Goal: Information Seeking & Learning: Learn about a topic

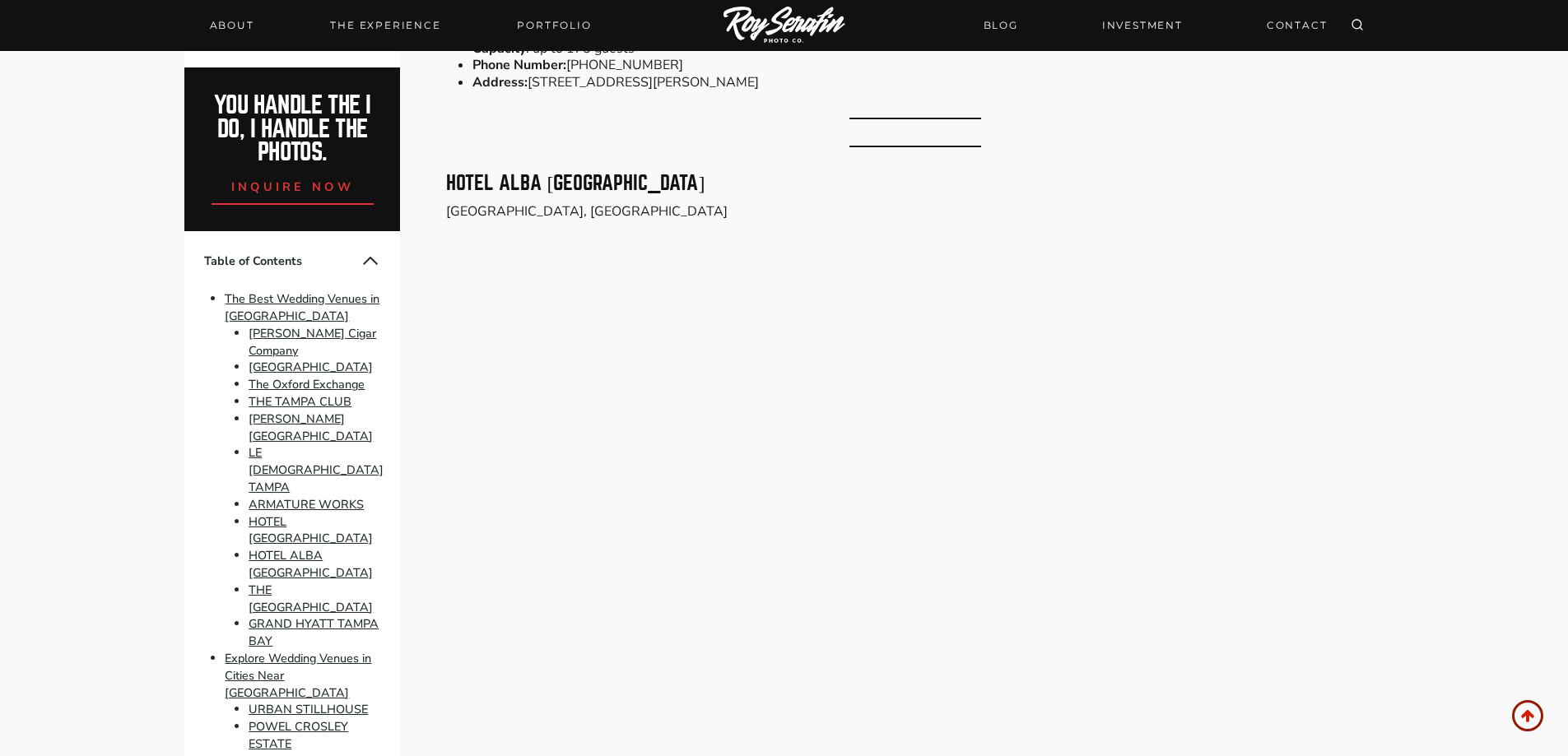
scroll to position [9539, 0]
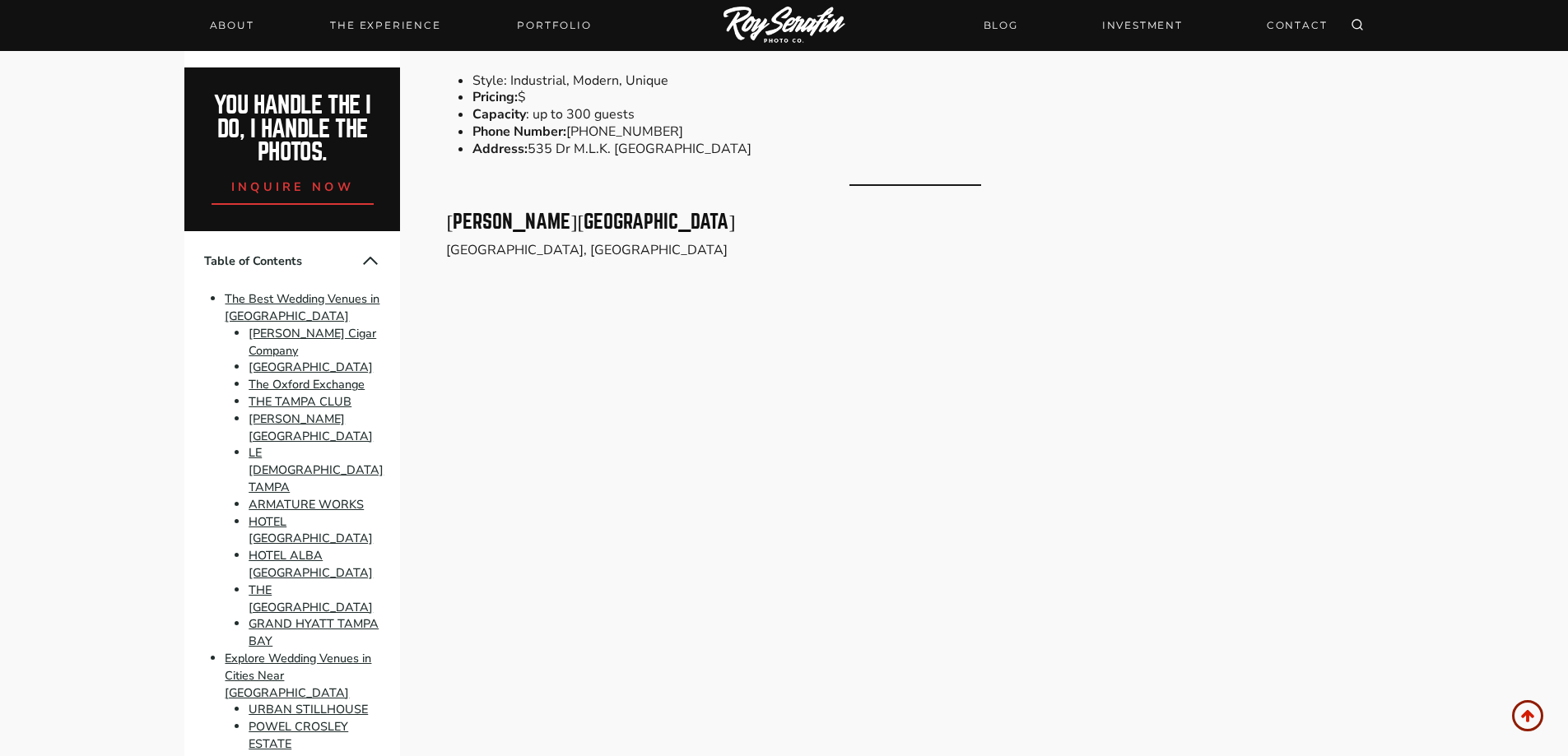
scroll to position [14650, 0]
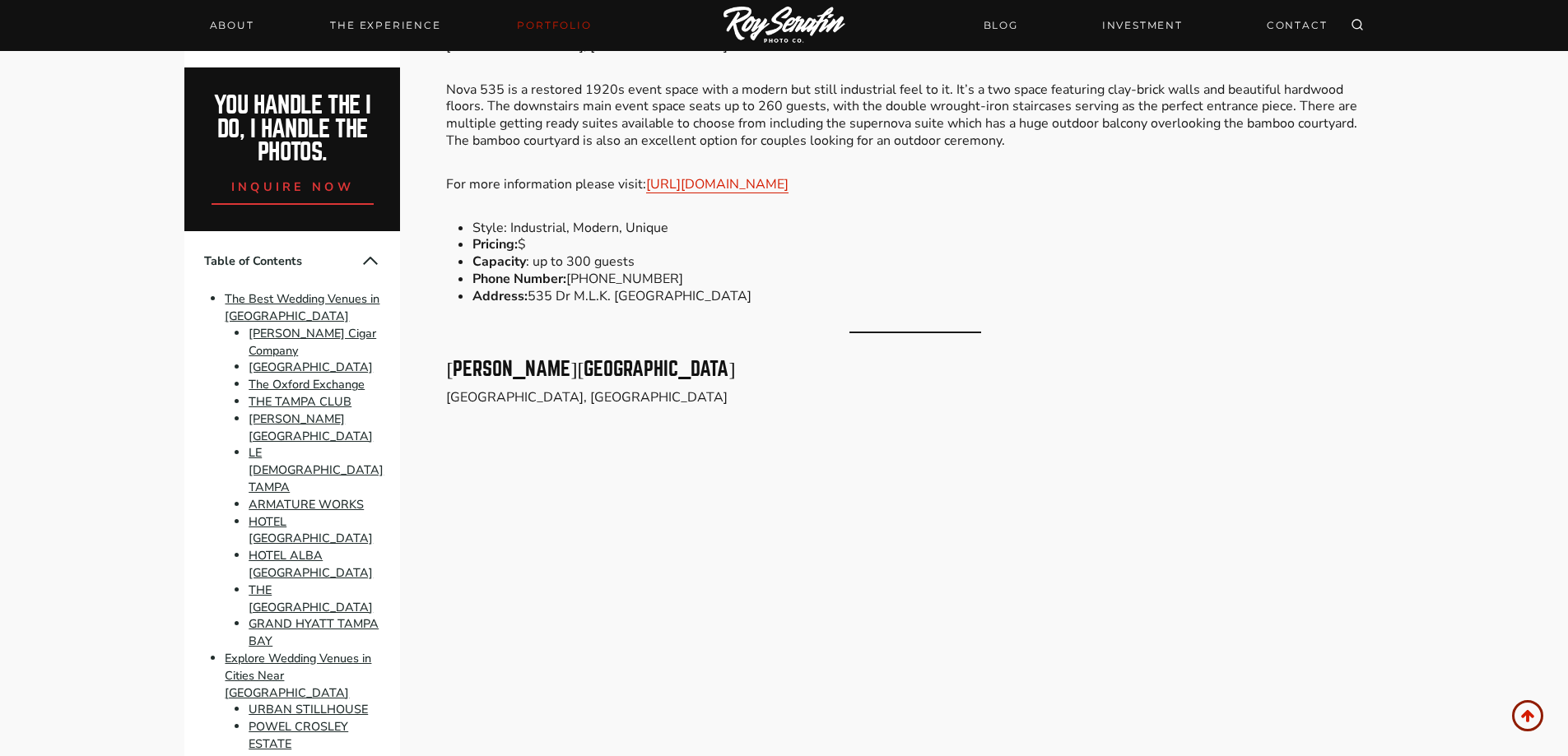
click at [562, 23] on link "Portfolio" at bounding box center [553, 25] width 94 height 23
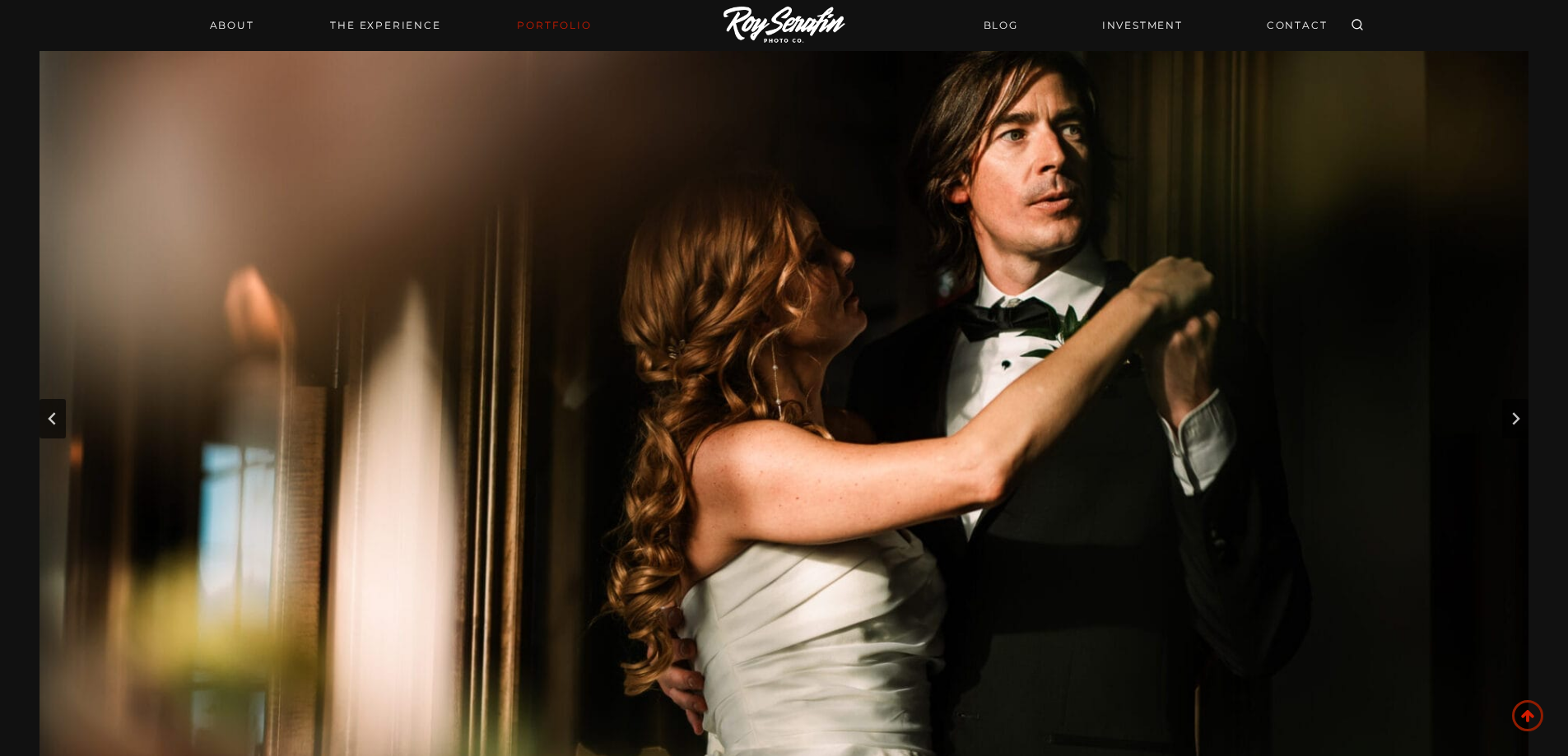
scroll to position [329, 0]
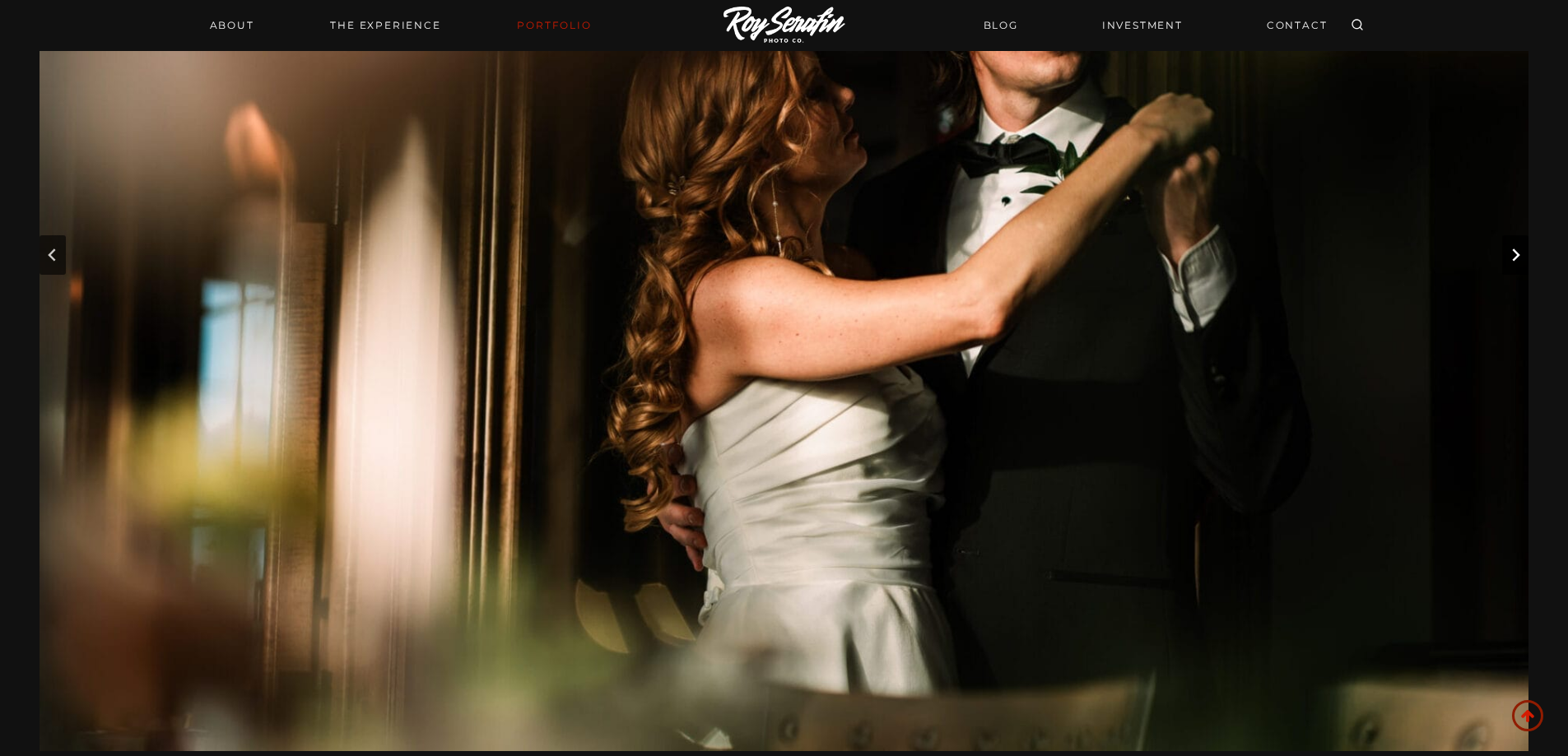
click at [1512, 258] on icon "Next slide" at bounding box center [1515, 254] width 13 height 13
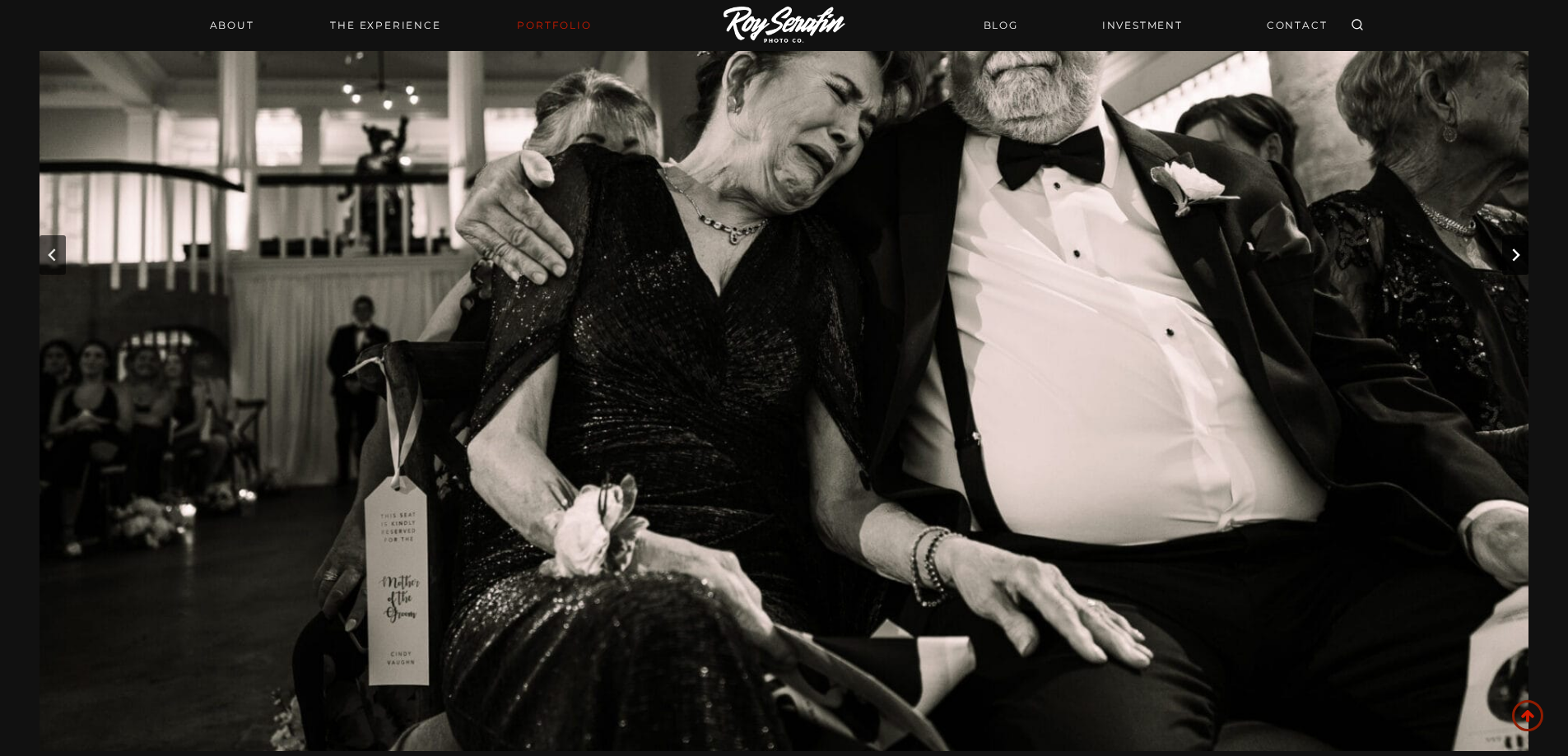
click at [1512, 258] on icon "Next slide" at bounding box center [1515, 254] width 13 height 13
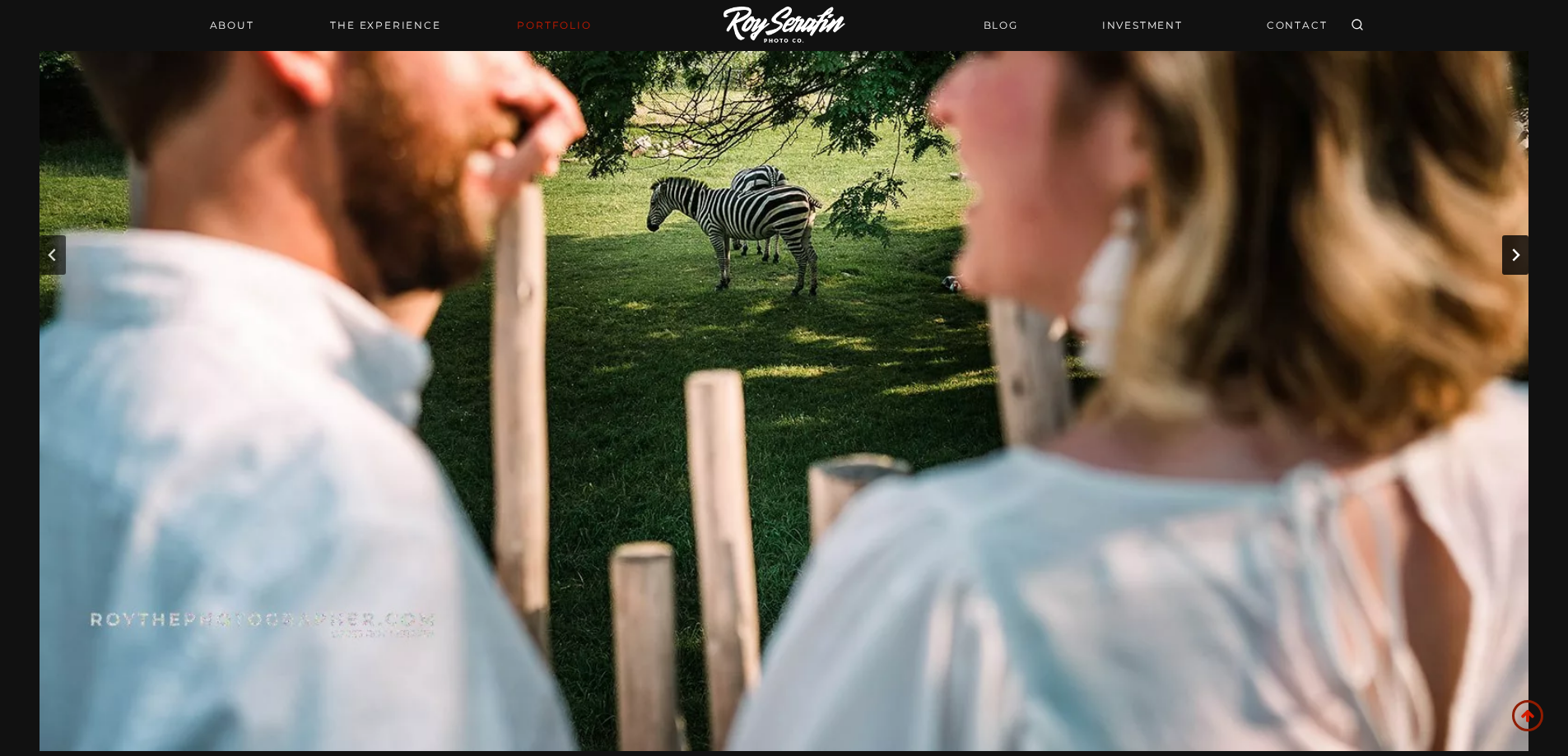
click at [1512, 258] on icon "Next slide" at bounding box center [1515, 254] width 13 height 13
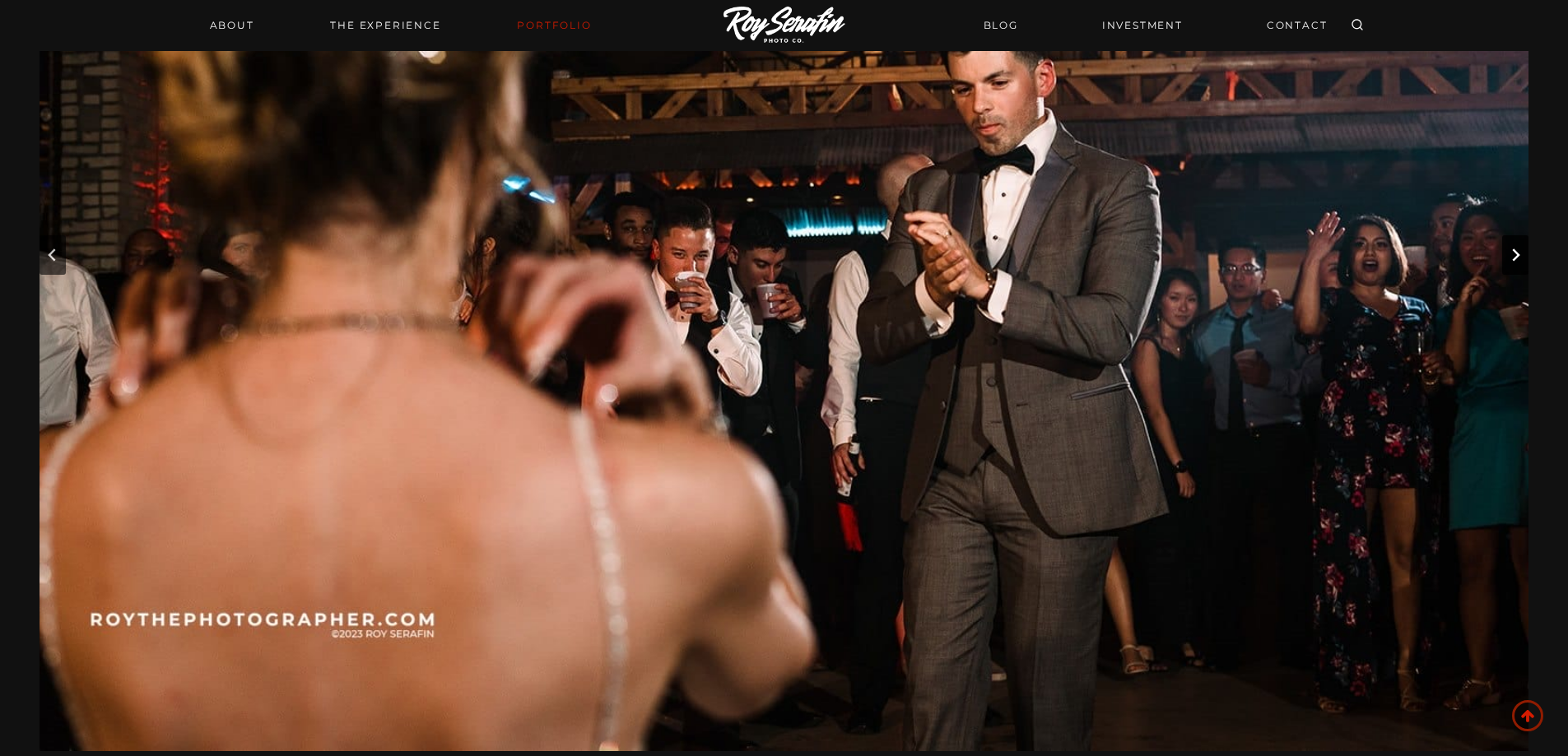
click at [1512, 258] on icon "Next slide" at bounding box center [1515, 254] width 13 height 13
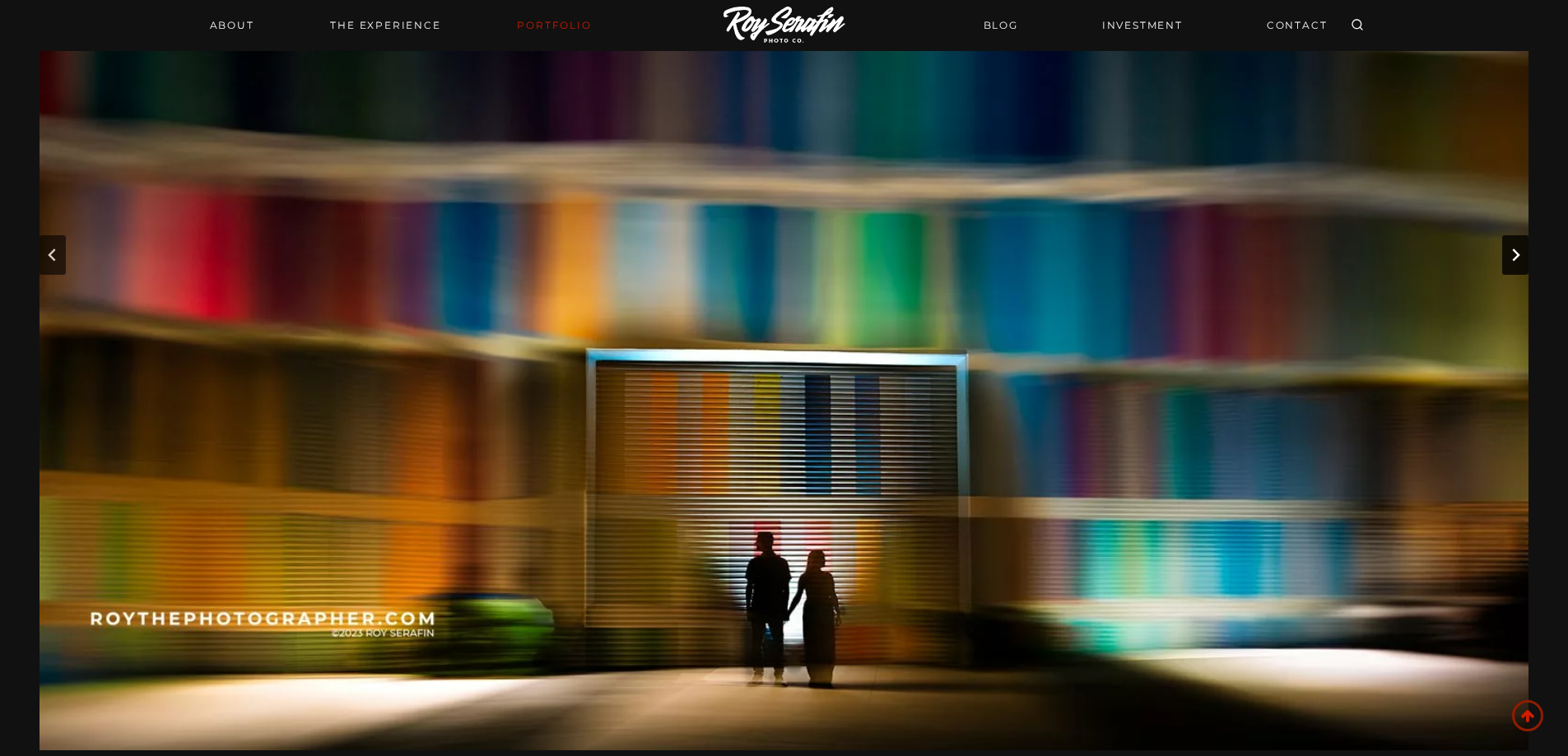
click at [1512, 258] on icon "Next slide" at bounding box center [1515, 254] width 13 height 13
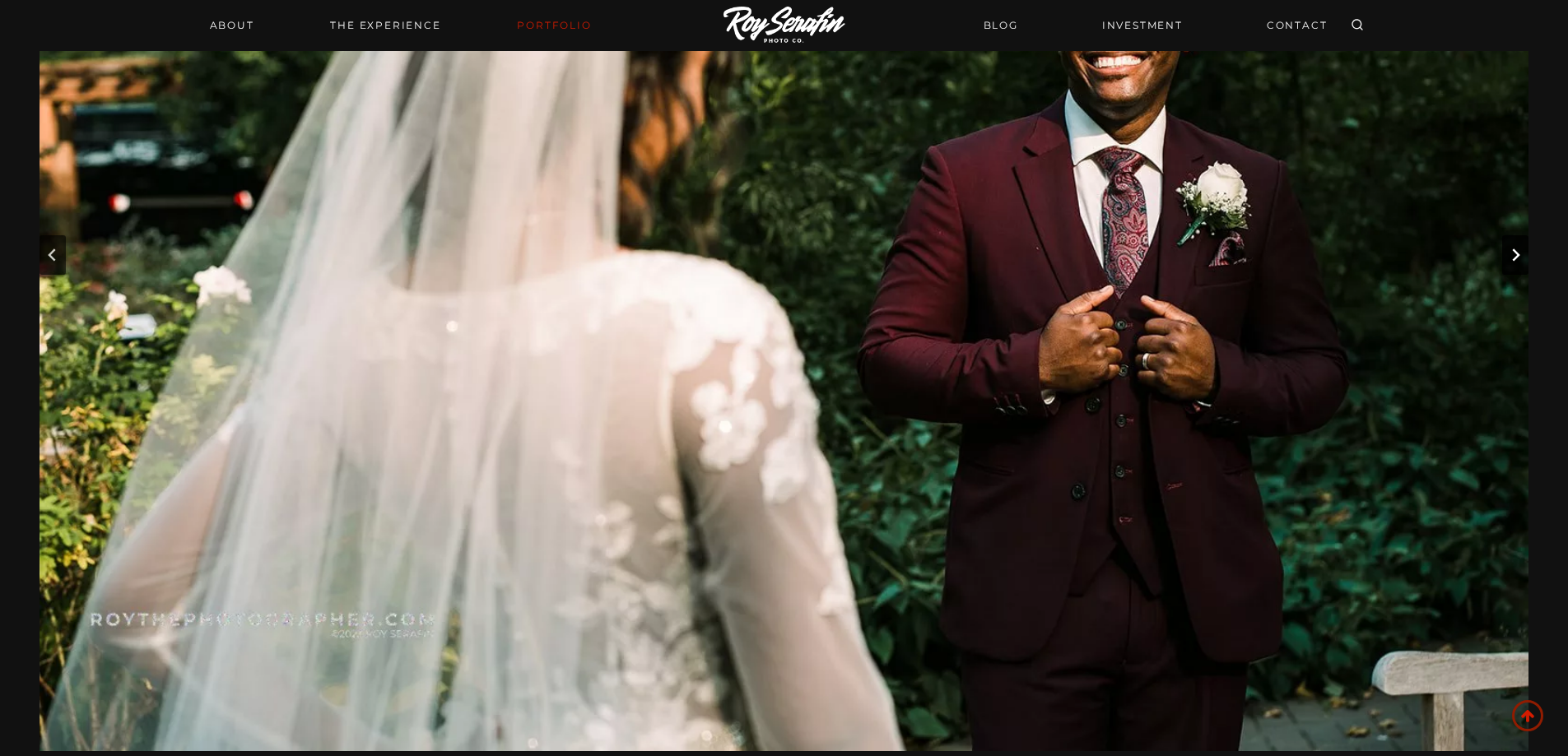
click at [1512, 258] on icon "Next slide" at bounding box center [1515, 254] width 13 height 13
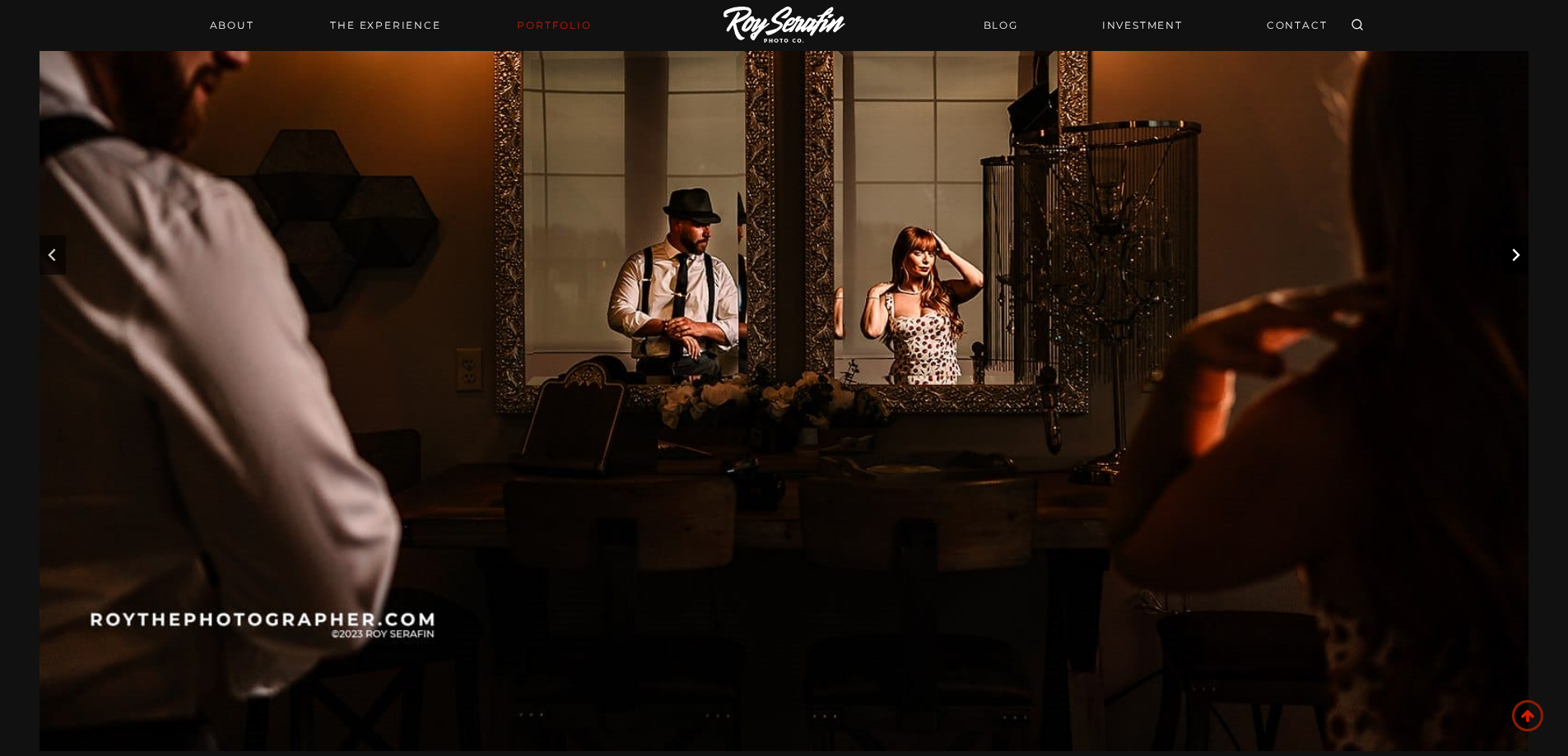
click at [1512, 258] on icon "Next slide" at bounding box center [1515, 254] width 13 height 13
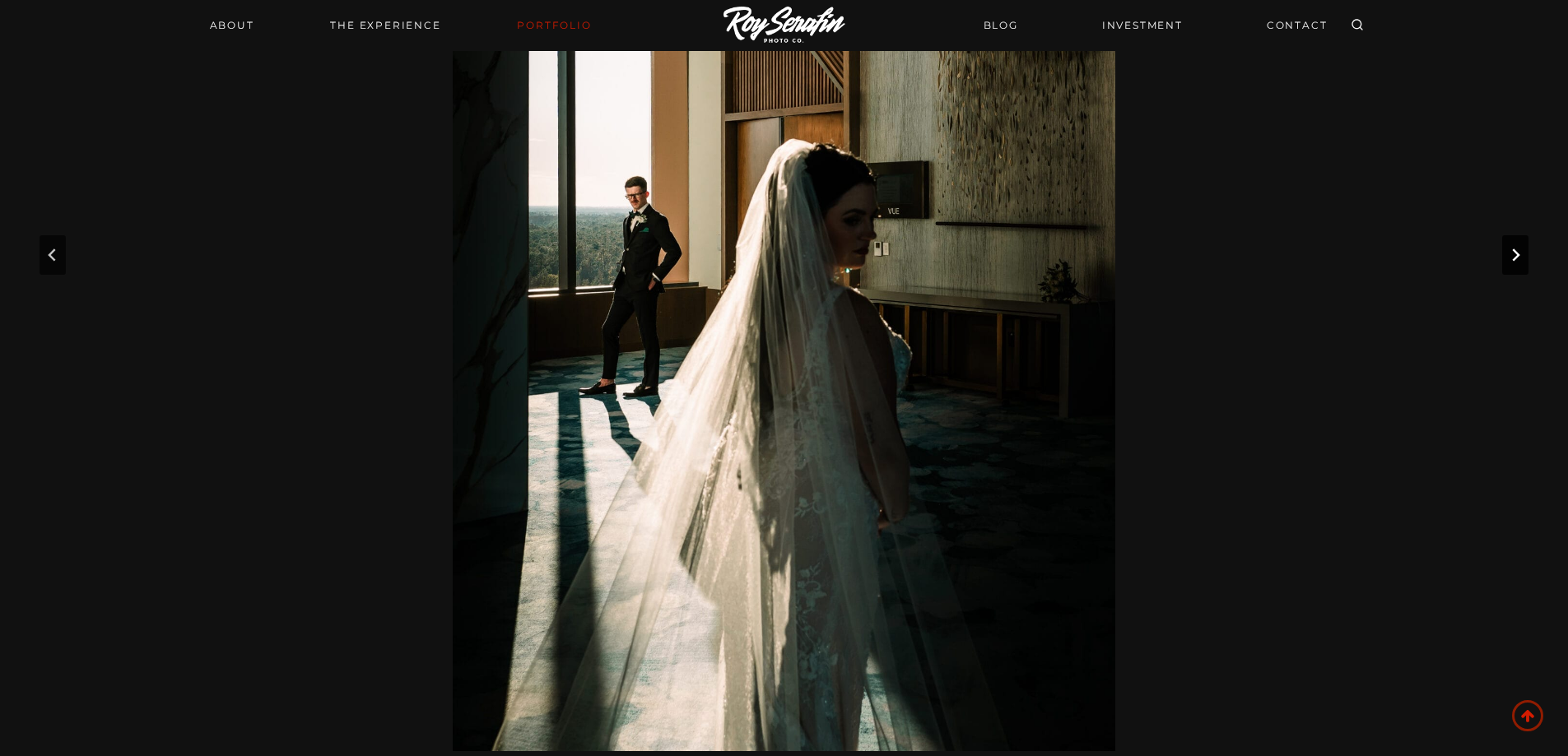
click at [1512, 258] on icon "Next slide" at bounding box center [1515, 254] width 13 height 13
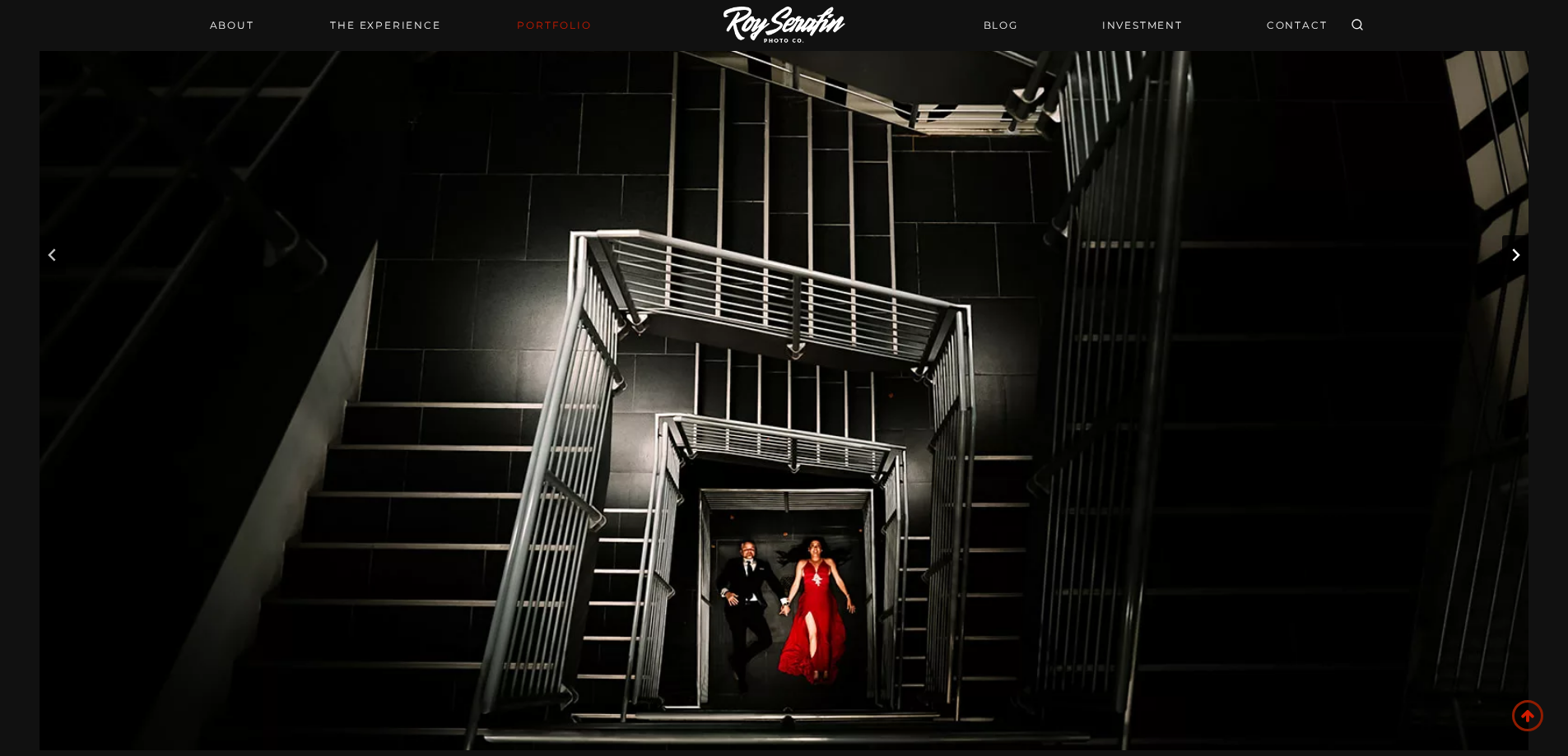
click at [1512, 258] on icon "Next slide" at bounding box center [1515, 254] width 13 height 13
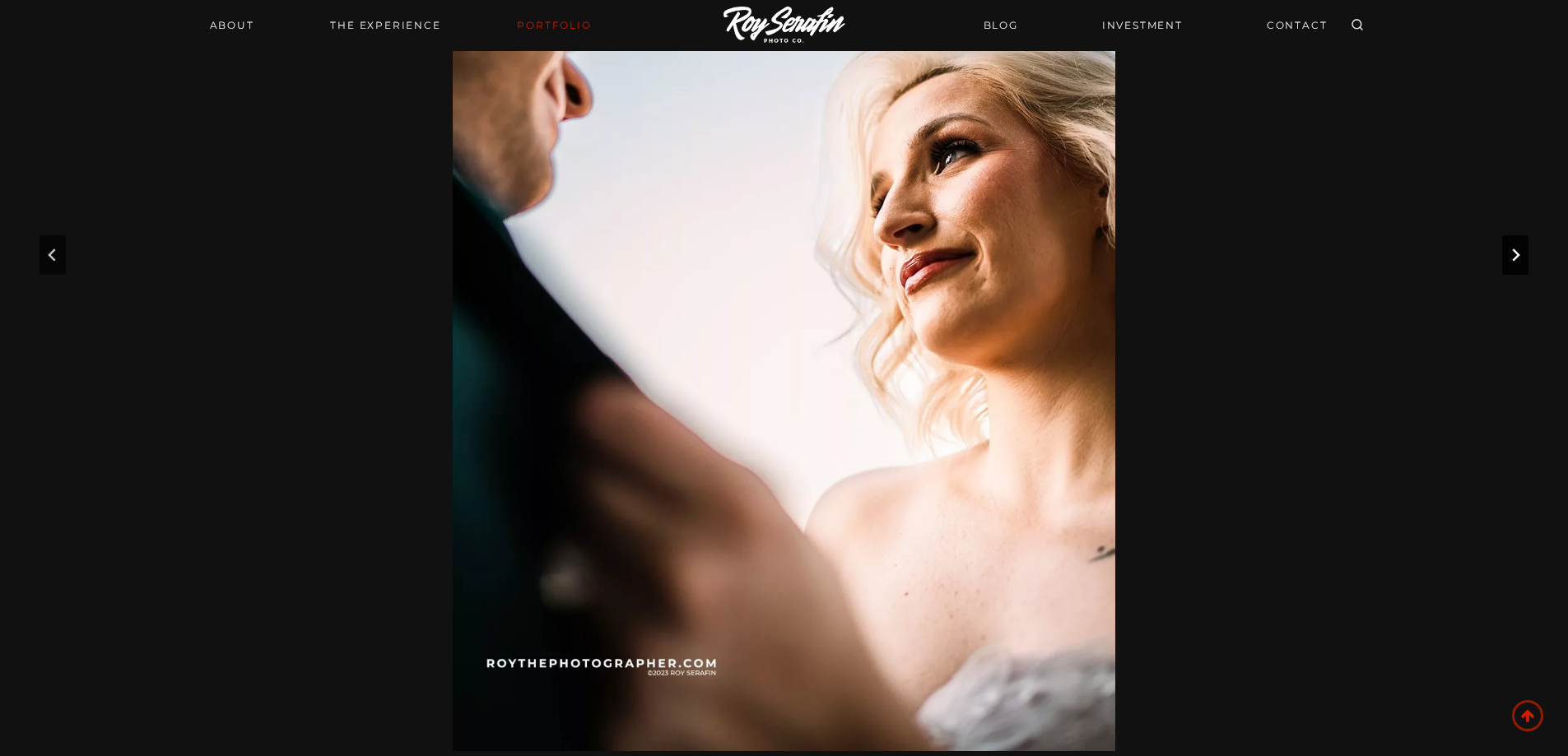
click at [1512, 258] on icon "Next slide" at bounding box center [1515, 254] width 13 height 13
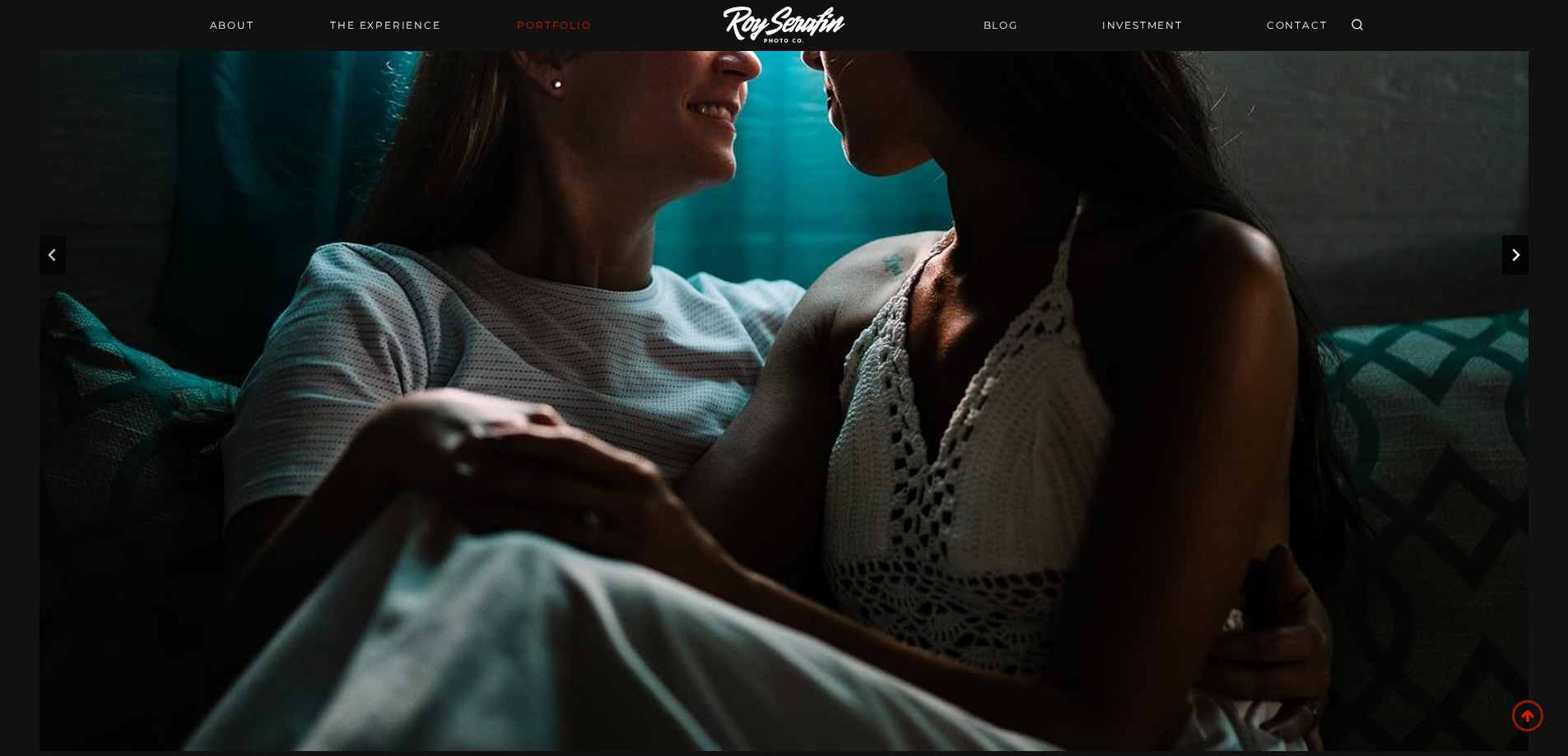
click at [1512, 258] on icon "Next slide" at bounding box center [1515, 254] width 13 height 13
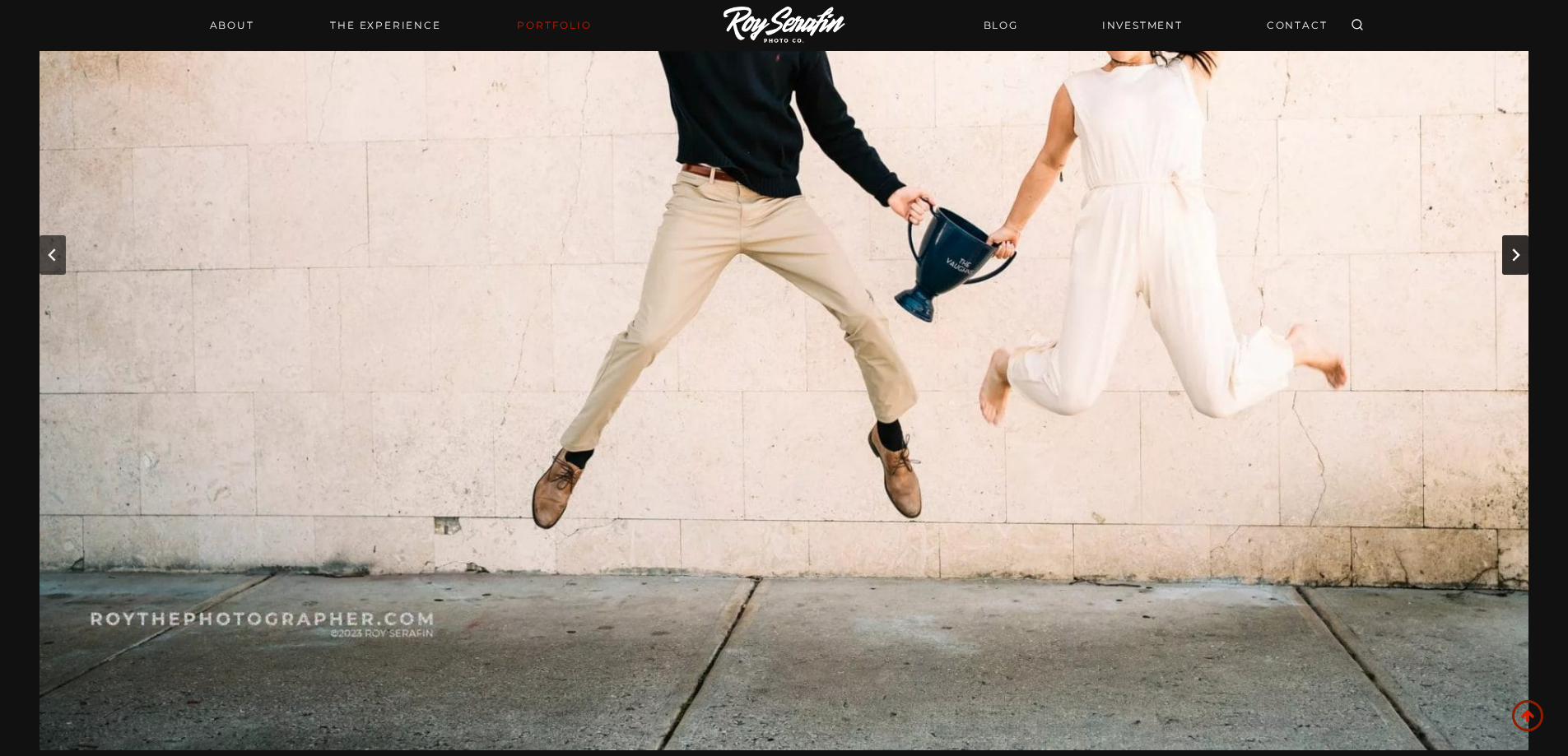
click at [1512, 258] on icon "Next slide" at bounding box center [1515, 254] width 13 height 13
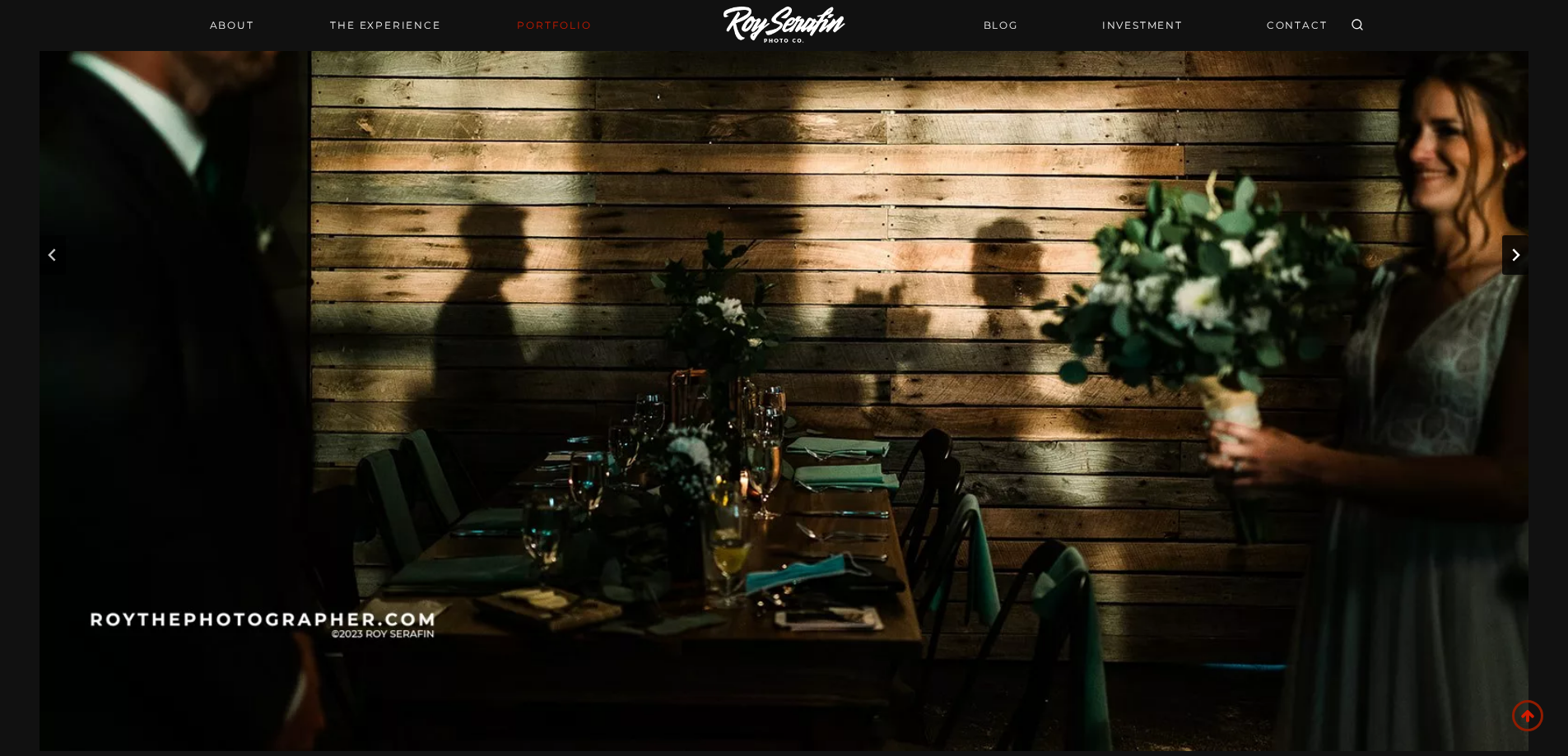
click at [1512, 258] on icon "Next slide" at bounding box center [1515, 254] width 13 height 13
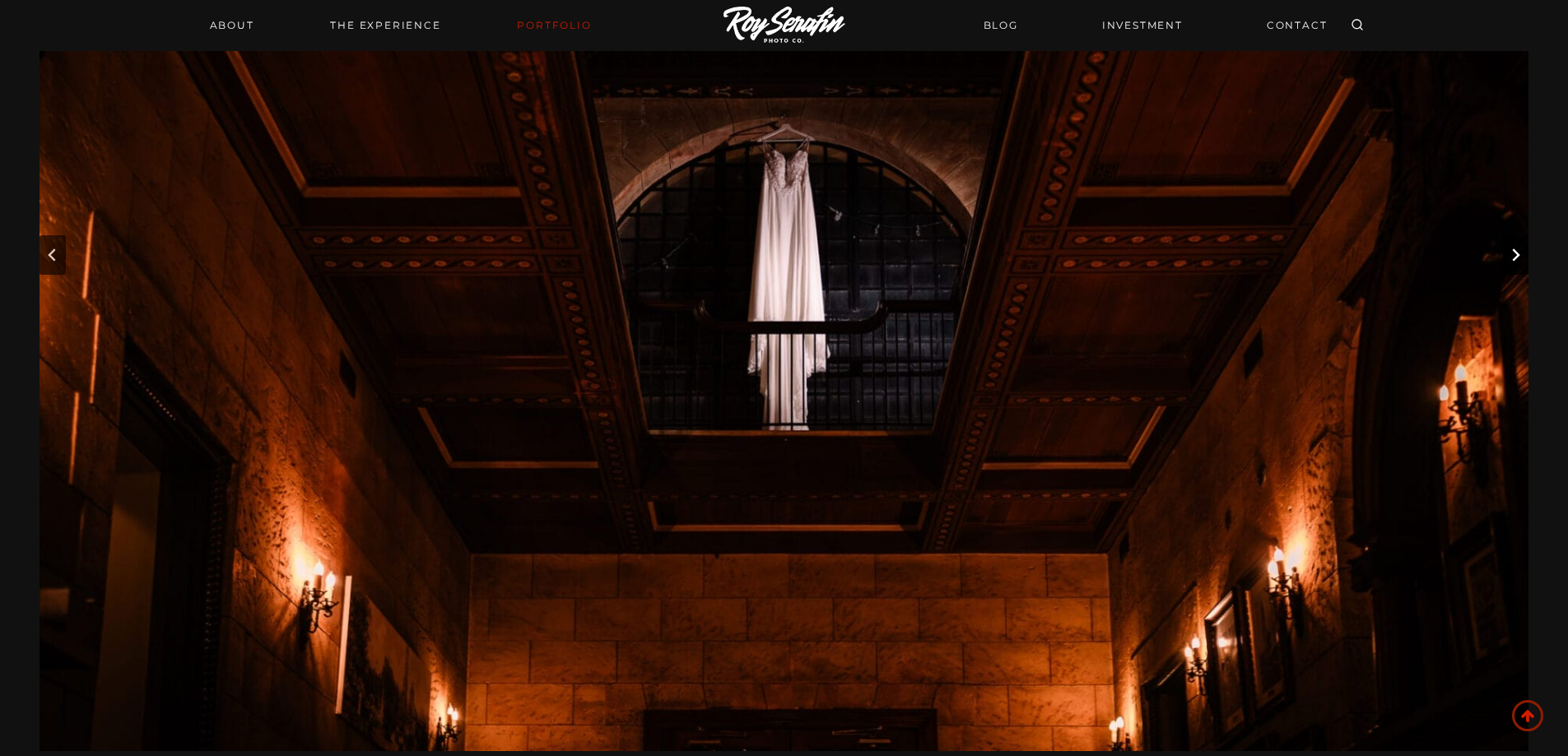
click at [1512, 258] on icon "Next slide" at bounding box center [1515, 254] width 13 height 13
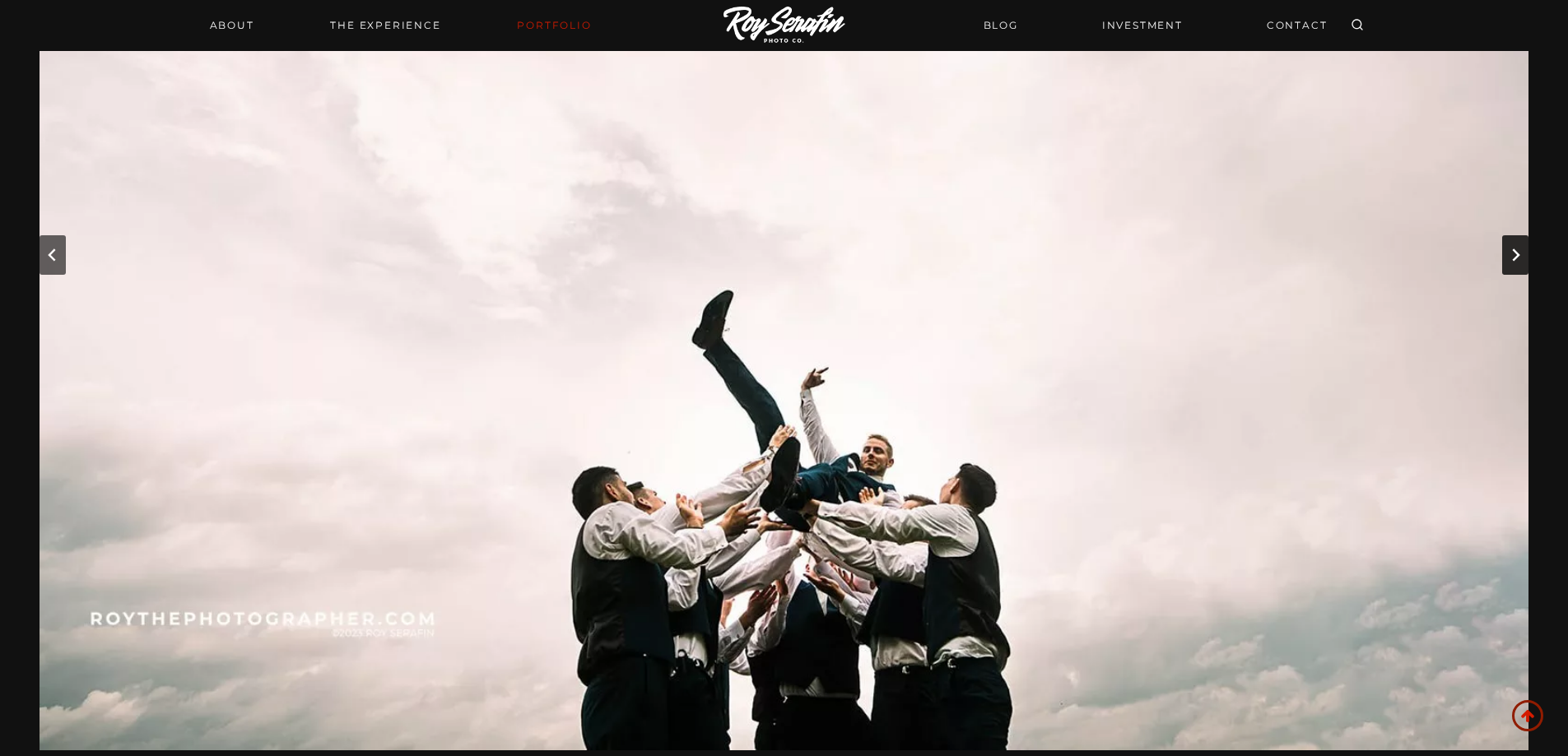
click at [1512, 258] on icon "Next slide" at bounding box center [1515, 254] width 13 height 13
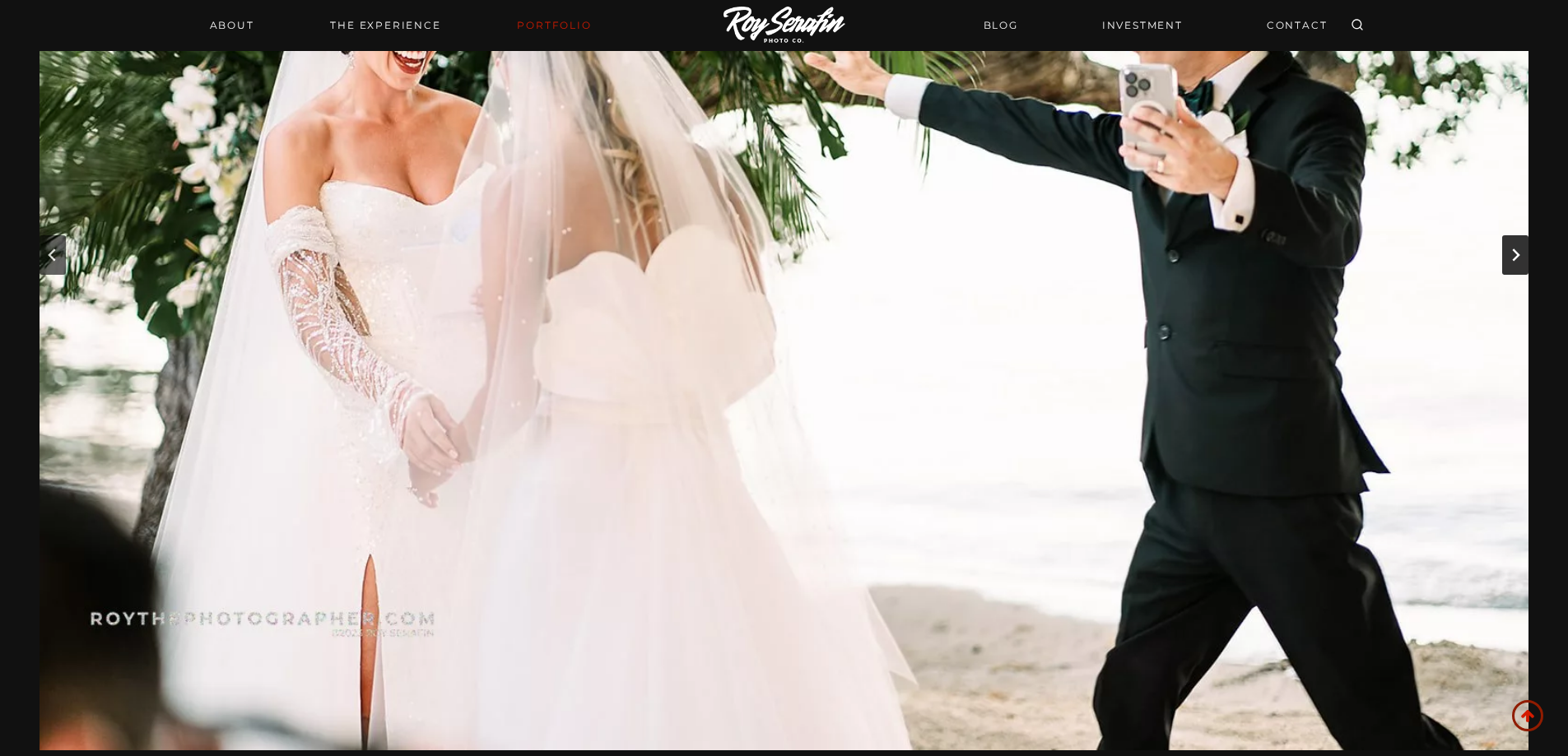
click at [1512, 258] on icon "Next slide" at bounding box center [1515, 254] width 13 height 13
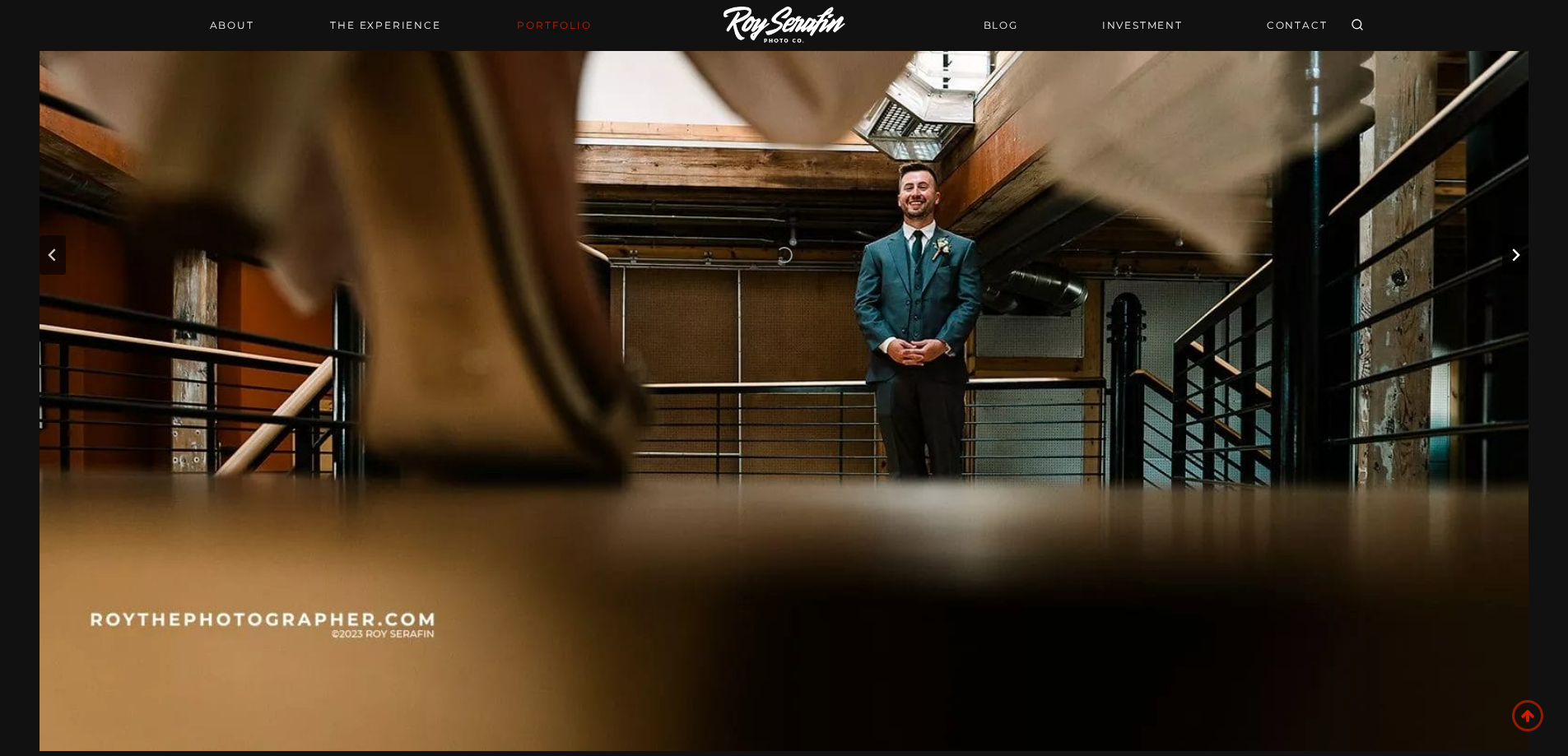
click at [1512, 258] on icon "Next slide" at bounding box center [1515, 254] width 13 height 13
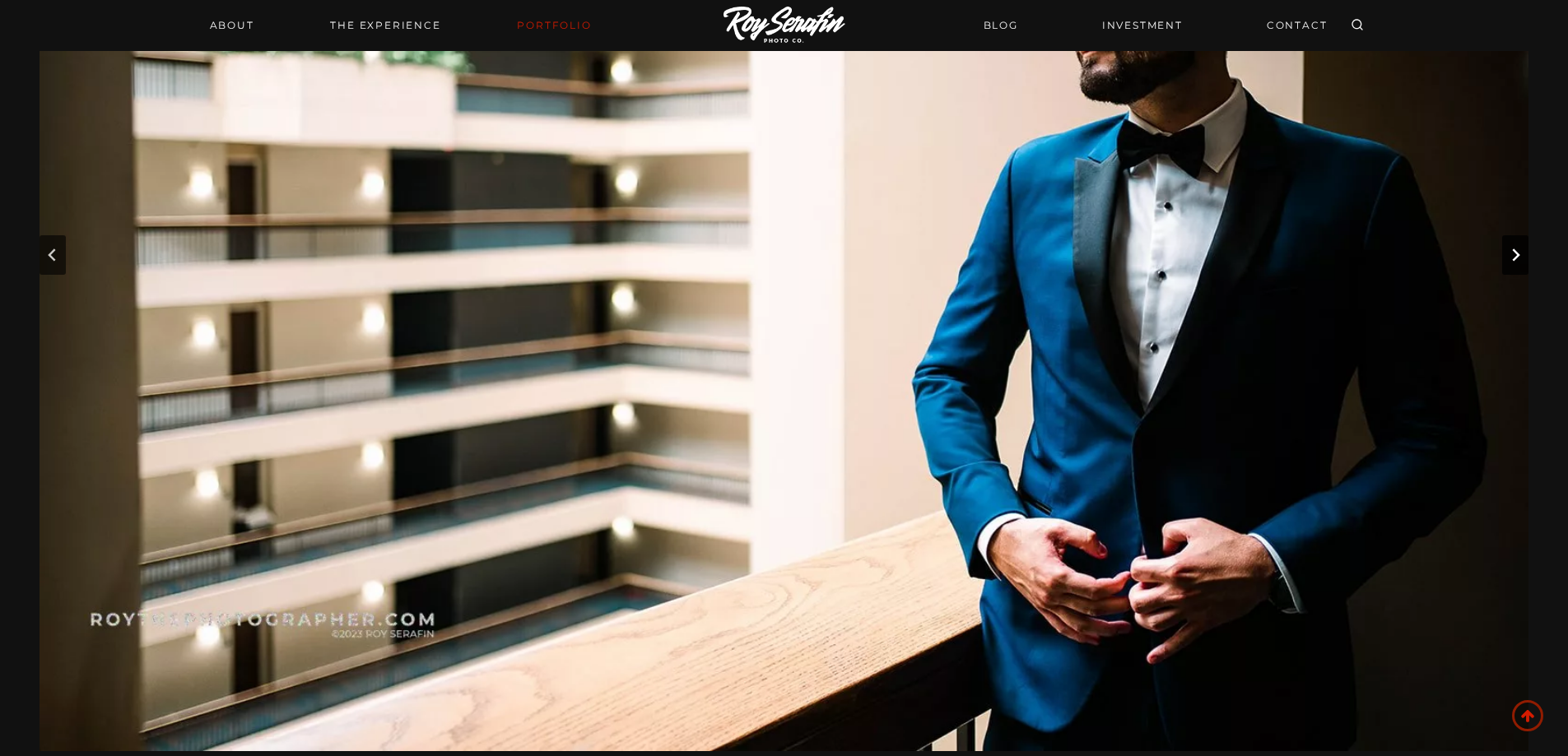
click at [1512, 258] on icon "Next slide" at bounding box center [1515, 254] width 13 height 13
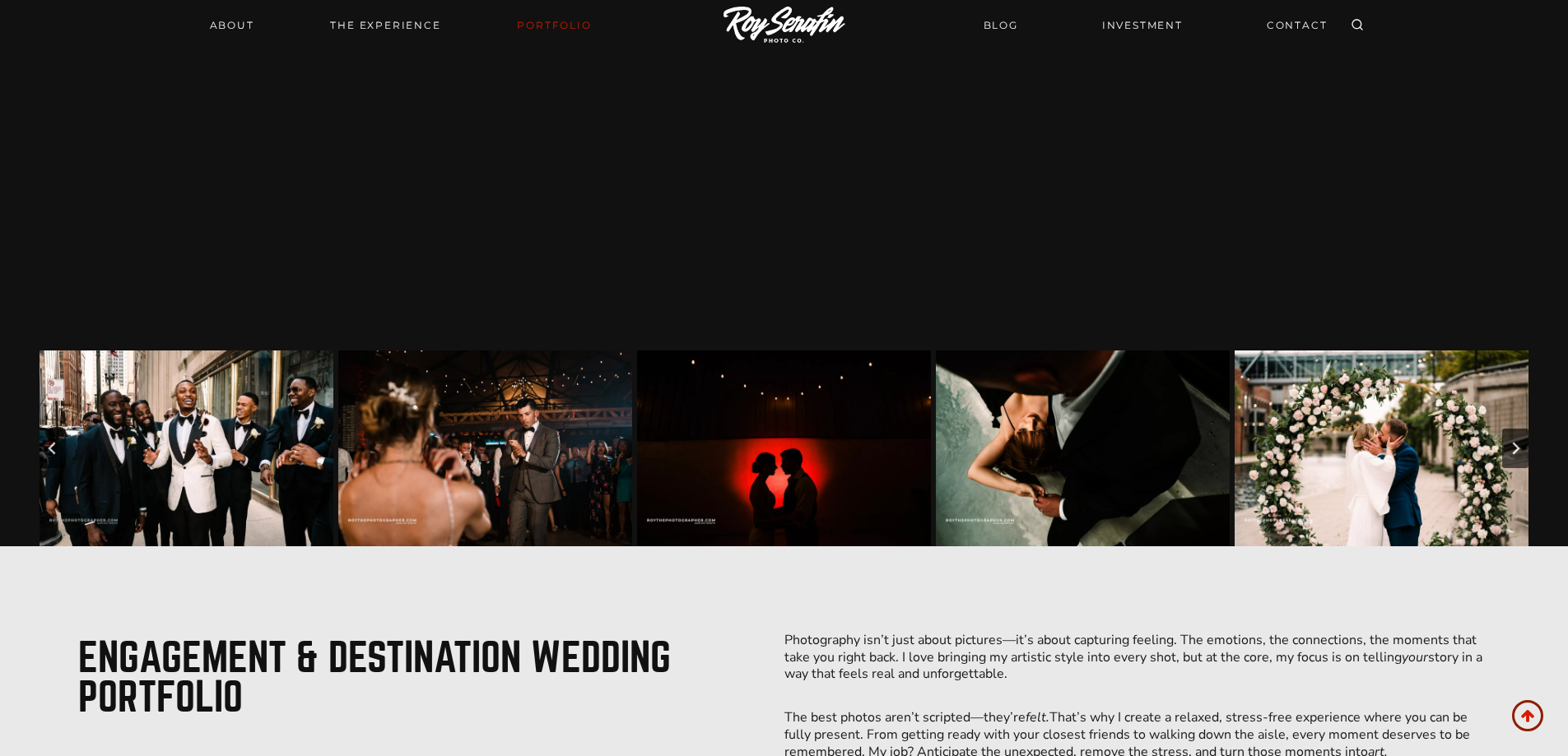
scroll to position [705, 0]
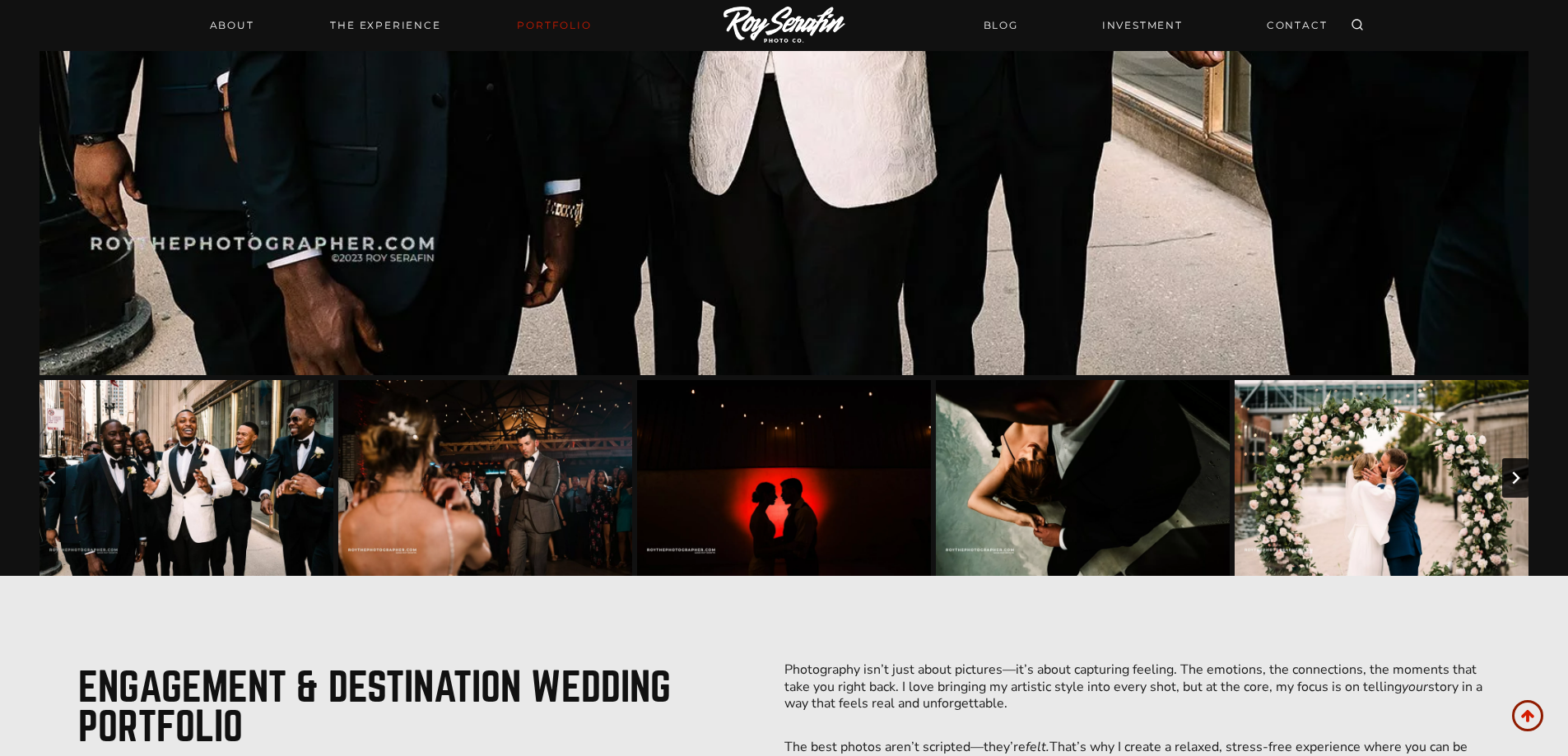
click at [1520, 479] on icon "Next slide" at bounding box center [1515, 477] width 13 height 13
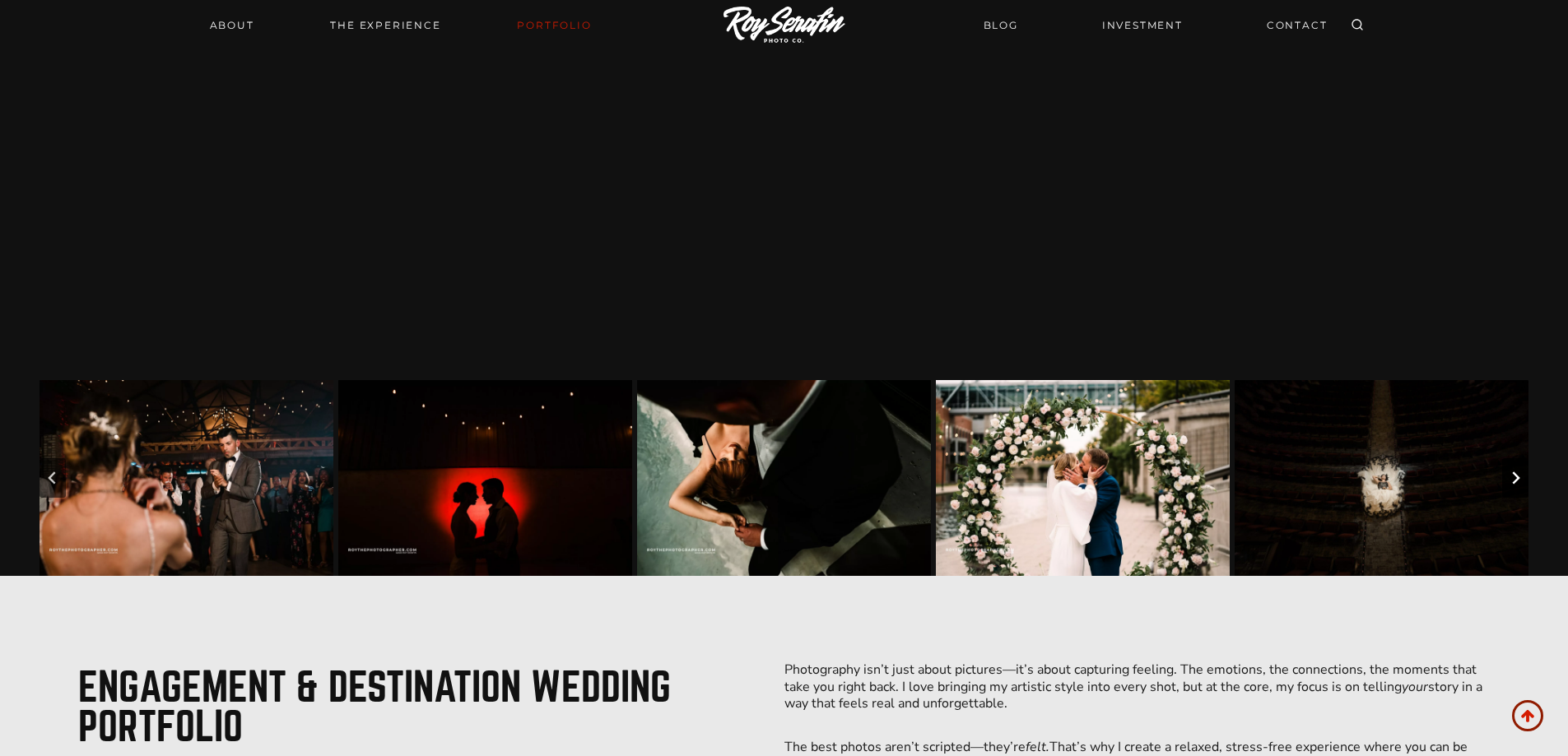
click at [1519, 479] on icon "Next slide" at bounding box center [1515, 477] width 13 height 13
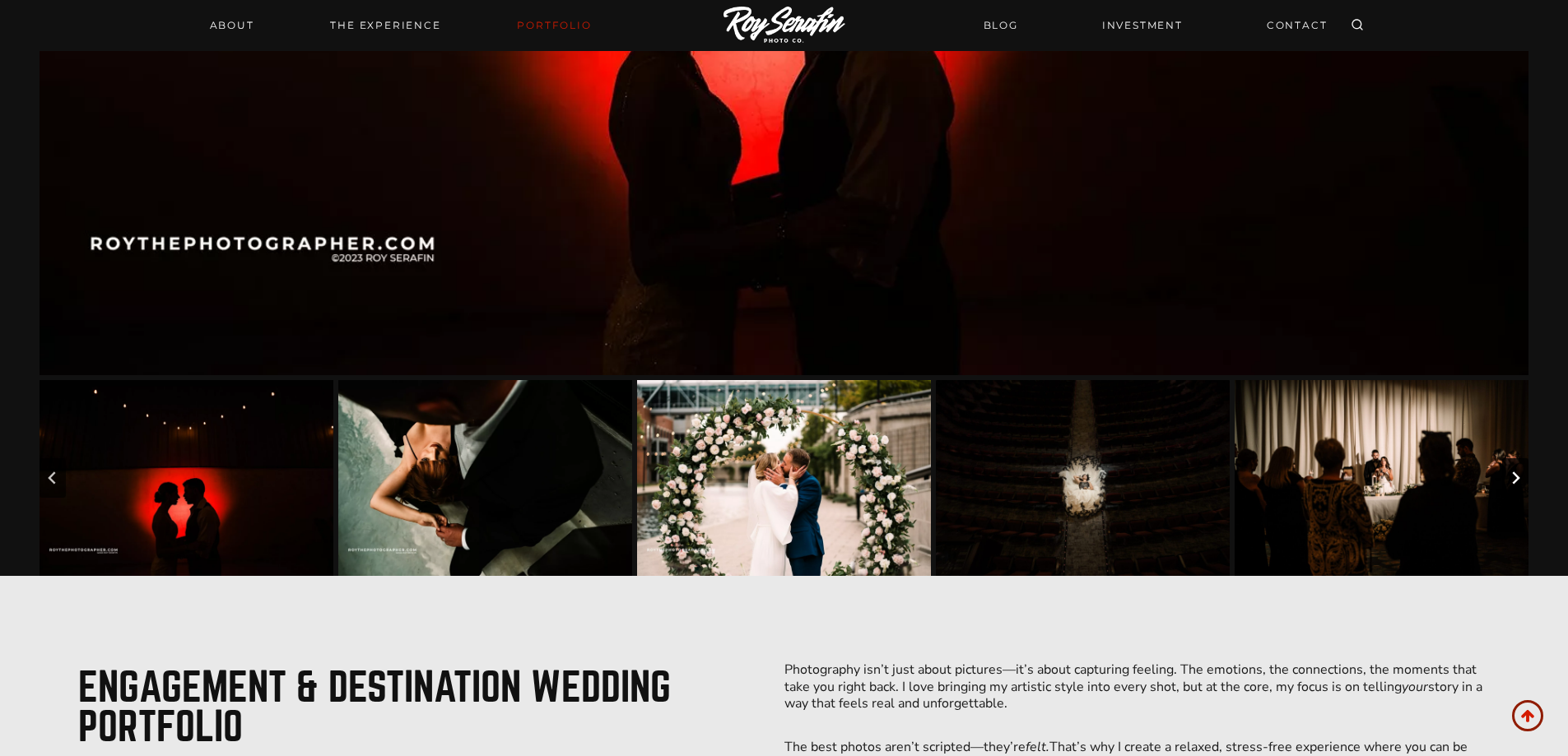
click at [1519, 479] on icon "Next slide" at bounding box center [1515, 477] width 13 height 13
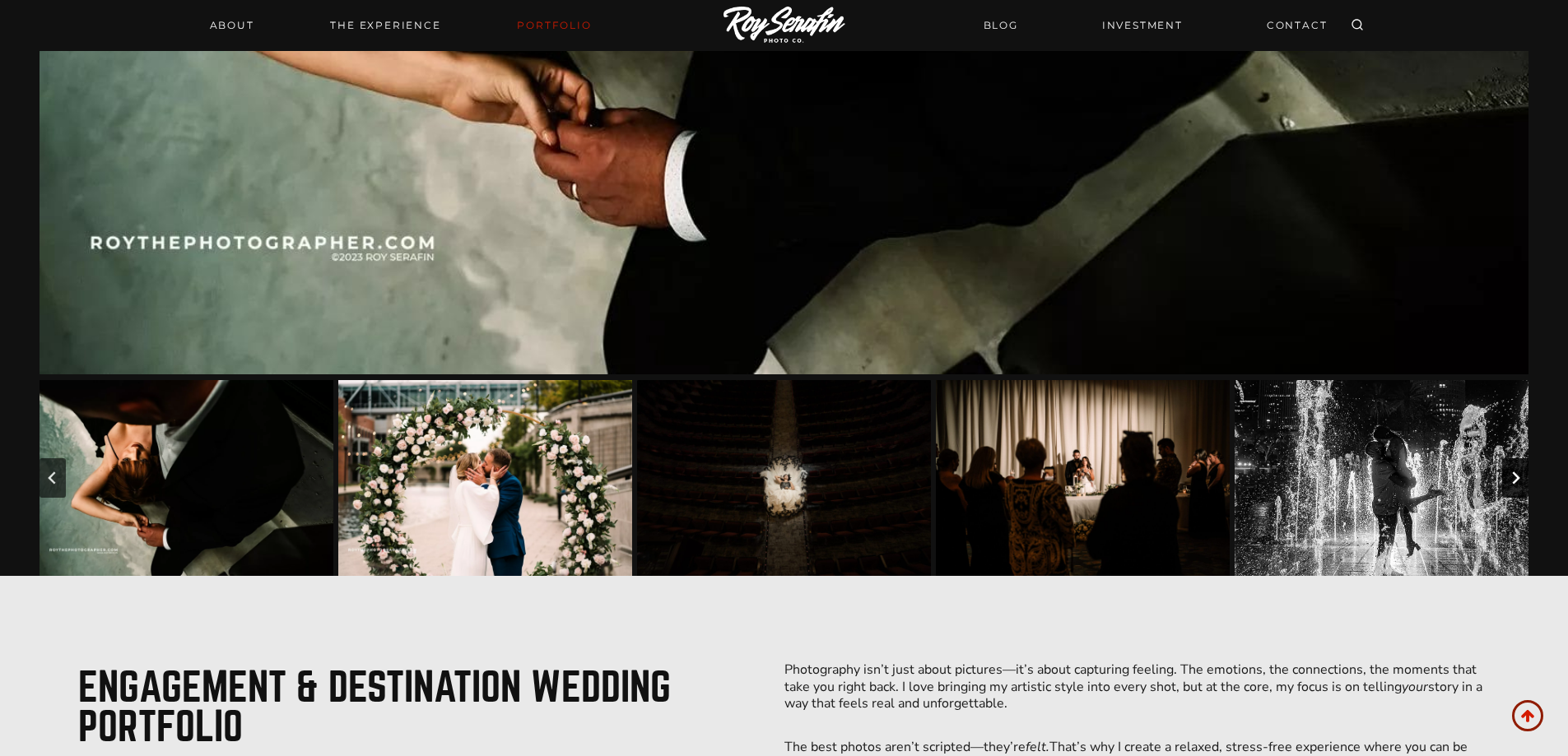
click at [1519, 479] on icon "Next slide" at bounding box center [1515, 477] width 13 height 13
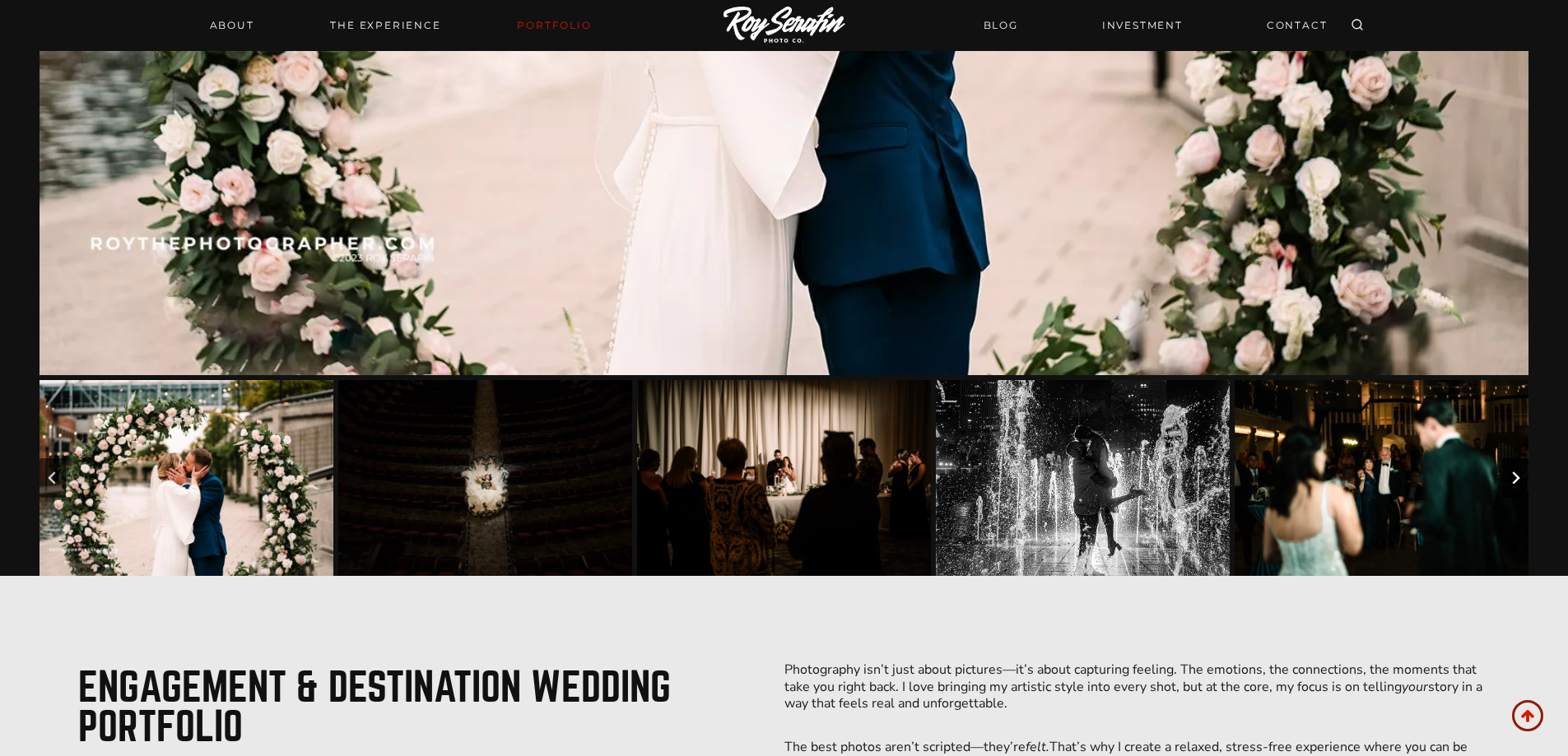
click at [1519, 479] on icon "Next slide" at bounding box center [1515, 477] width 13 height 13
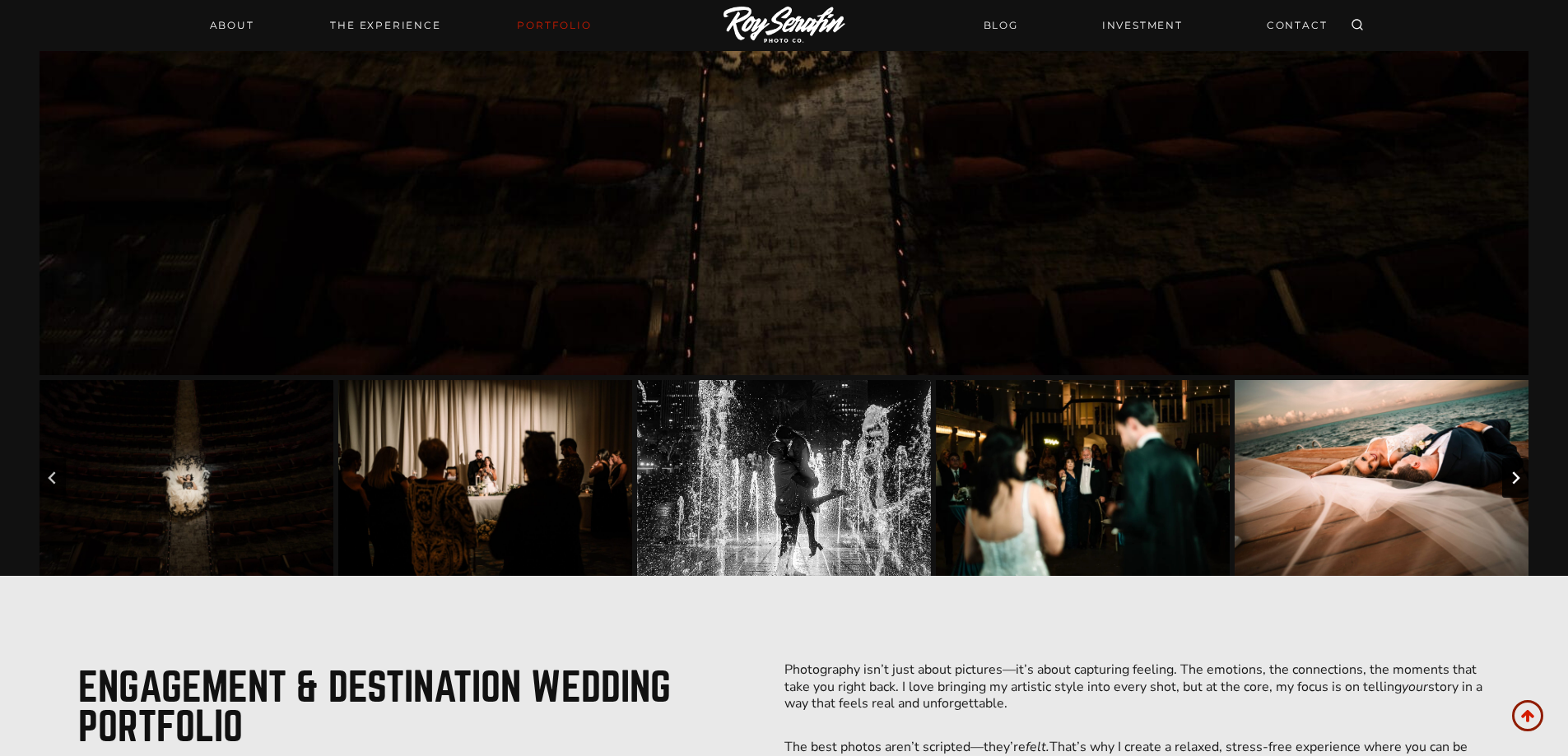
click at [1519, 479] on icon "Next slide" at bounding box center [1515, 477] width 13 height 13
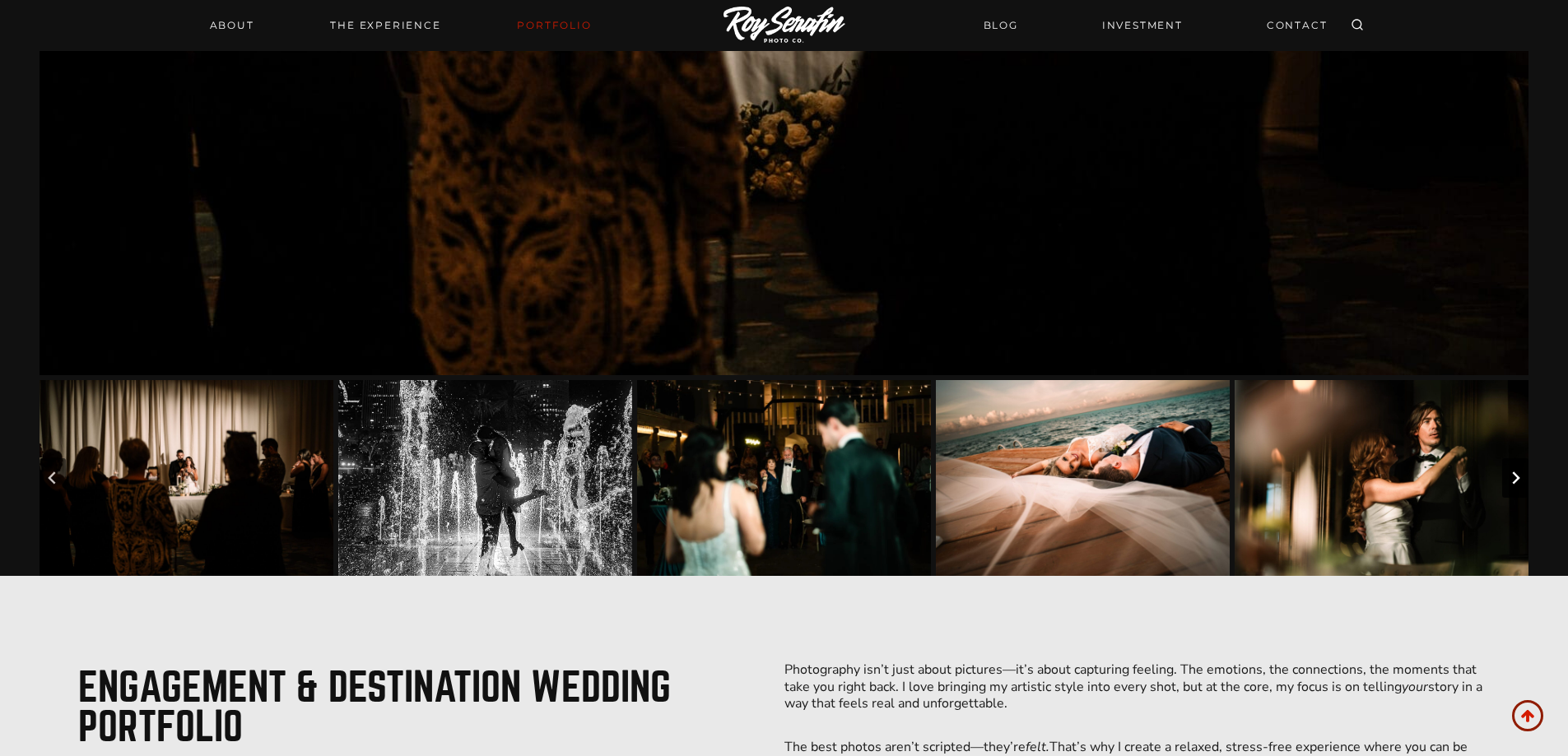
click at [1519, 479] on icon "Next slide" at bounding box center [1515, 477] width 13 height 13
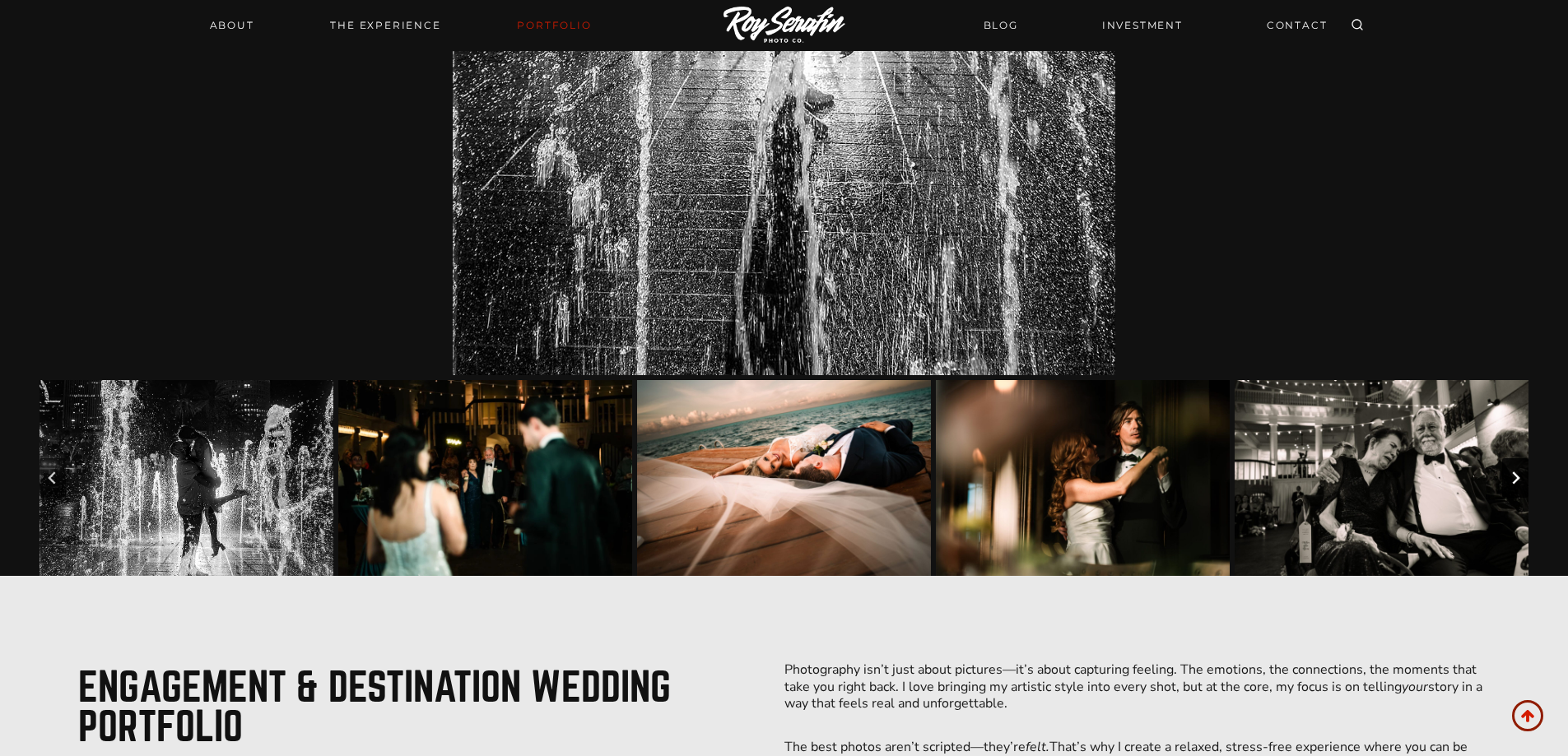
click at [1519, 479] on icon "Next slide" at bounding box center [1515, 477] width 13 height 13
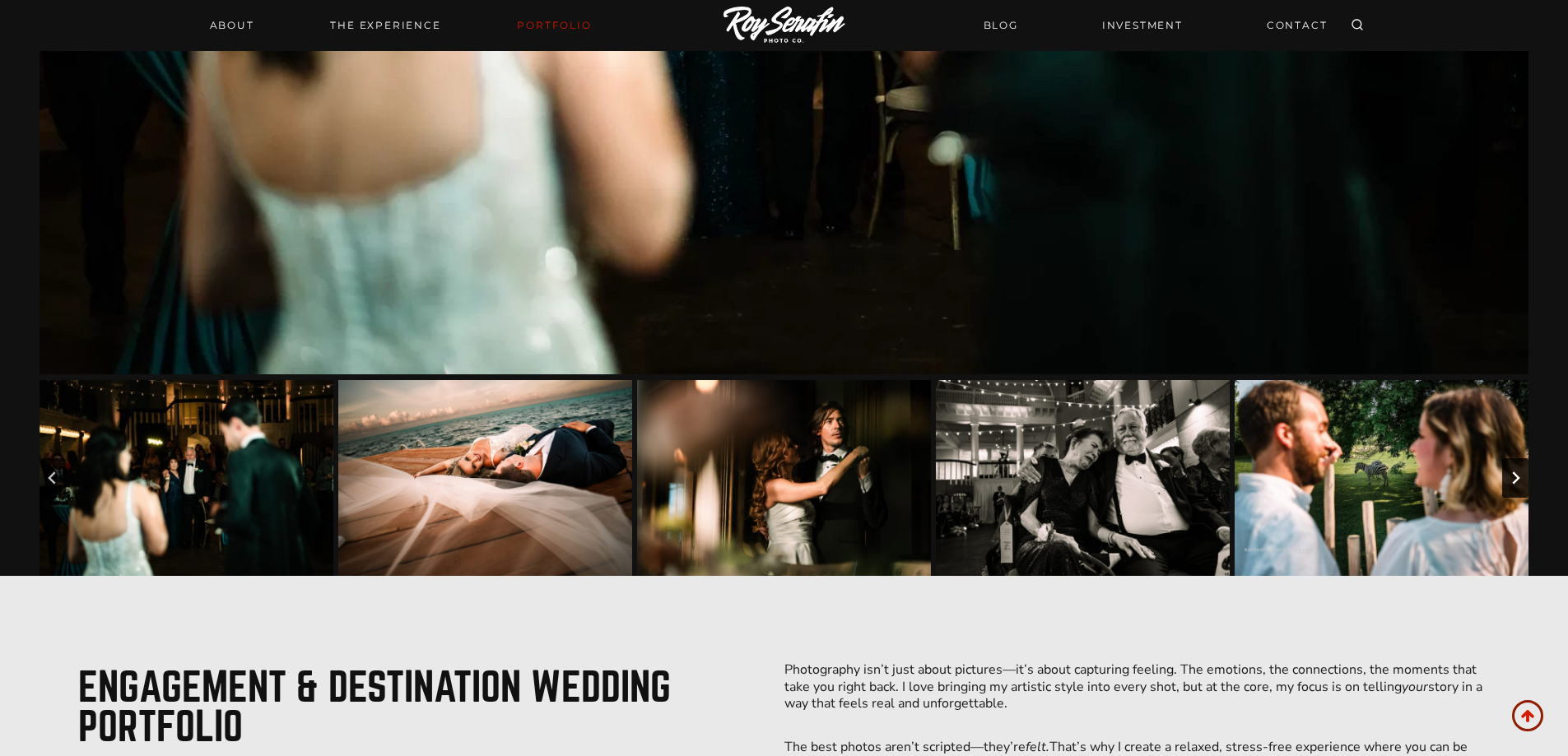
click at [1519, 479] on icon "Next slide" at bounding box center [1515, 477] width 13 height 13
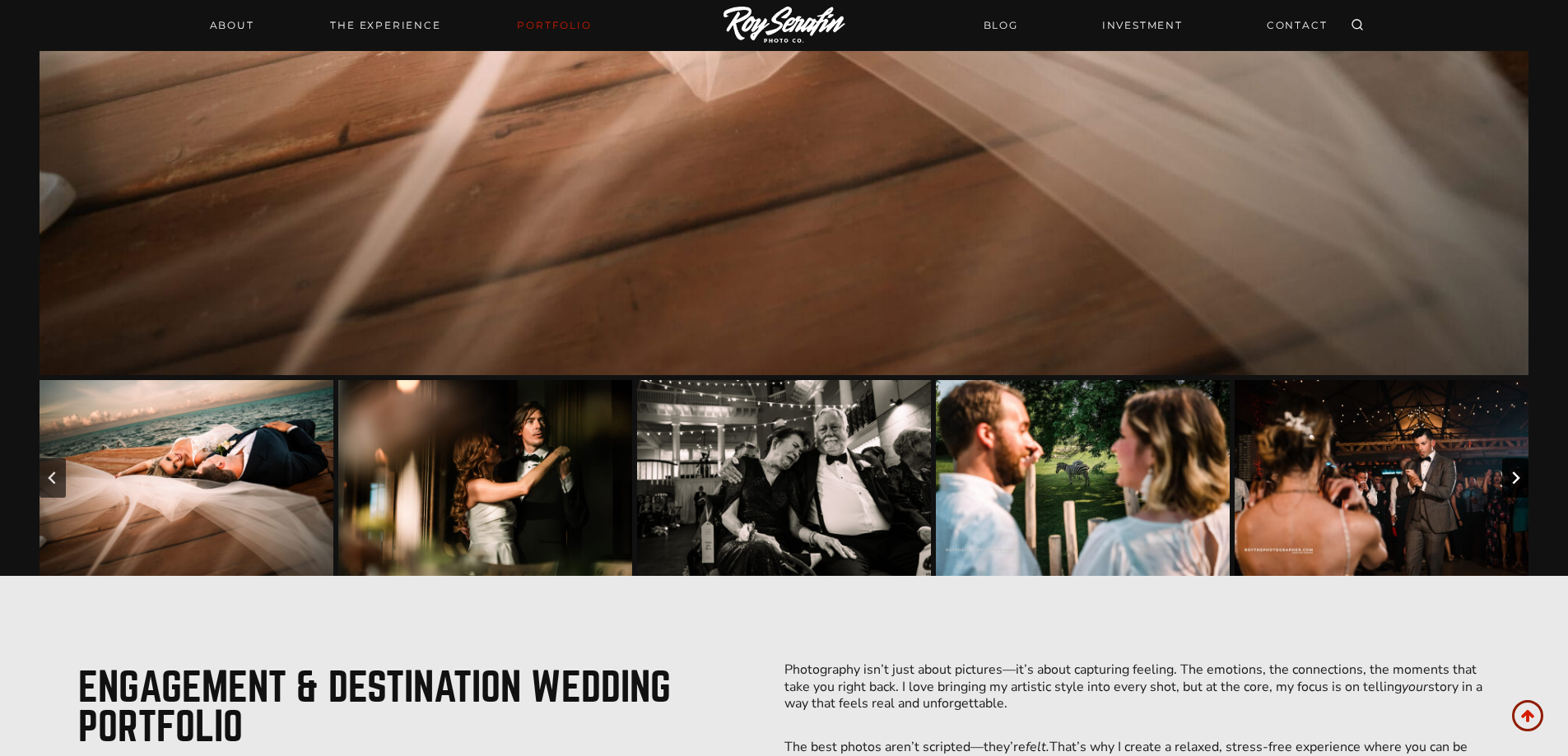
click at [1519, 479] on icon "Next slide" at bounding box center [1515, 477] width 13 height 13
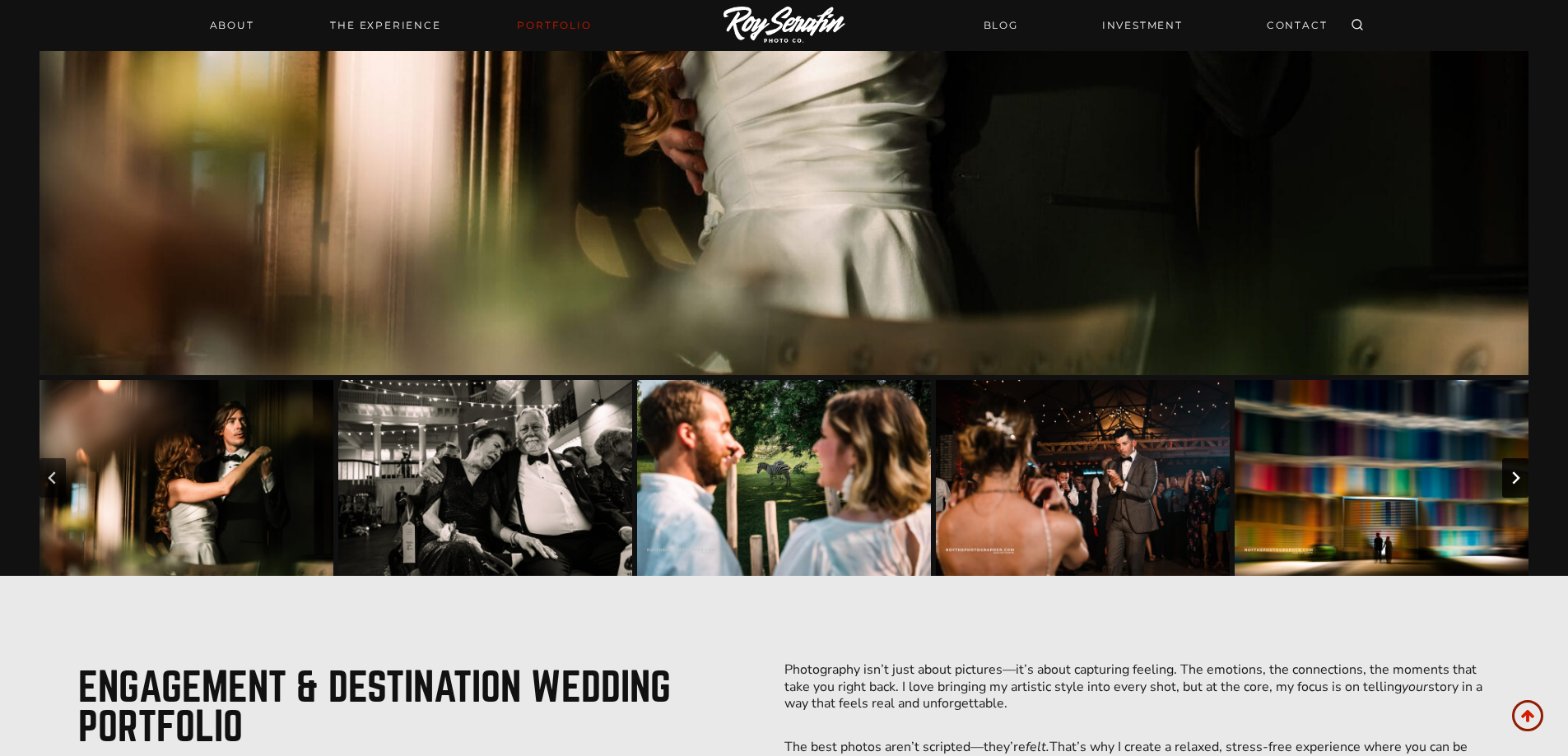
click at [1519, 479] on icon "Go to first slide" at bounding box center [1515, 477] width 13 height 13
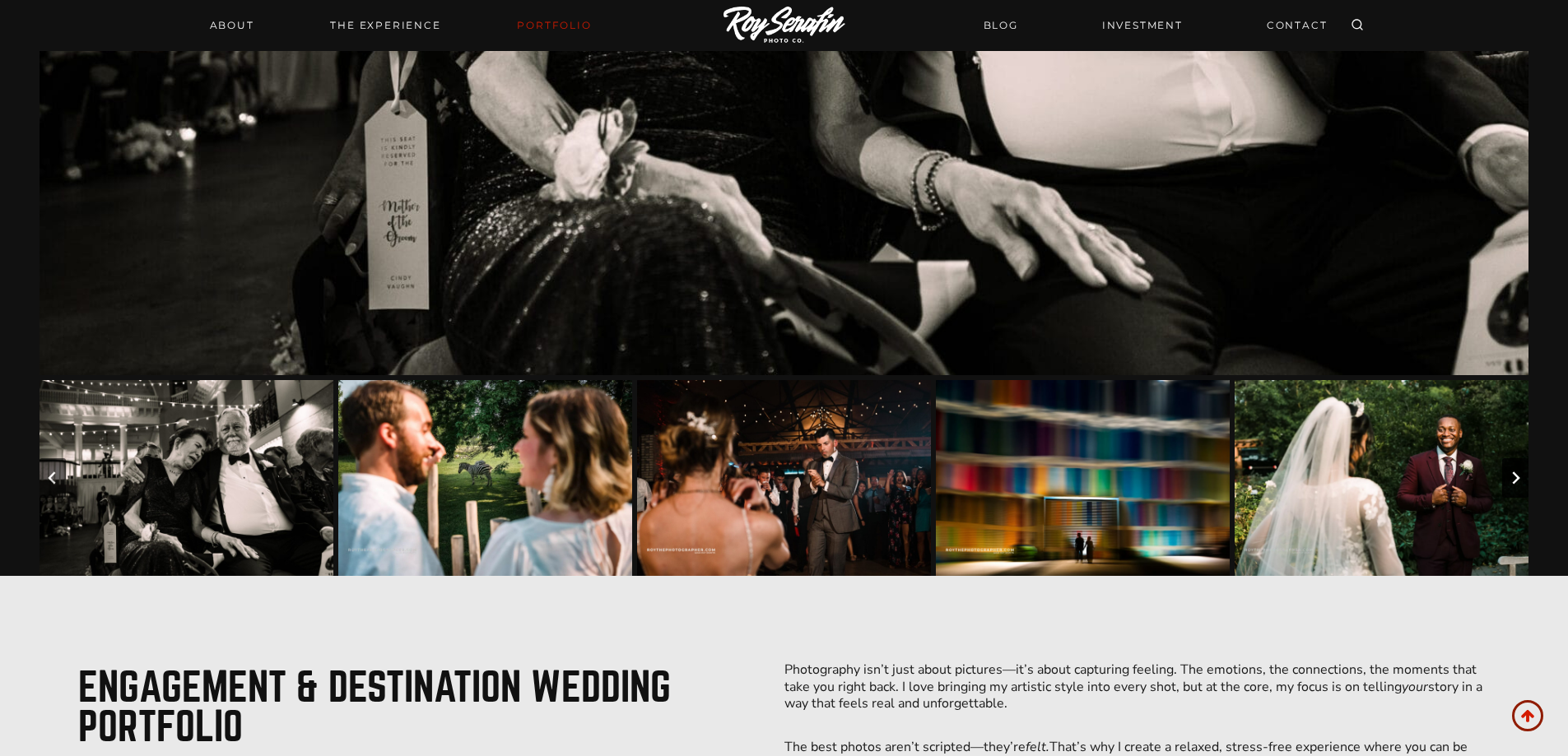
click at [1519, 479] on icon "Next slide" at bounding box center [1515, 477] width 13 height 13
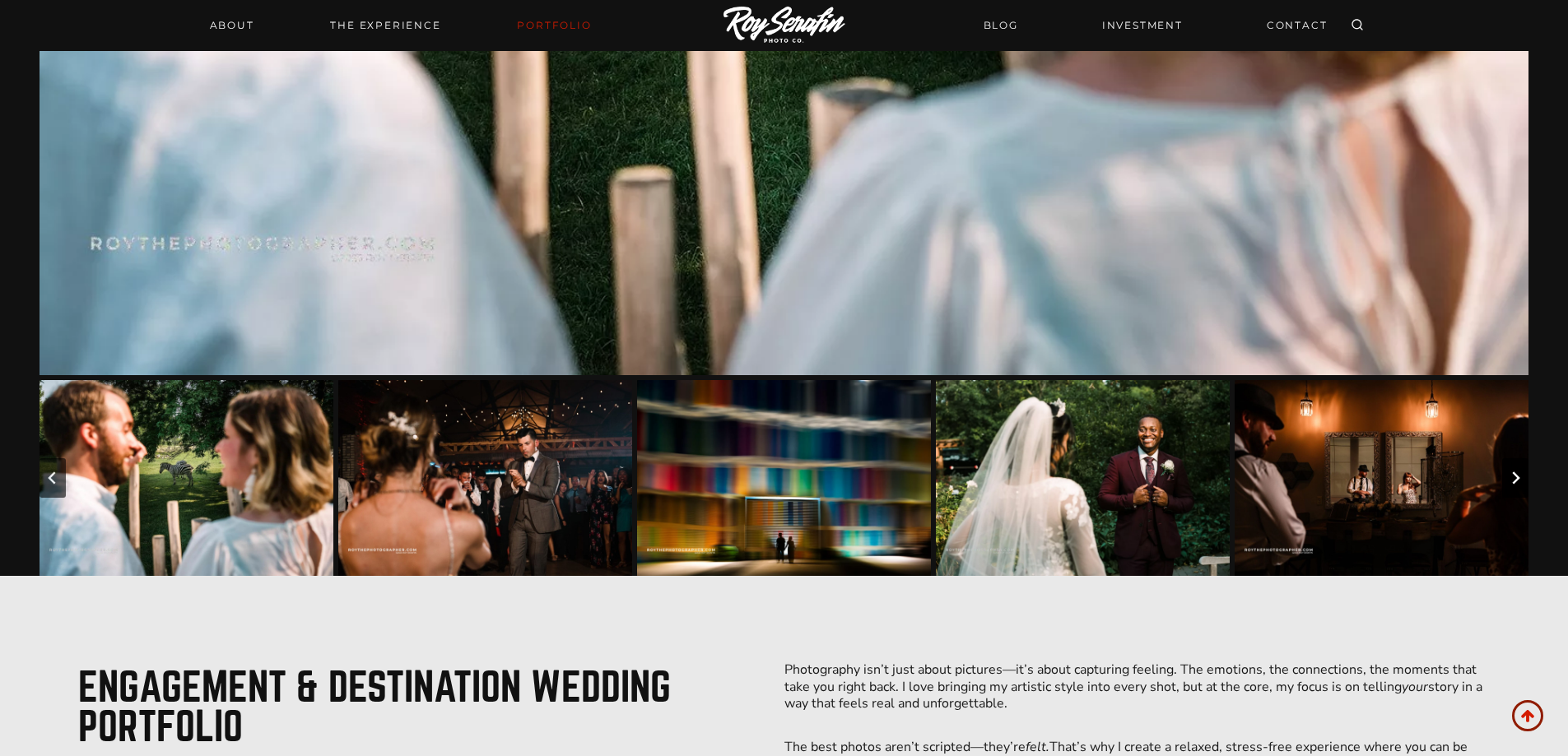
click at [1518, 480] on icon "Next slide" at bounding box center [1515, 477] width 13 height 13
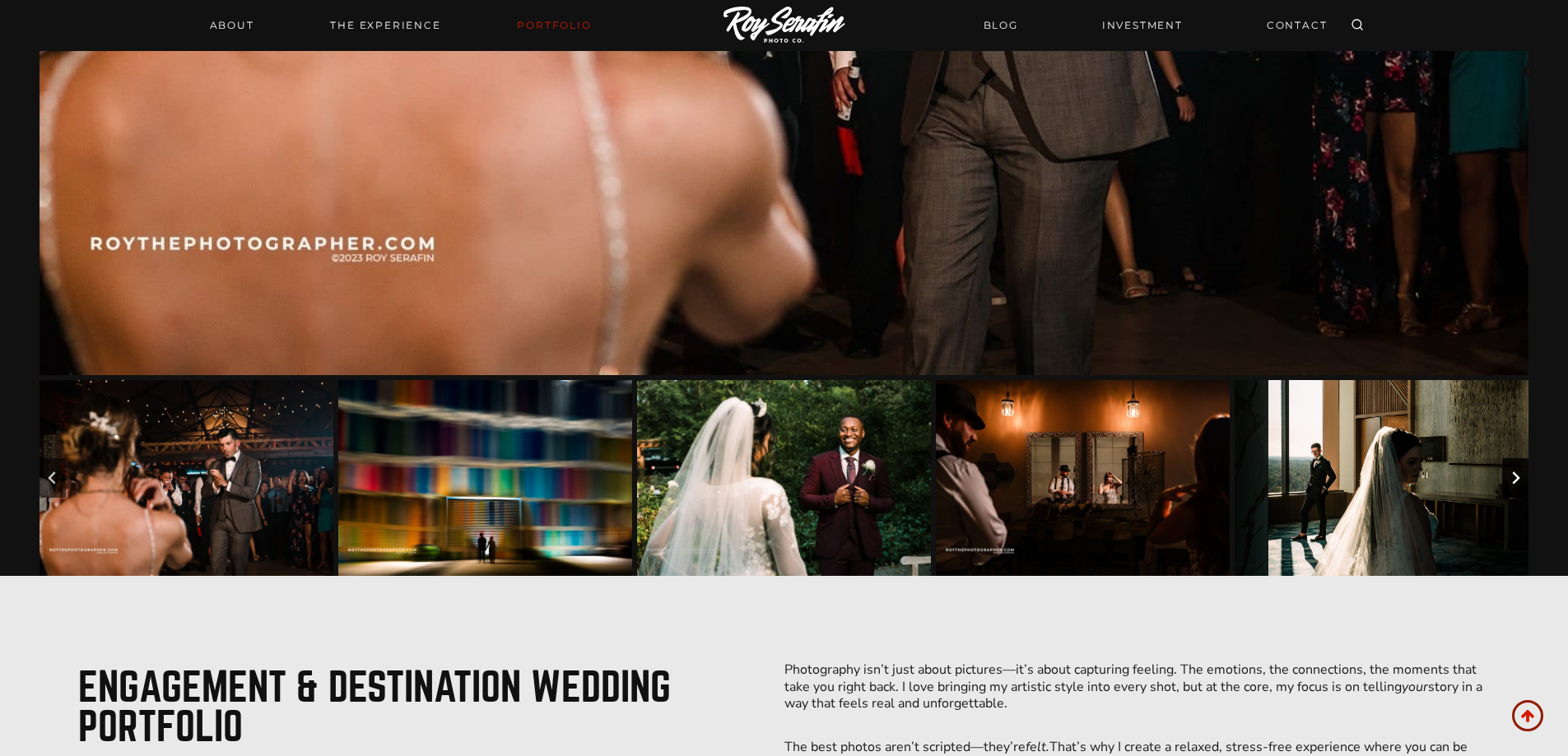
click at [1518, 480] on icon "Next slide" at bounding box center [1515, 477] width 13 height 13
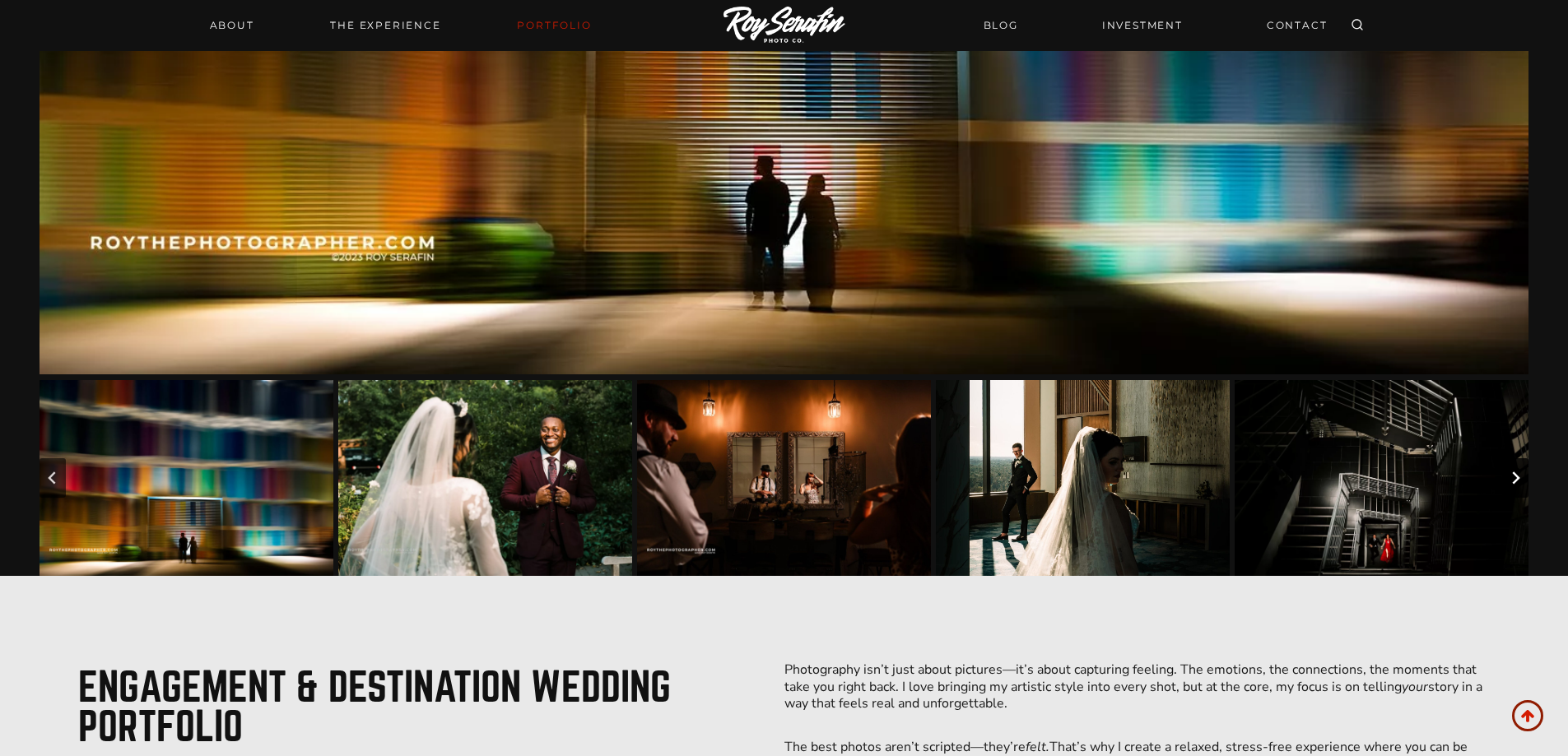
click at [1518, 480] on icon "Next slide" at bounding box center [1515, 477] width 13 height 13
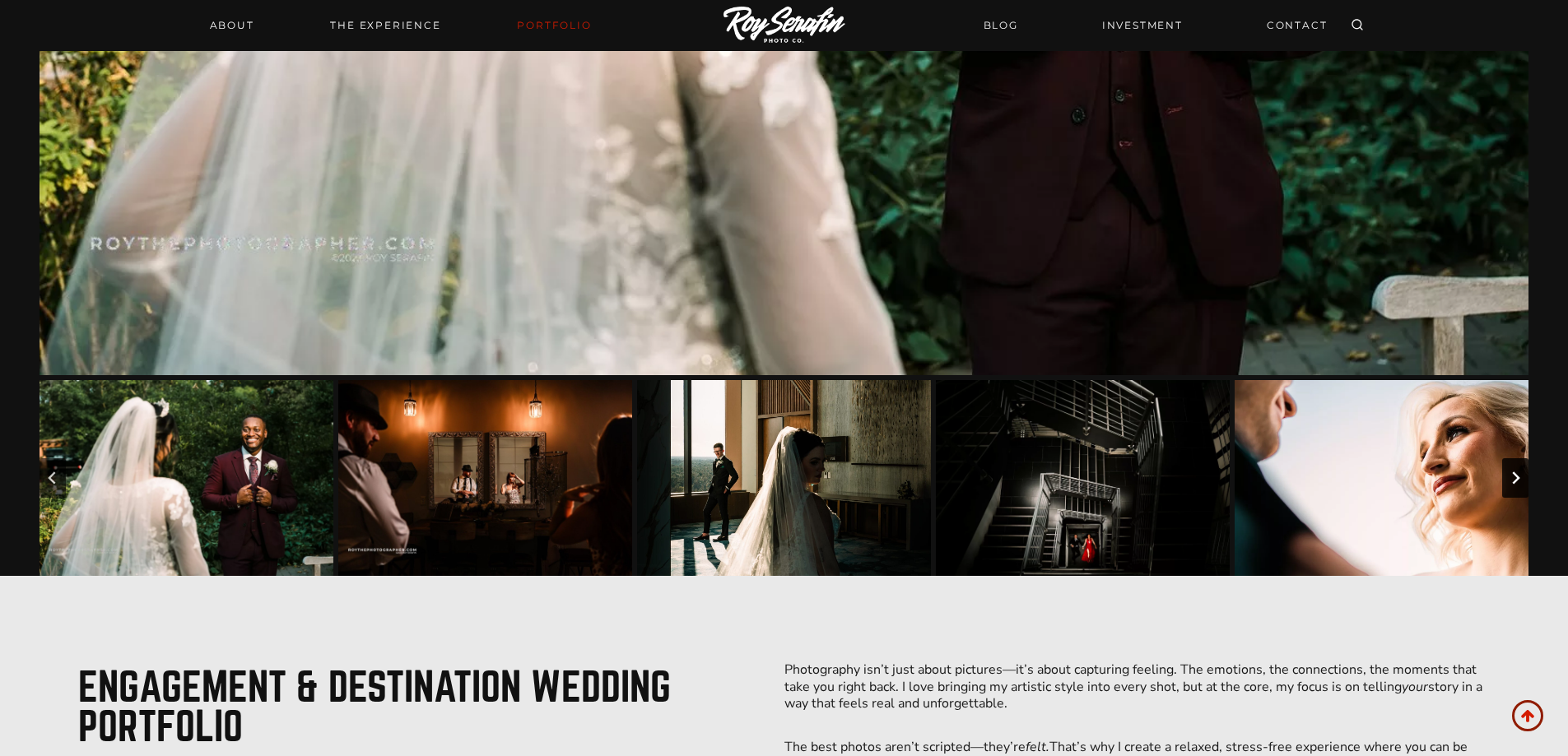
click at [1518, 480] on icon "Next slide" at bounding box center [1515, 477] width 13 height 13
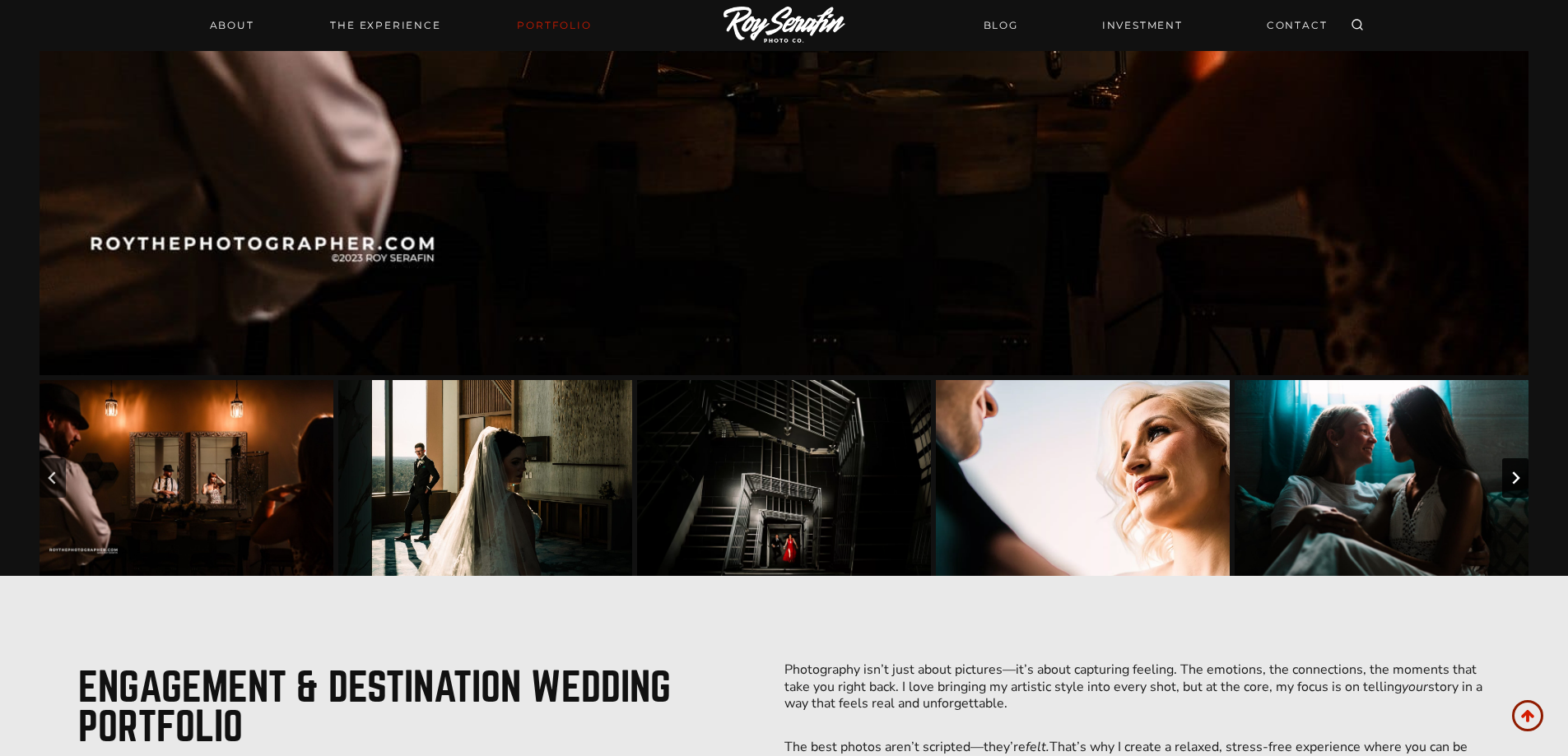
click at [1518, 480] on icon "Next slide" at bounding box center [1515, 477] width 13 height 13
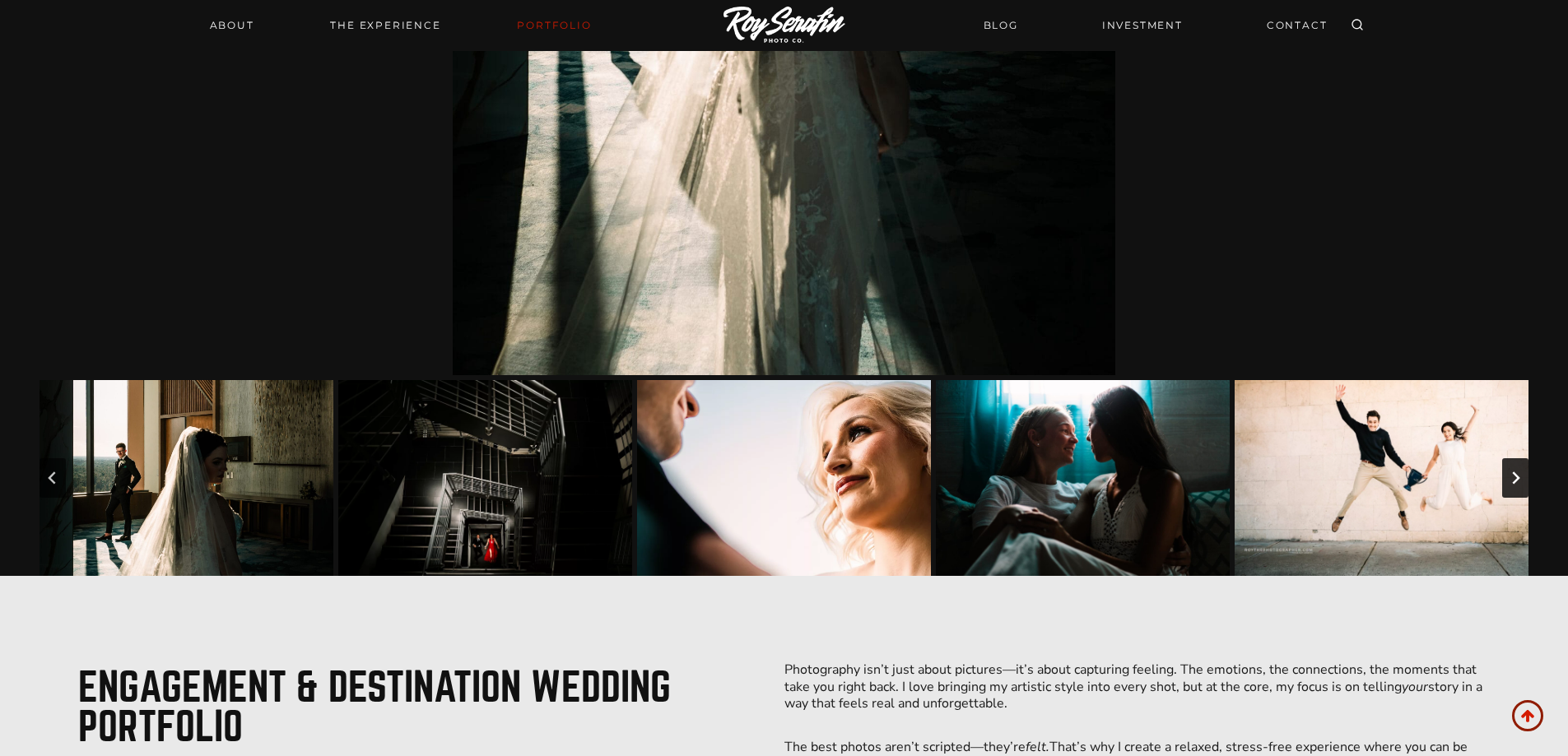
click at [1518, 480] on icon "Next slide" at bounding box center [1515, 477] width 13 height 13
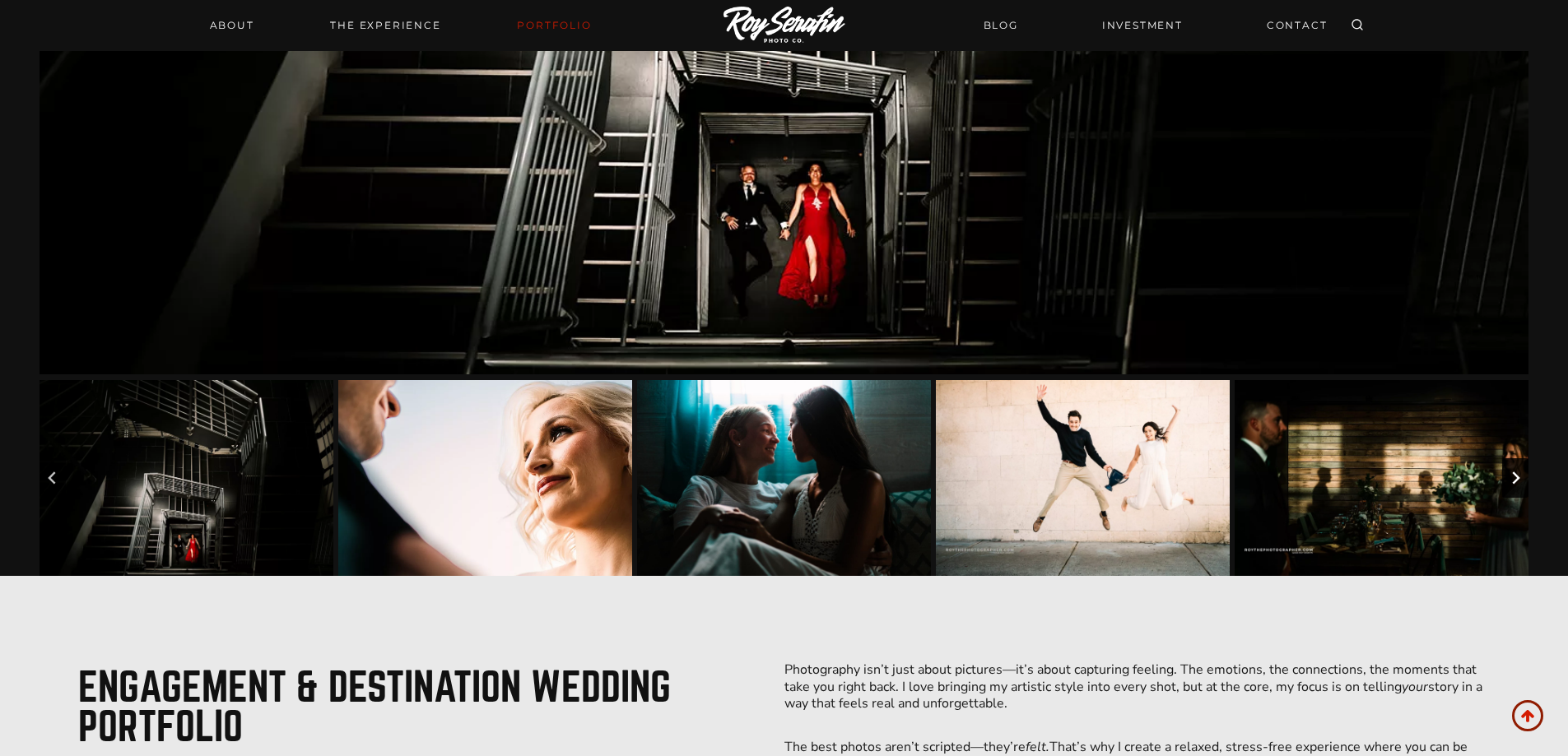
click at [1518, 480] on icon "Next slide" at bounding box center [1515, 477] width 13 height 13
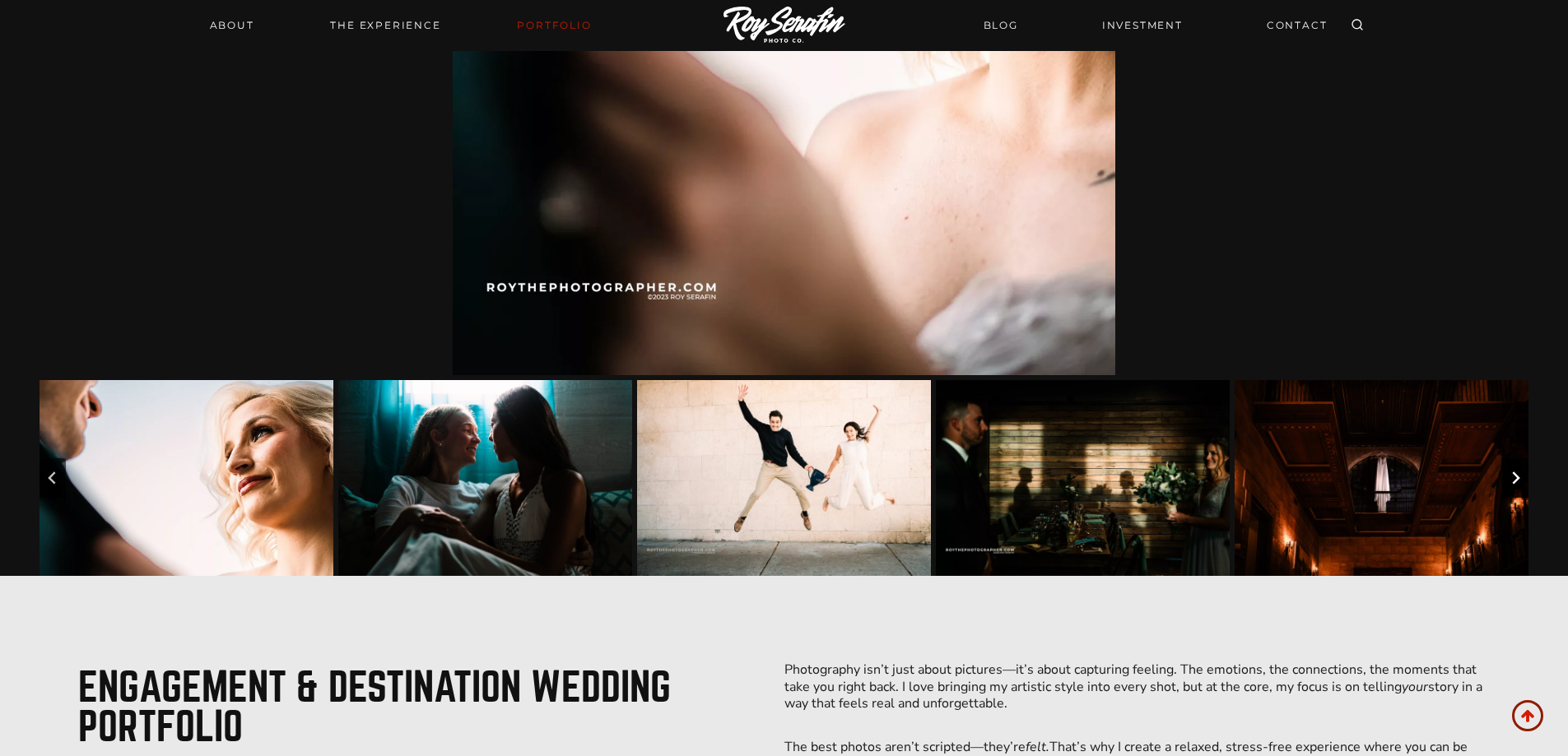
click at [1518, 480] on icon "Next slide" at bounding box center [1515, 477] width 13 height 13
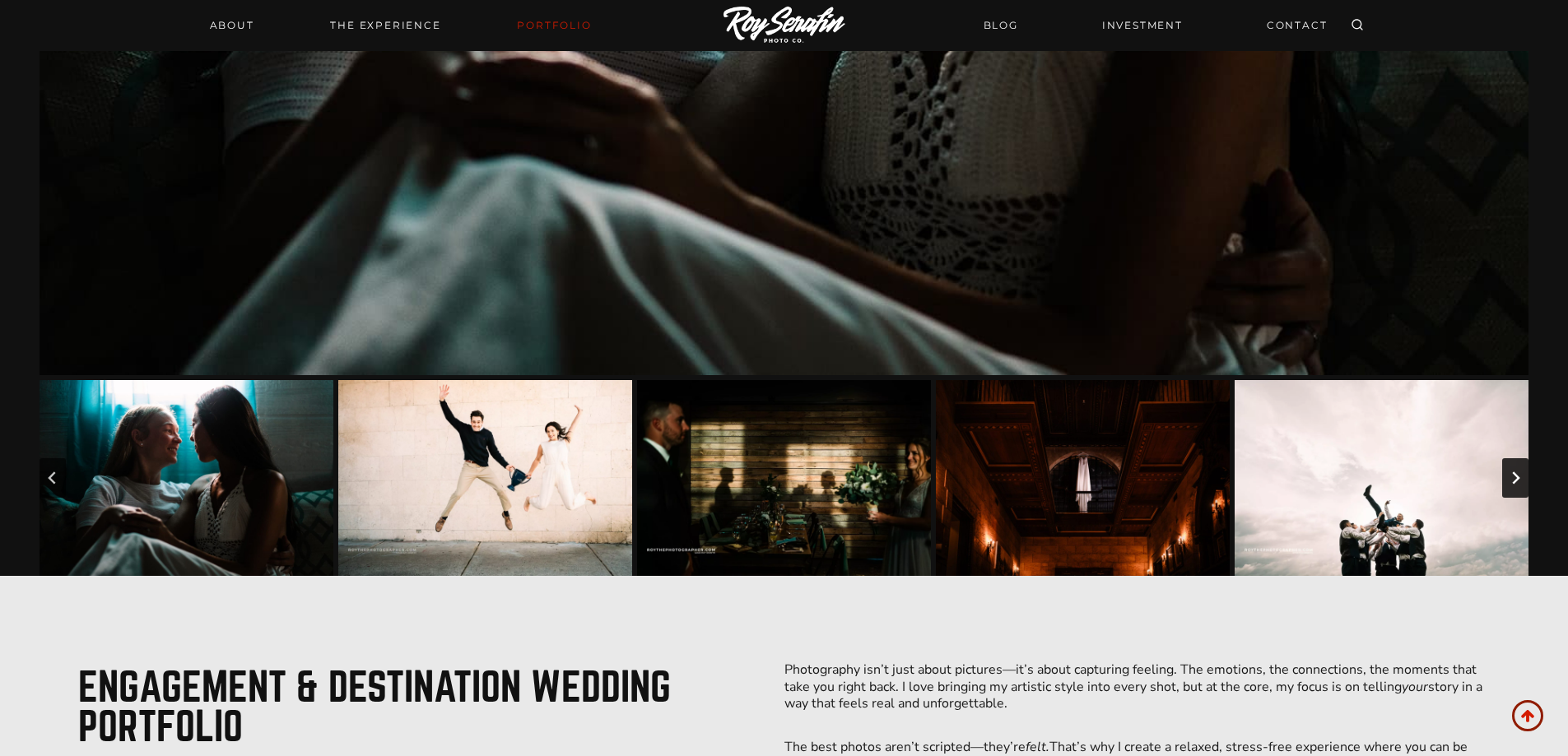
click at [1518, 480] on icon "Next slide" at bounding box center [1515, 477] width 13 height 13
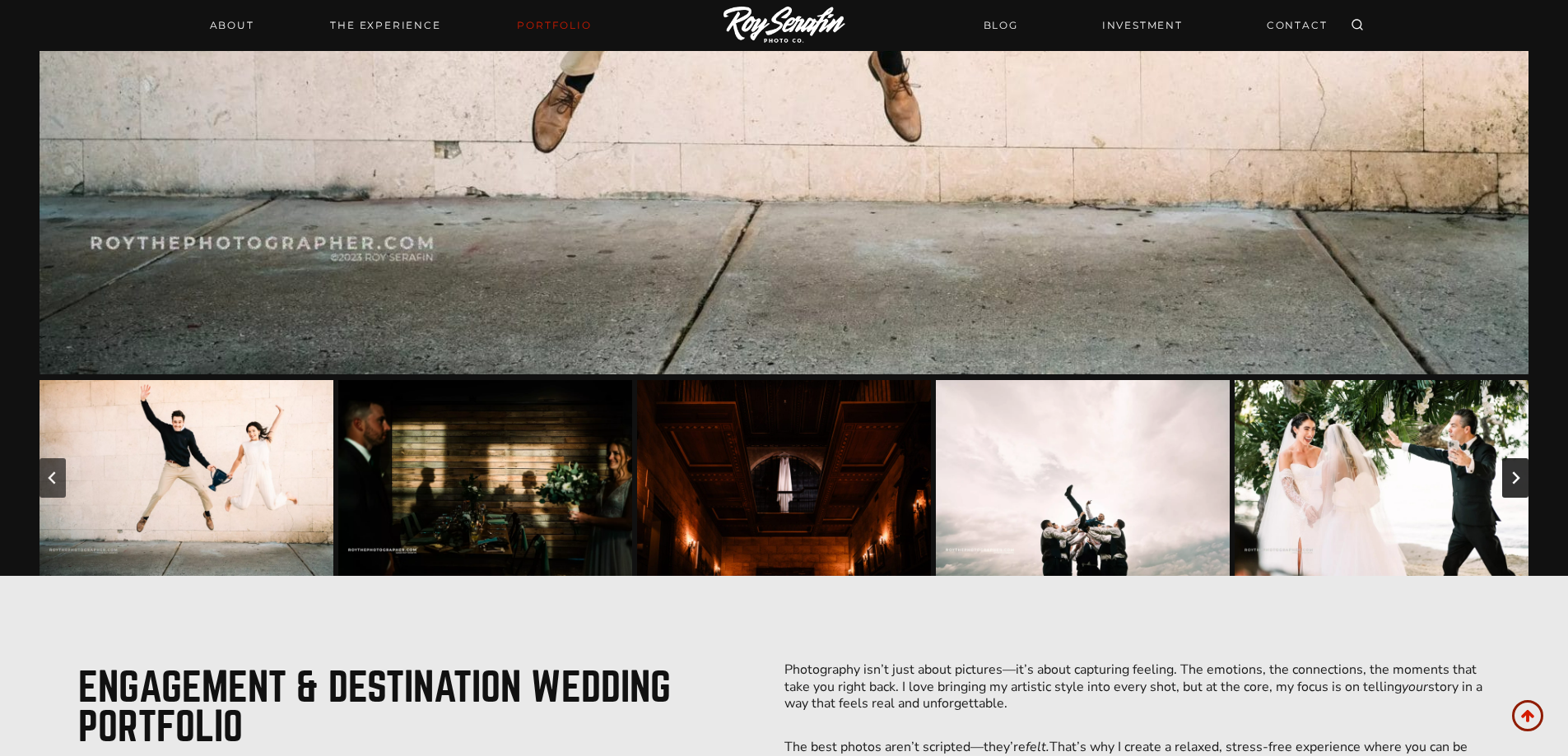
click at [1518, 480] on icon "Next slide" at bounding box center [1515, 477] width 13 height 13
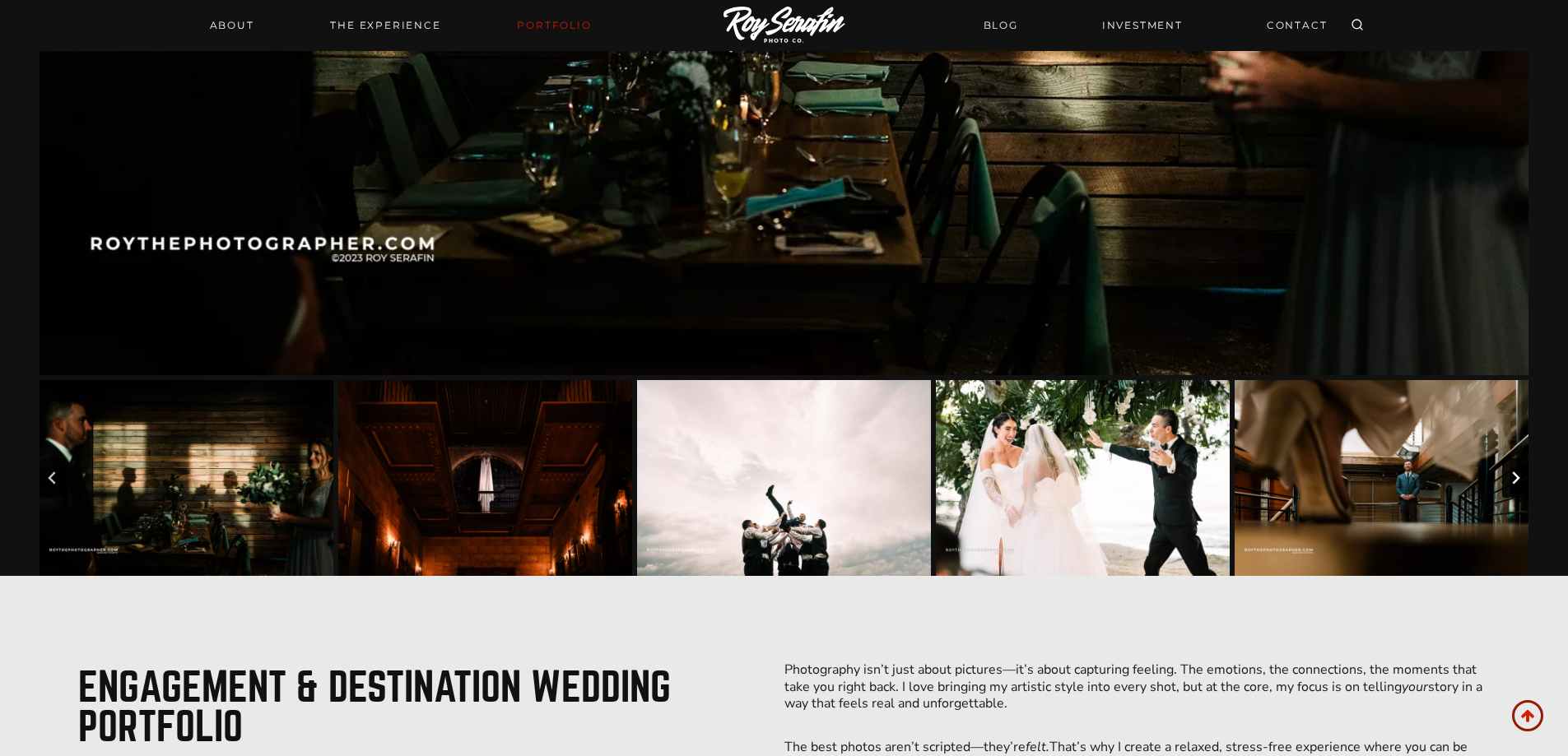
click at [1518, 480] on icon "Next slide" at bounding box center [1515, 477] width 13 height 13
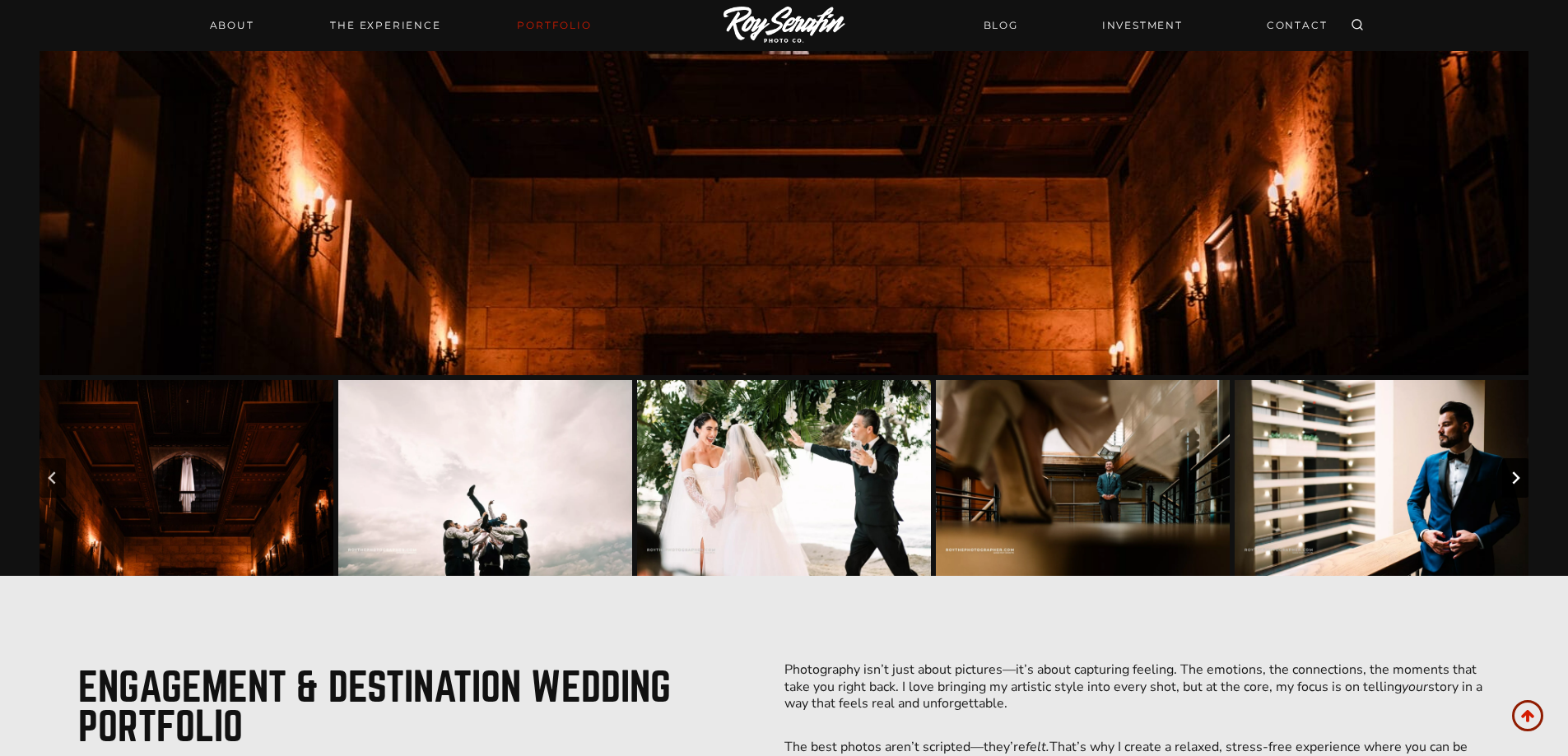
click at [1518, 480] on icon "Next slide" at bounding box center [1515, 477] width 13 height 13
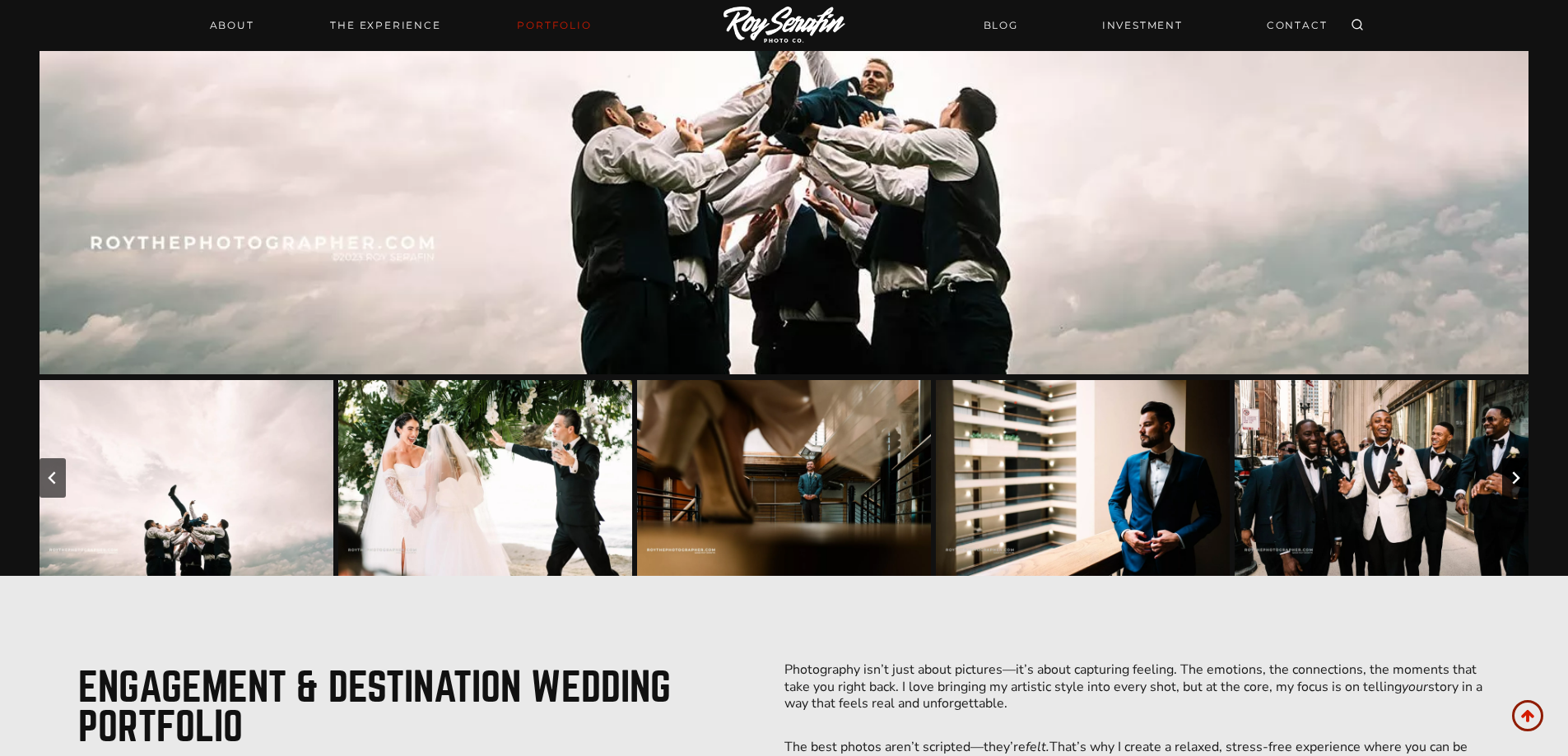
click at [1518, 480] on icon "Next slide" at bounding box center [1515, 477] width 13 height 13
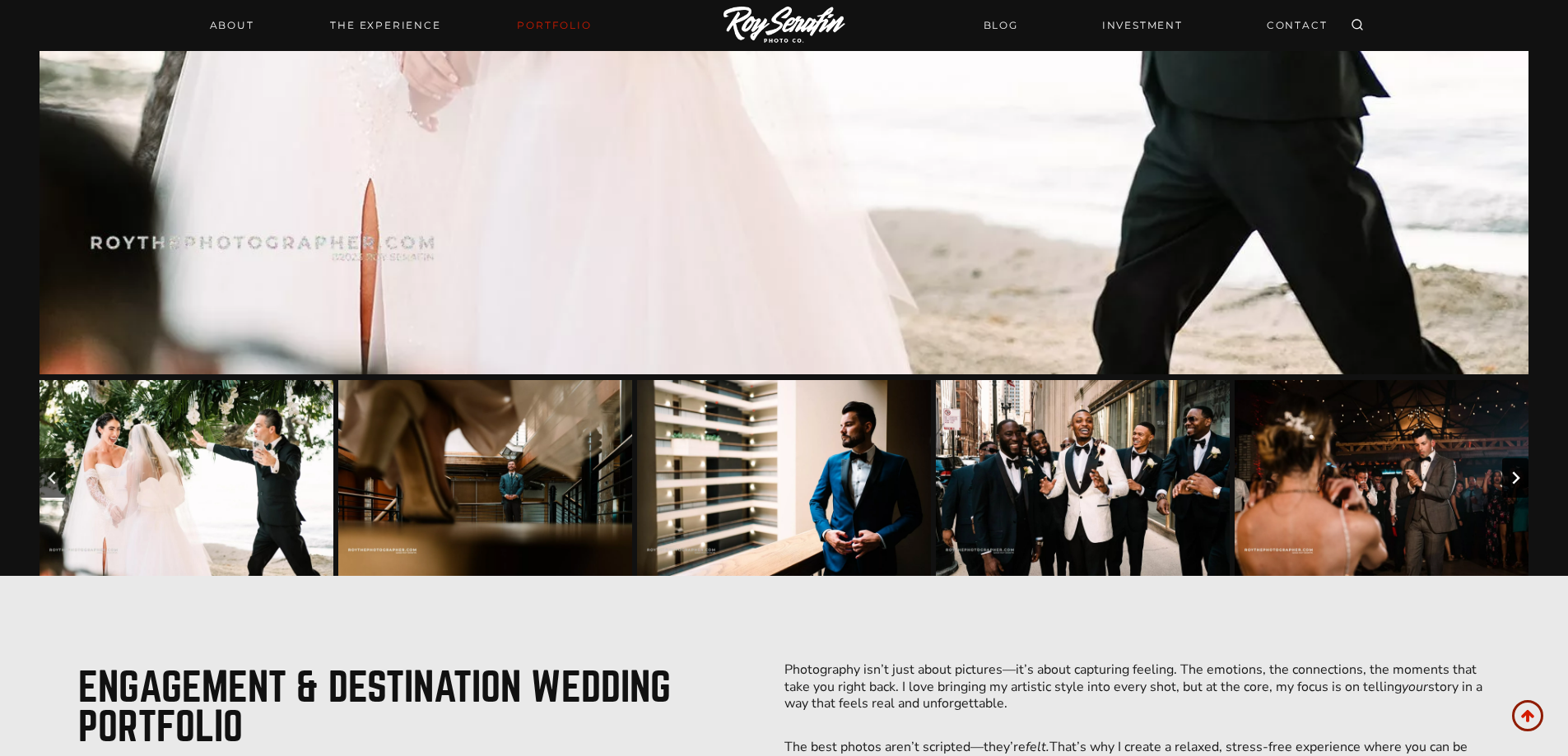
click at [1518, 480] on icon "Next slide" at bounding box center [1515, 477] width 13 height 13
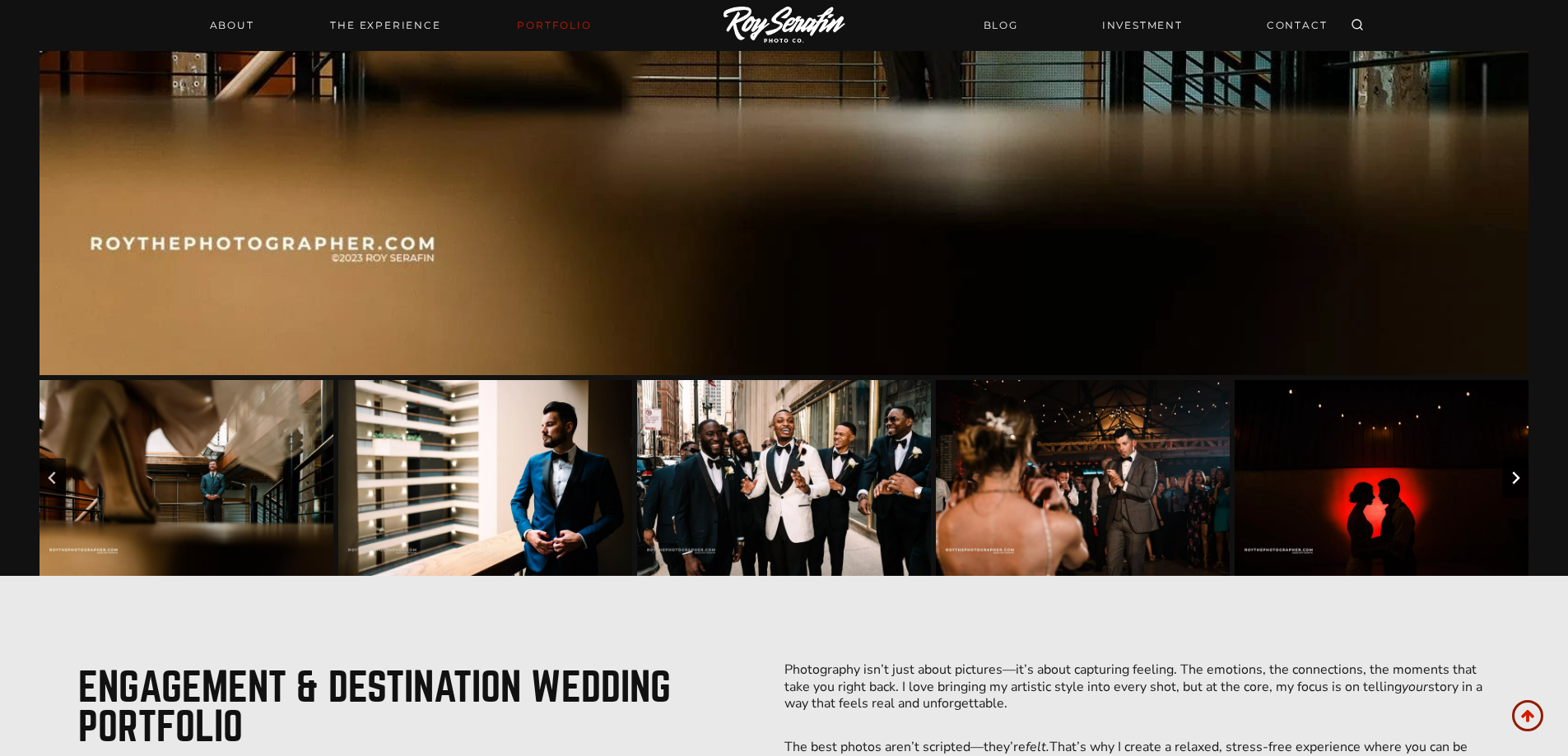
click at [1518, 480] on icon "Next slide" at bounding box center [1515, 477] width 13 height 13
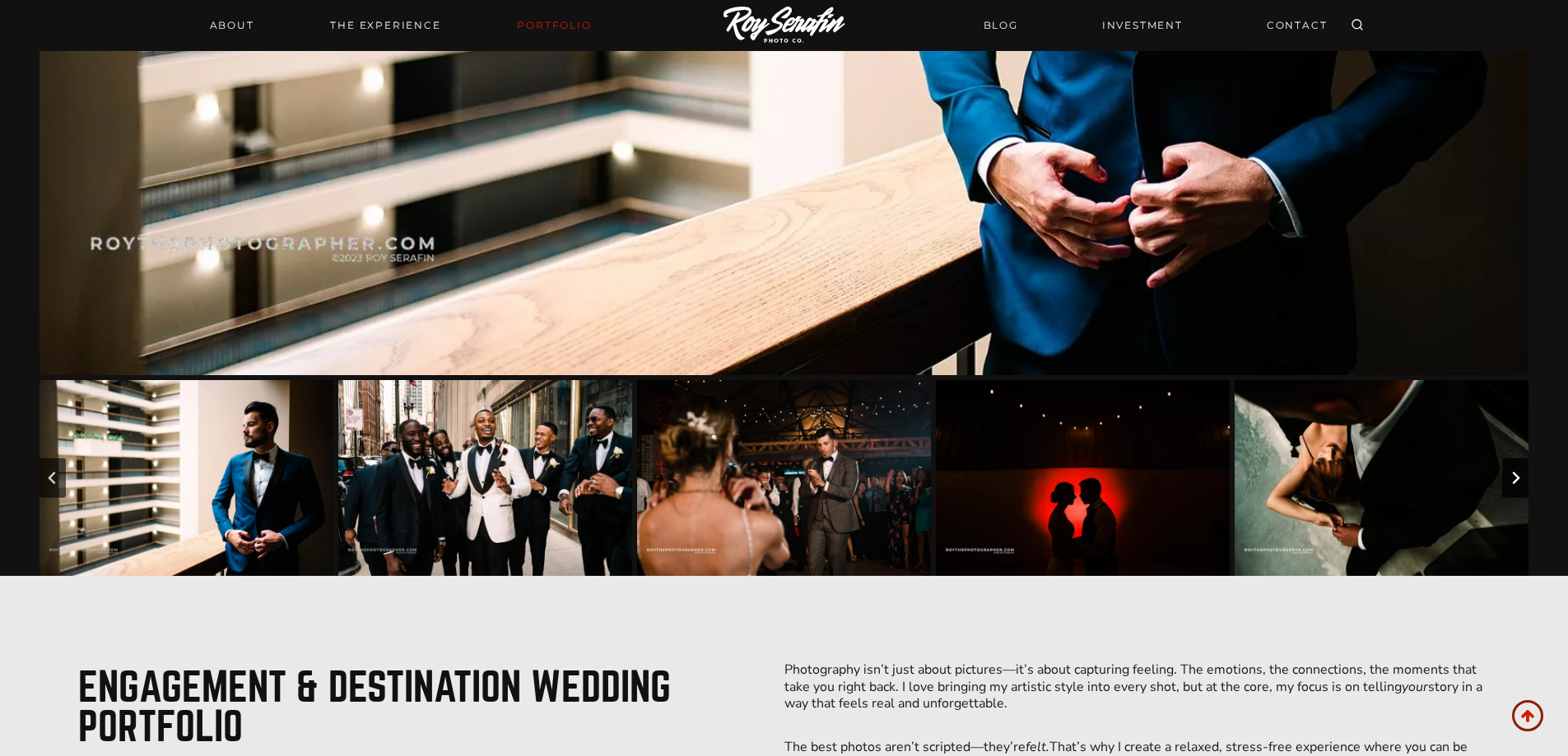
click at [1518, 480] on icon "Next slide" at bounding box center [1515, 477] width 13 height 13
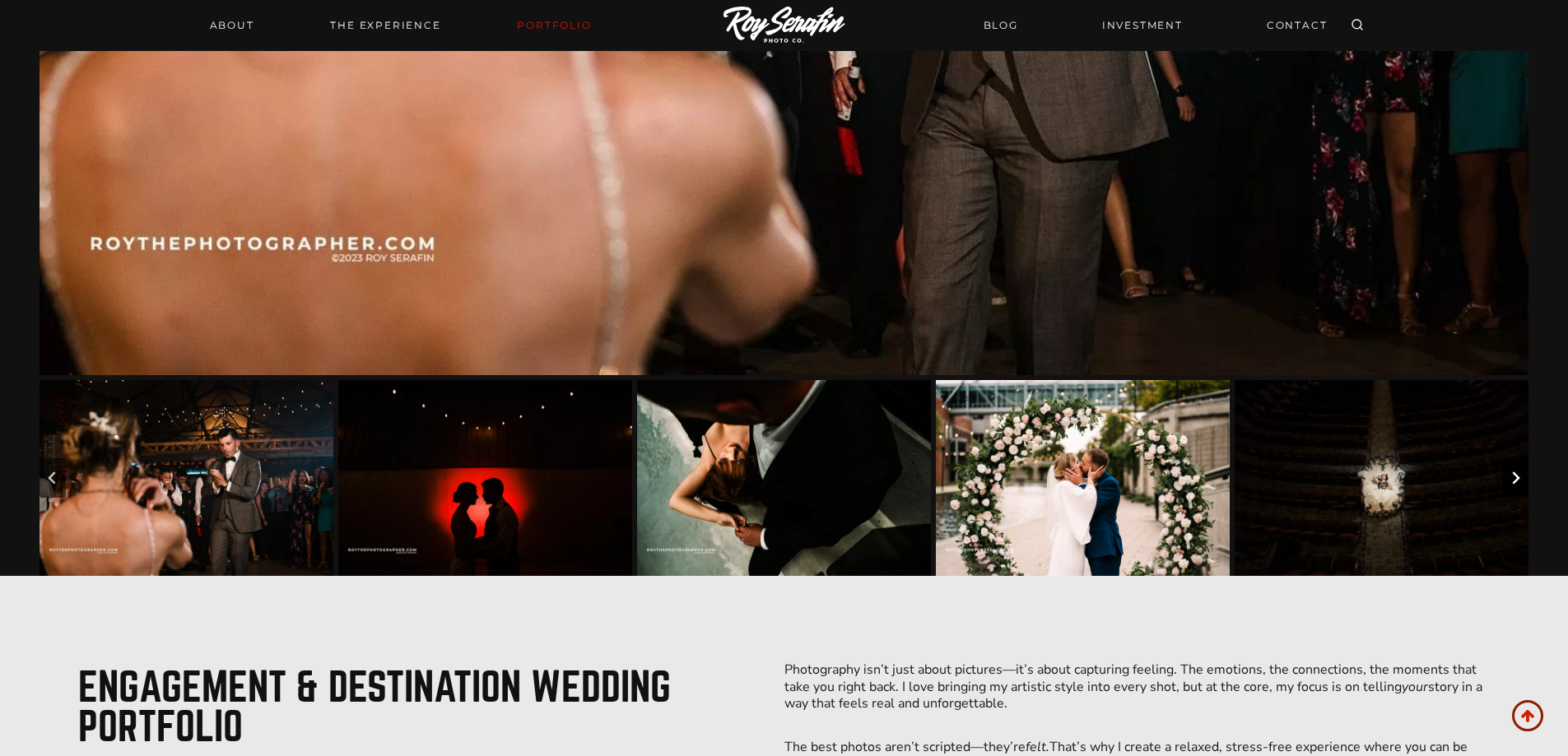
click at [1518, 480] on icon "Next slide" at bounding box center [1515, 477] width 13 height 13
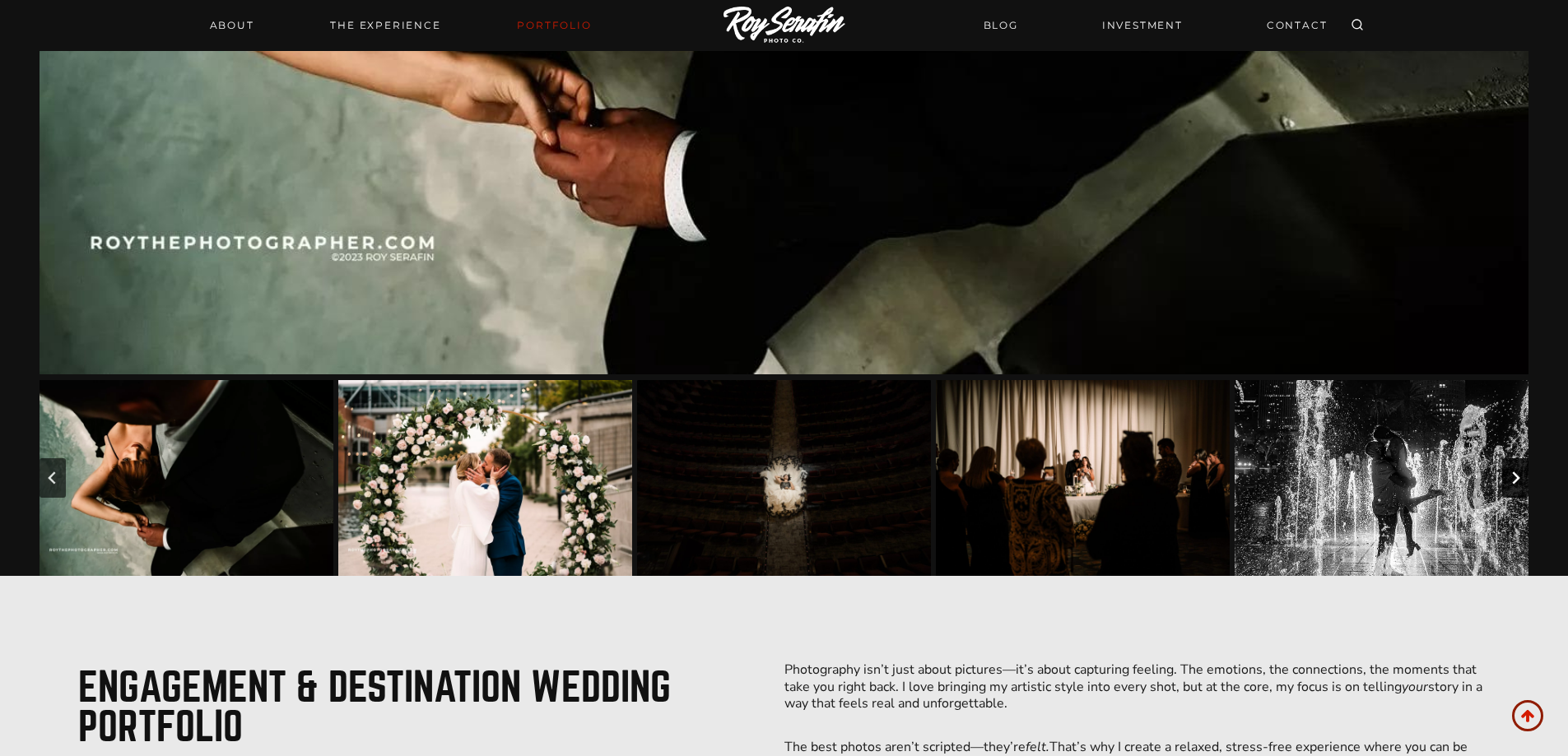
click at [1518, 480] on icon "Next slide" at bounding box center [1515, 477] width 13 height 13
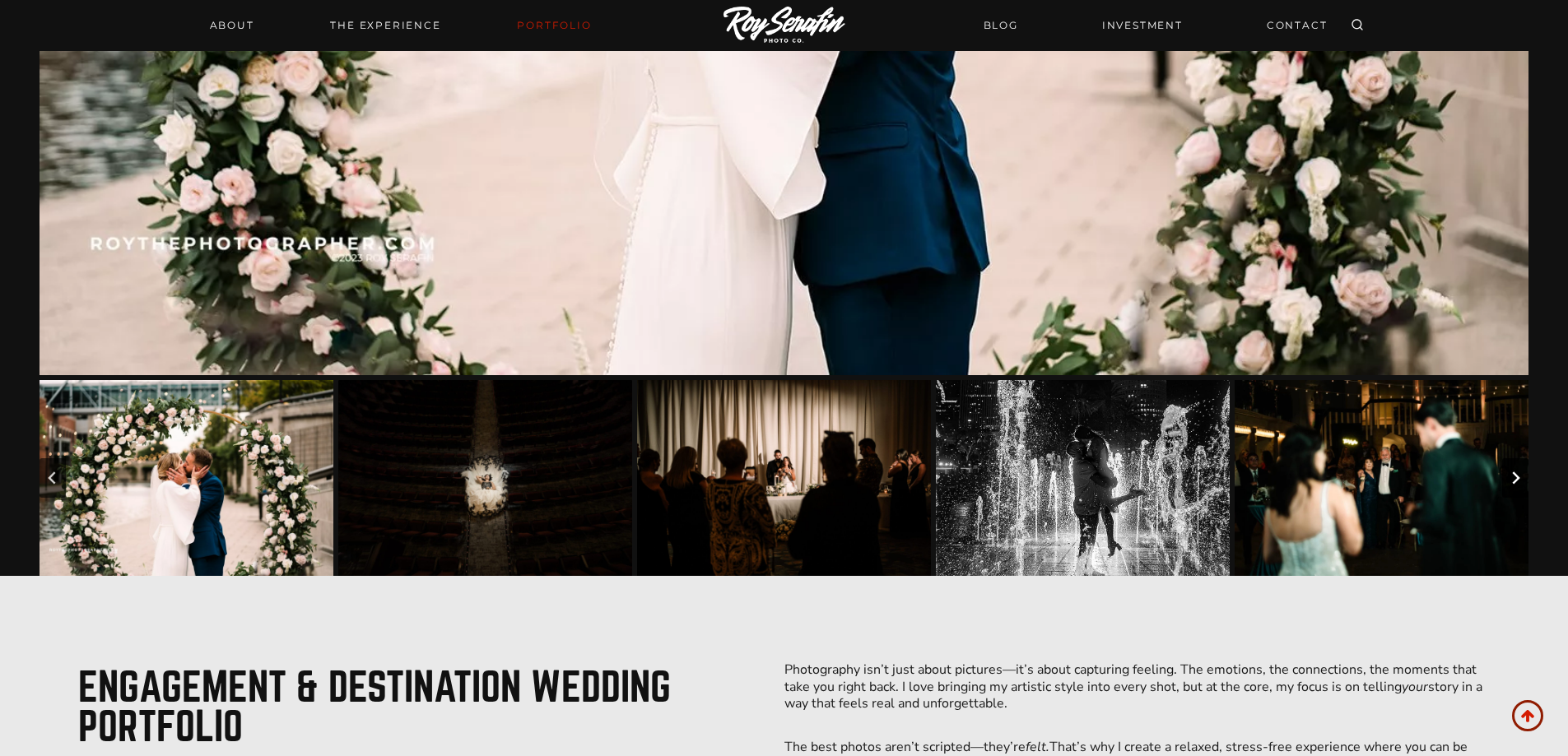
click at [1518, 480] on icon "Next slide" at bounding box center [1515, 477] width 13 height 13
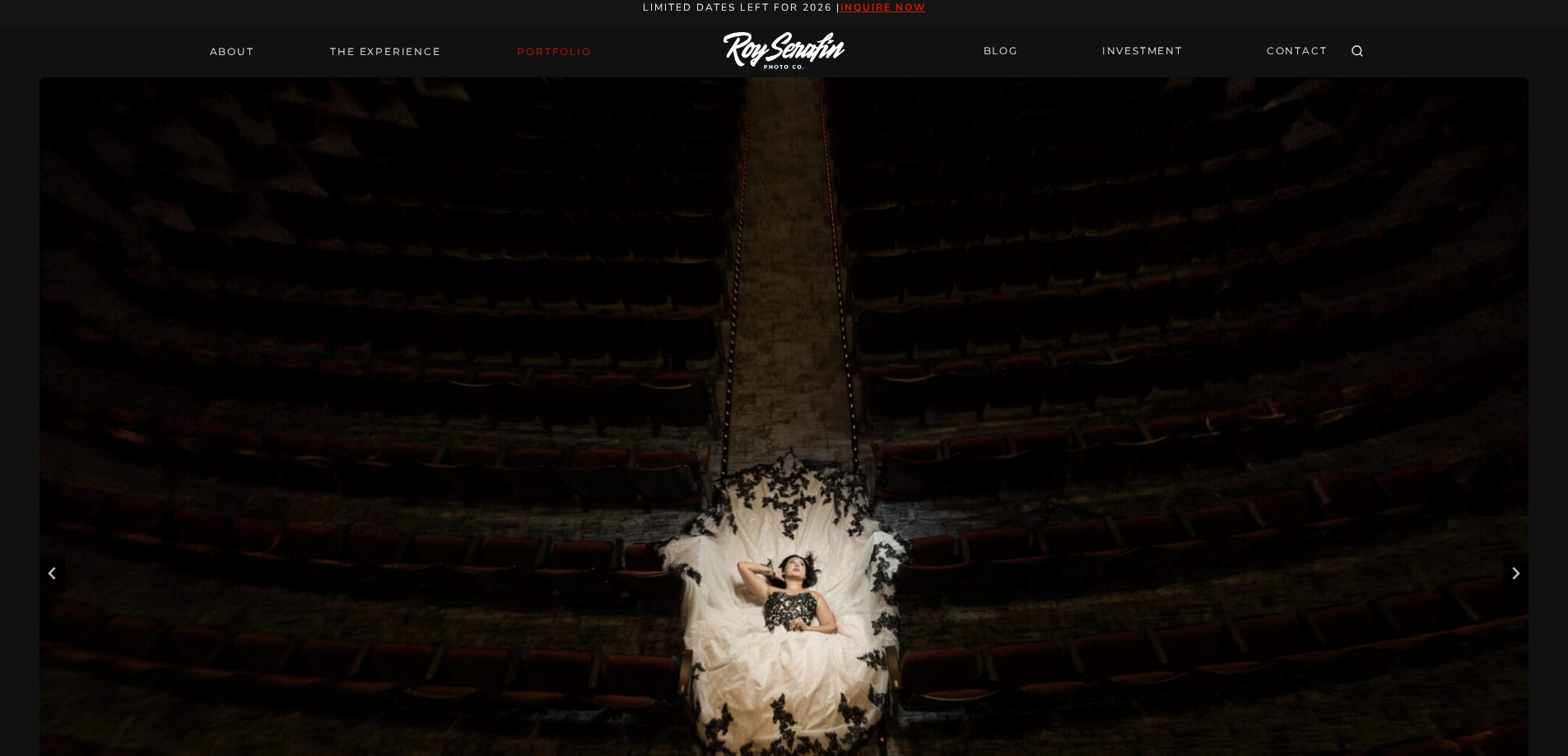
scroll to position [0, 0]
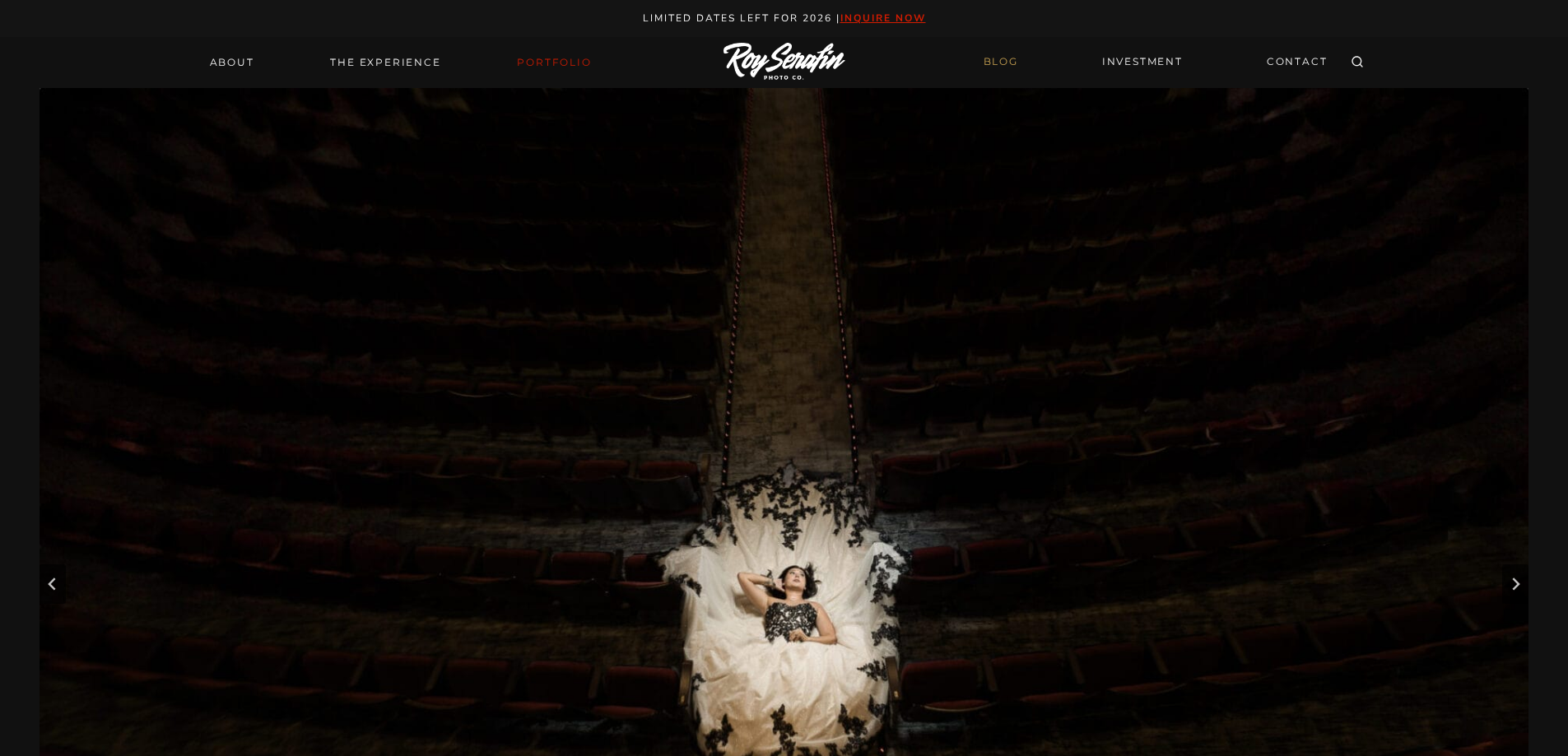
click at [995, 67] on link "BLOG" at bounding box center [1001, 62] width 54 height 29
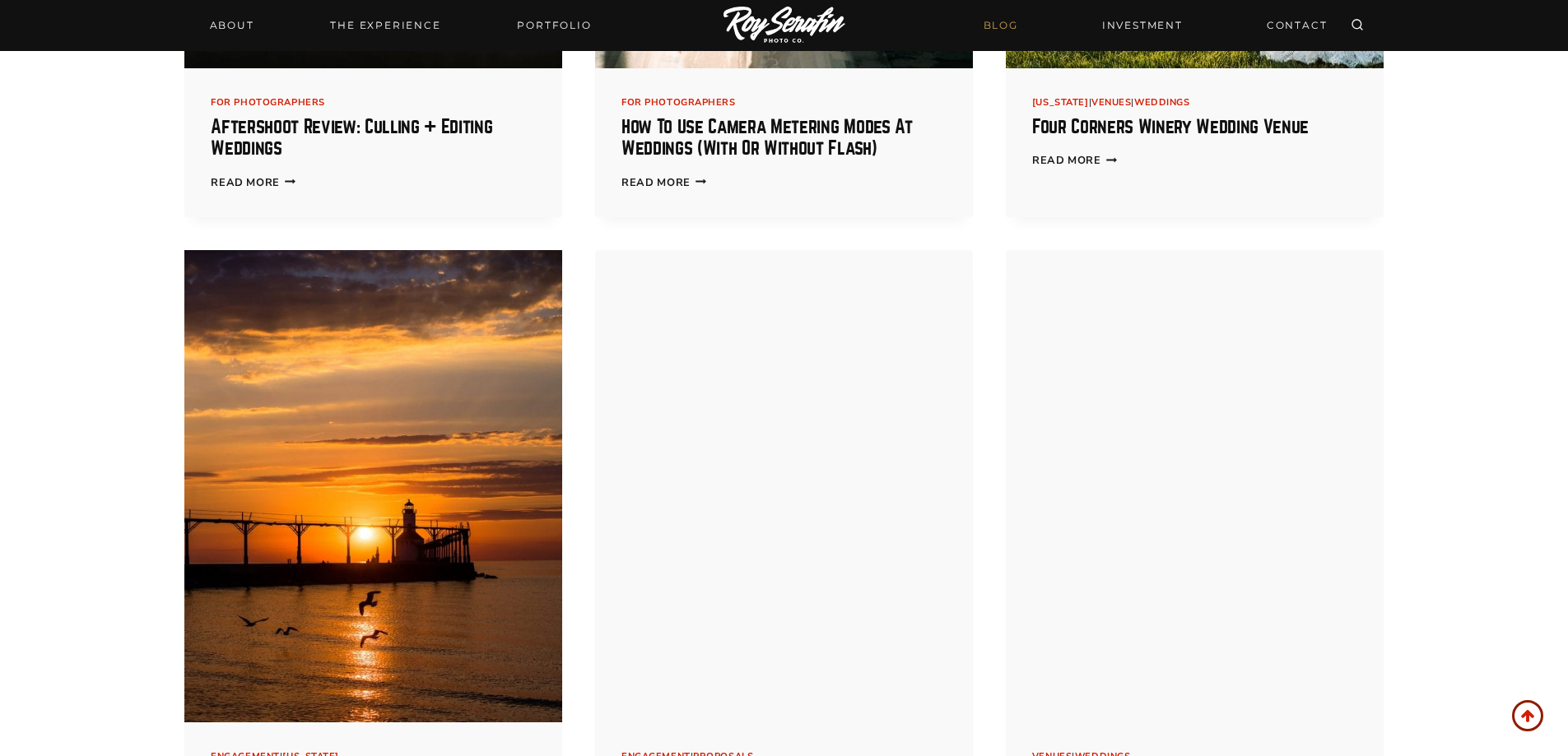
scroll to position [1233, 0]
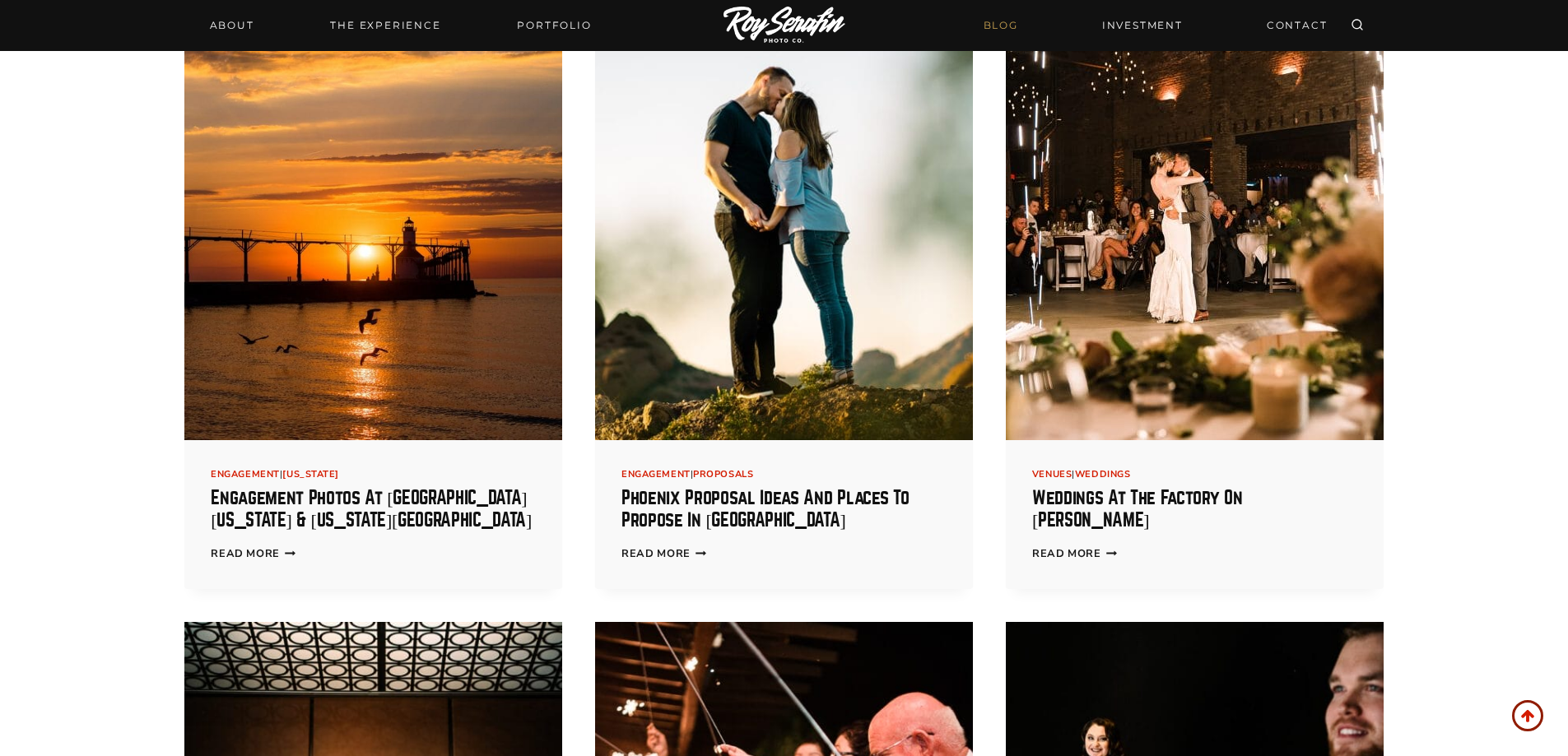
click at [333, 132] on img at bounding box center [373, 204] width 378 height 472
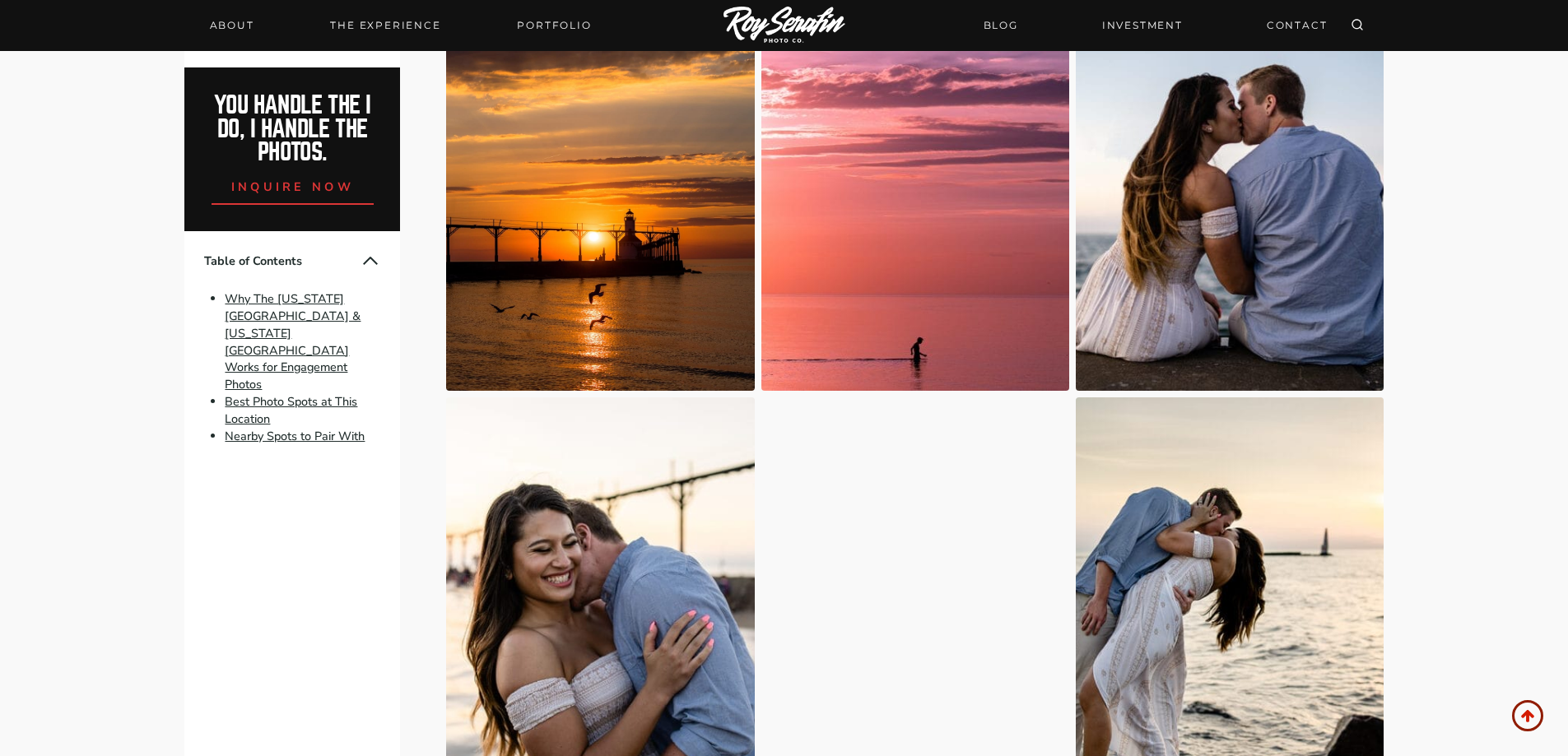
scroll to position [3783, 0]
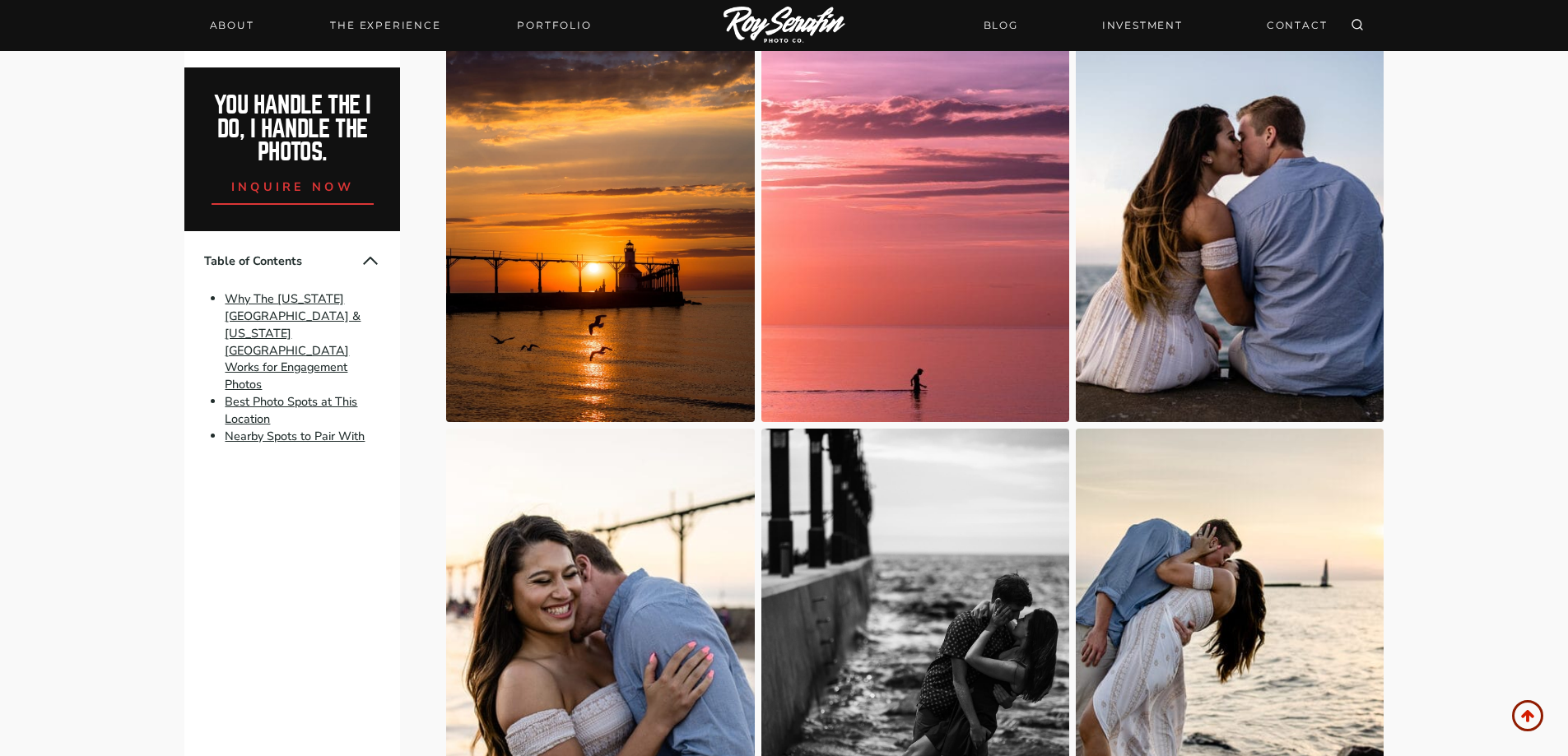
click at [559, 304] on img at bounding box center [600, 229] width 308 height 385
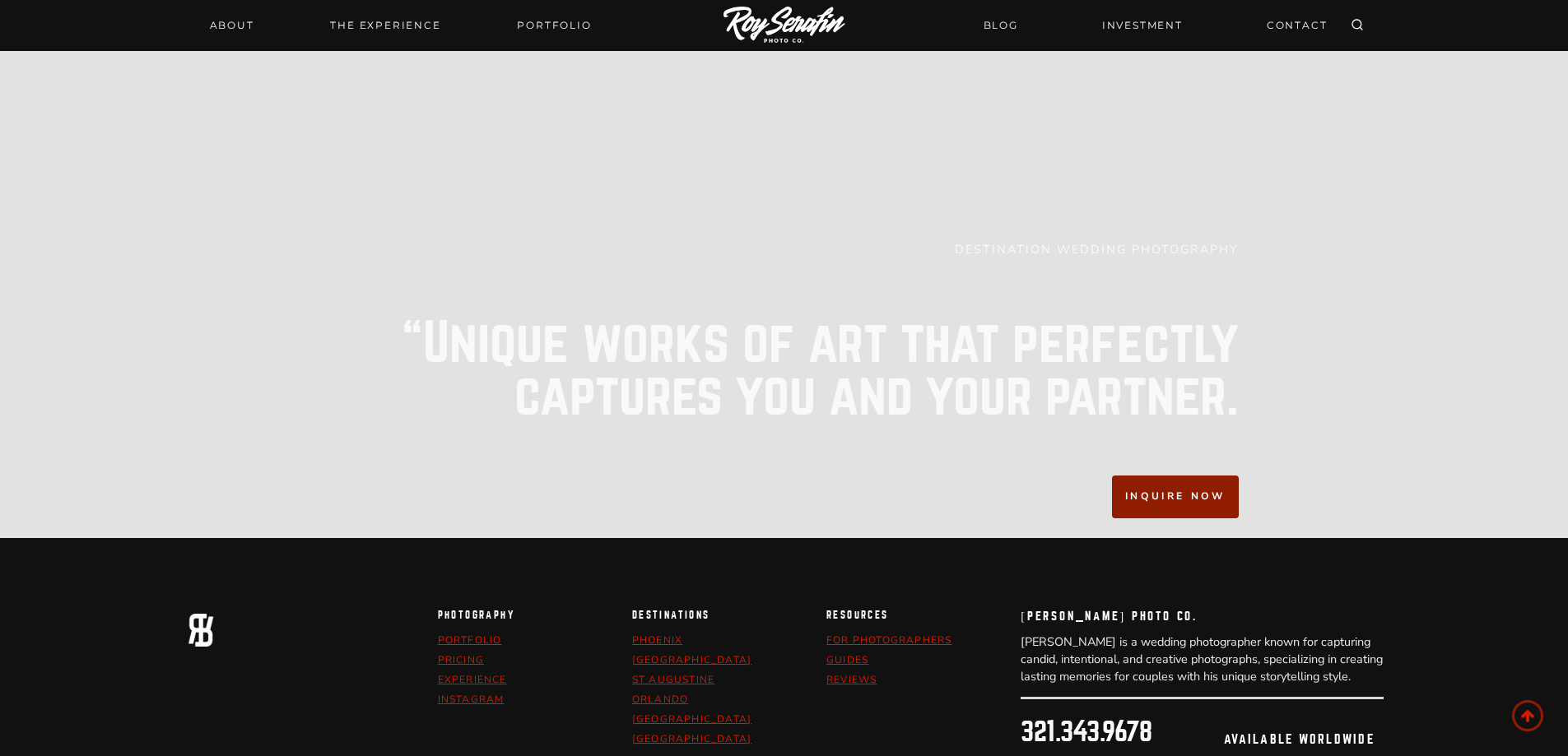
scroll to position [7469, 0]
